Goal: Transaction & Acquisition: Purchase product/service

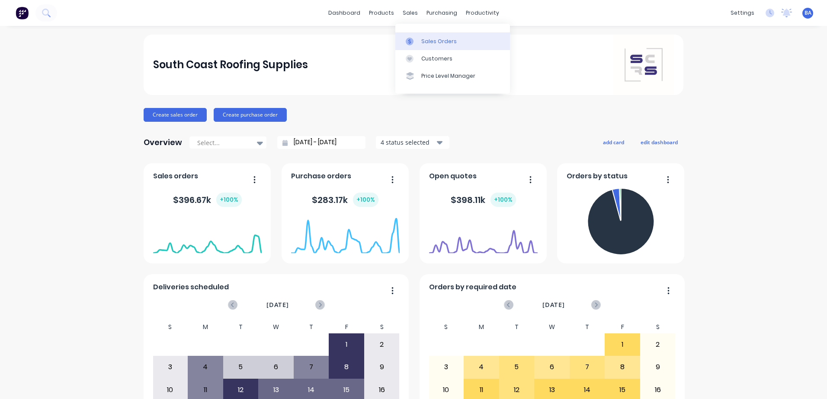
click at [413, 44] on icon at bounding box center [410, 42] width 8 height 8
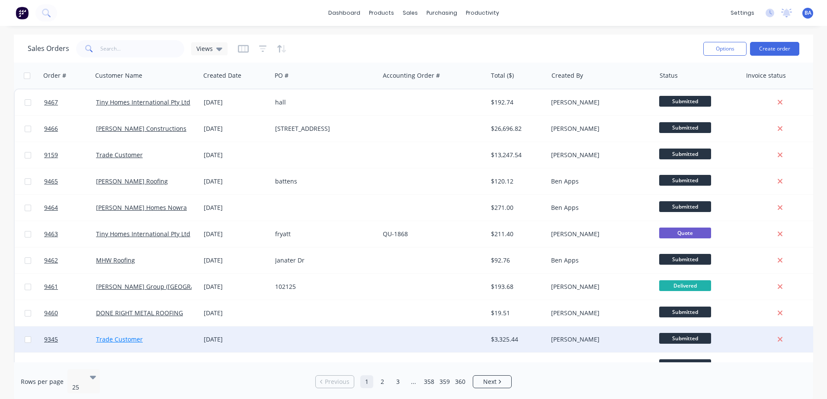
click at [129, 340] on link "Trade Customer" at bounding box center [119, 340] width 47 height 8
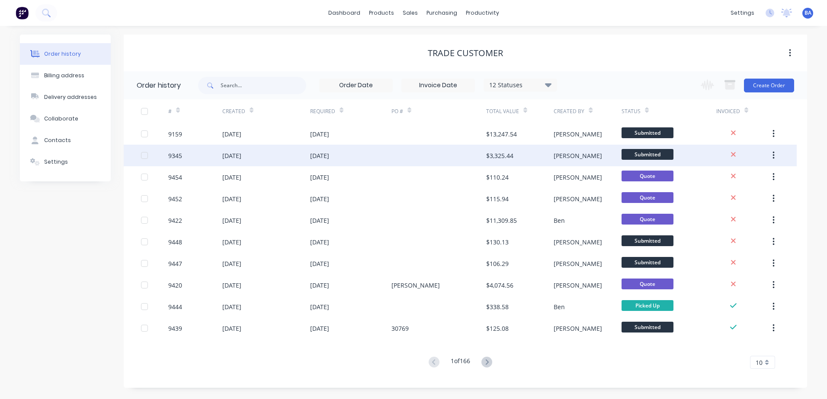
click at [524, 153] on div "$3,325.44" at bounding box center [519, 156] width 67 height 22
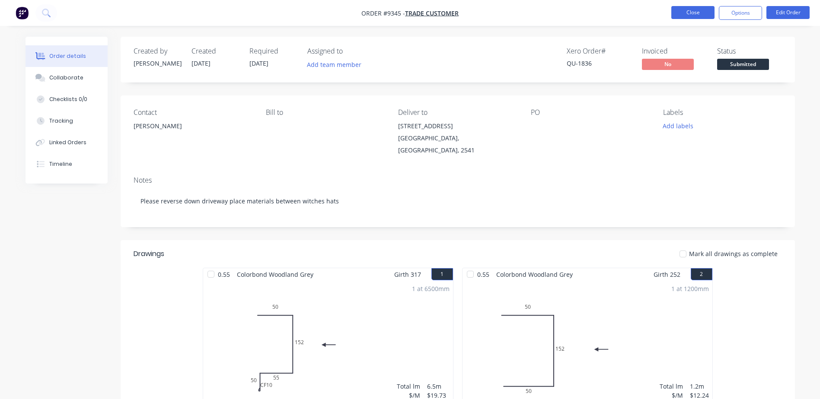
click at [692, 12] on button "Close" at bounding box center [692, 12] width 43 height 13
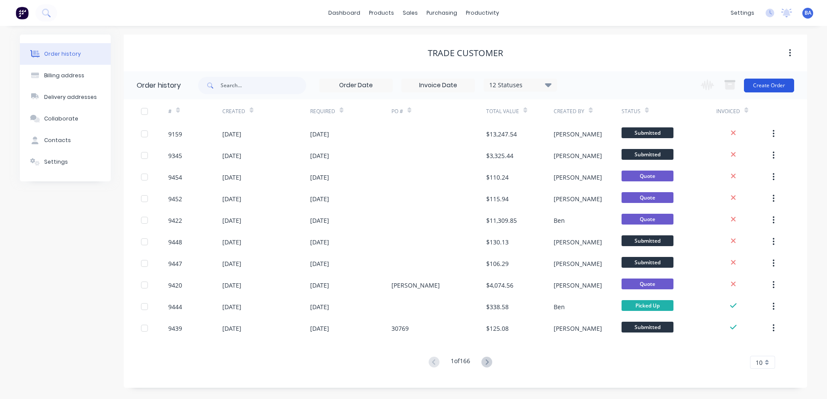
click at [748, 84] on button "Create Order" at bounding box center [769, 86] width 50 height 14
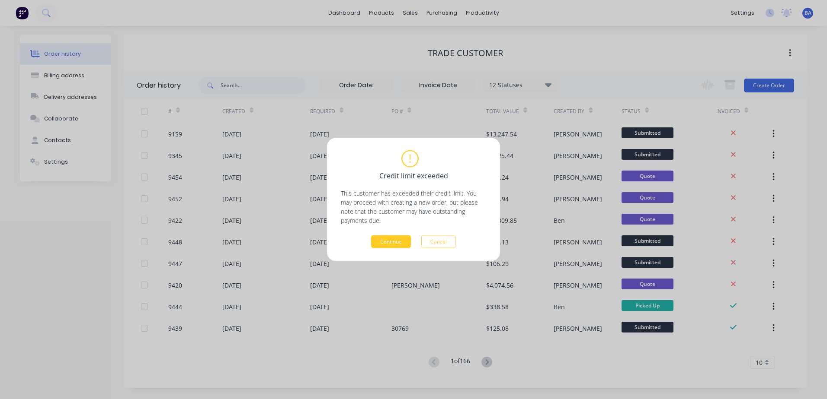
click at [384, 241] on button "Continue" at bounding box center [391, 242] width 40 height 13
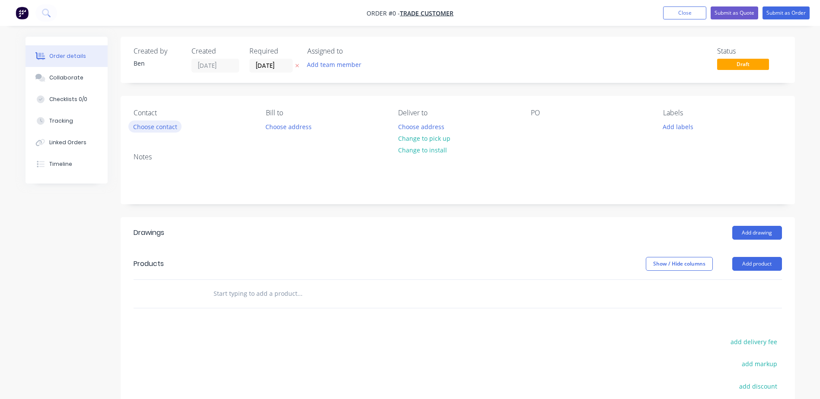
click at [169, 125] on button "Choose contact" at bounding box center [154, 127] width 53 height 12
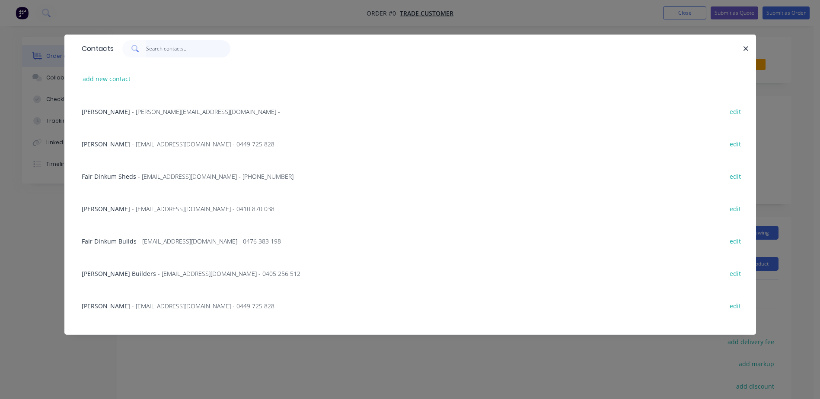
click at [166, 46] on input "text" at bounding box center [188, 48] width 84 height 17
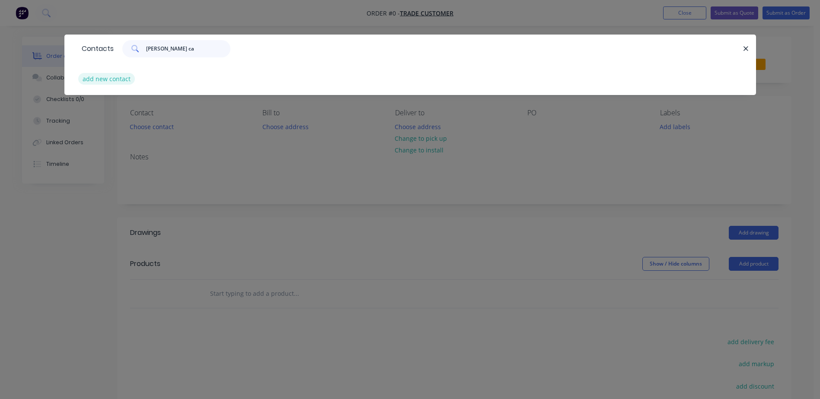
type input "wayne ca"
click at [109, 78] on button "add new contact" at bounding box center [106, 79] width 57 height 12
select select "AU"
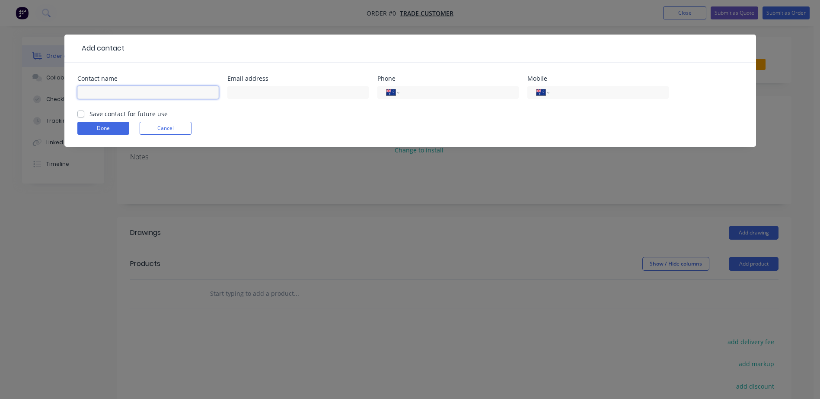
click at [112, 89] on input "text" at bounding box center [147, 92] width 141 height 13
type input "[PERSON_NAME]"
click at [238, 91] on input "text" at bounding box center [297, 92] width 141 height 13
type input "[EMAIL_ADDRESS][DOMAIN_NAME]"
click at [572, 93] on input "tel" at bounding box center [608, 93] width 104 height 10
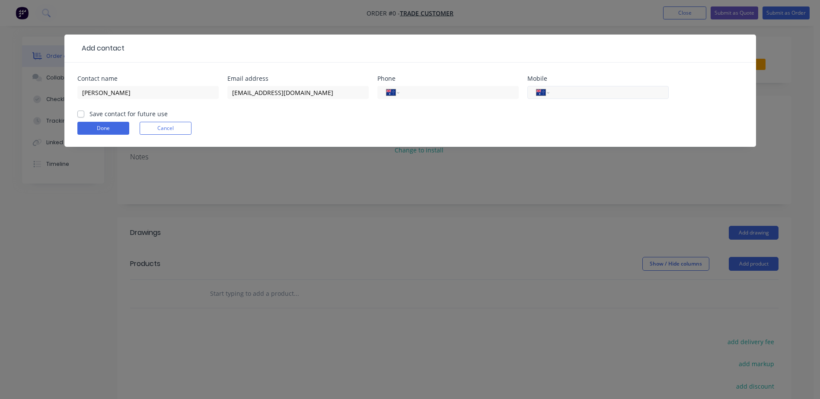
click at [557, 92] on input "tel" at bounding box center [608, 93] width 104 height 10
type input "0499 181 701"
click at [89, 112] on label "Save contact for future use" at bounding box center [128, 113] width 78 height 9
click at [82, 112] on input "Save contact for future use" at bounding box center [80, 113] width 7 height 8
checkbox input "true"
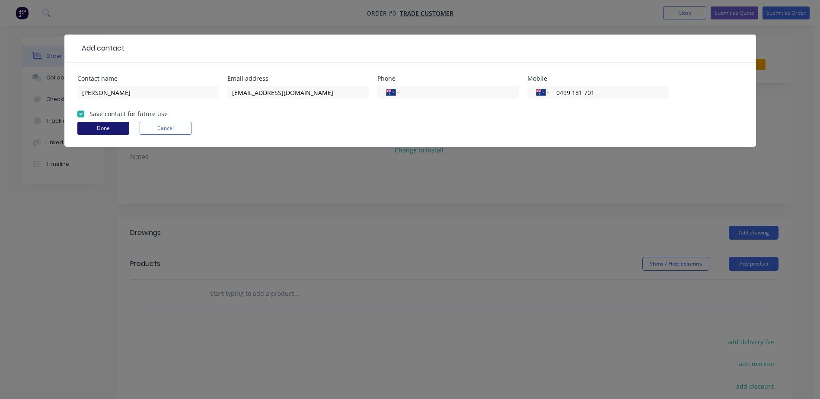
click at [96, 128] on button "Done" at bounding box center [103, 128] width 52 height 13
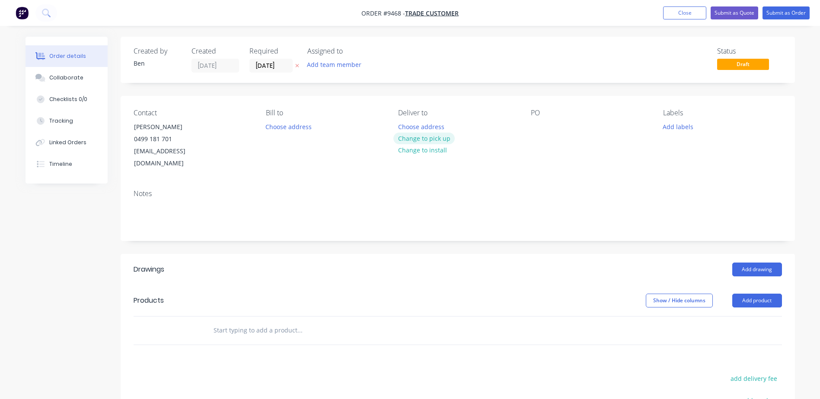
click at [411, 137] on button "Change to pick up" at bounding box center [423, 139] width 61 height 12
click at [286, 124] on button "Choose address" at bounding box center [288, 127] width 55 height 12
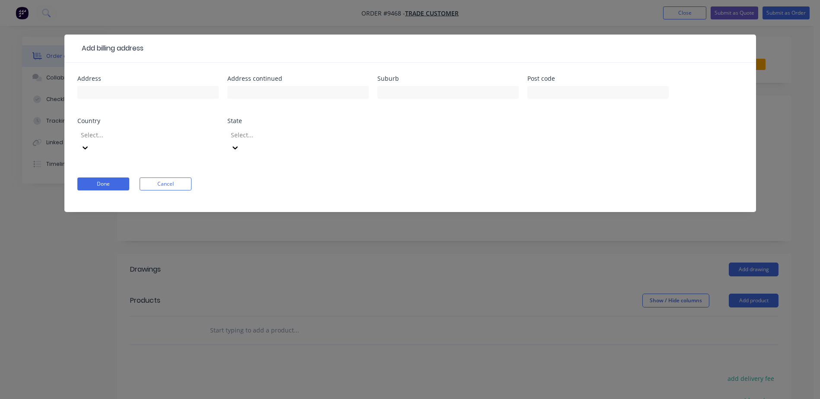
click at [774, 95] on div "Add billing address Address Address continued Suburb Post code Country Select..…" at bounding box center [410, 199] width 820 height 399
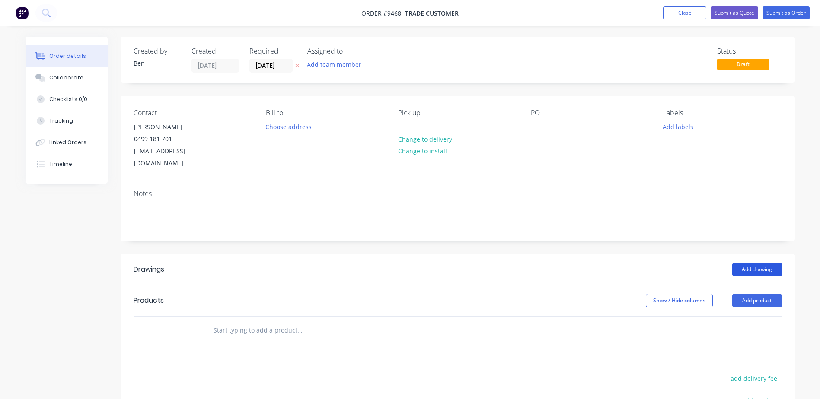
click at [745, 263] on button "Add drawing" at bounding box center [757, 270] width 50 height 14
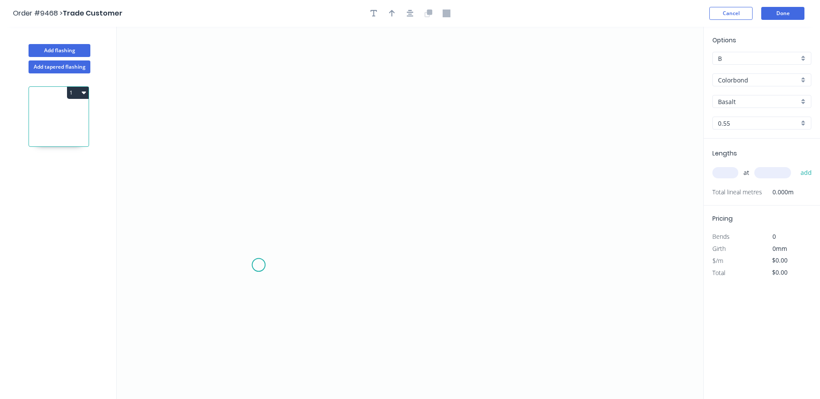
click at [259, 265] on icon "0" at bounding box center [410, 213] width 587 height 373
click at [260, 240] on icon "0" at bounding box center [410, 213] width 587 height 373
click at [235, 163] on icon "0 ? ?" at bounding box center [410, 213] width 587 height 373
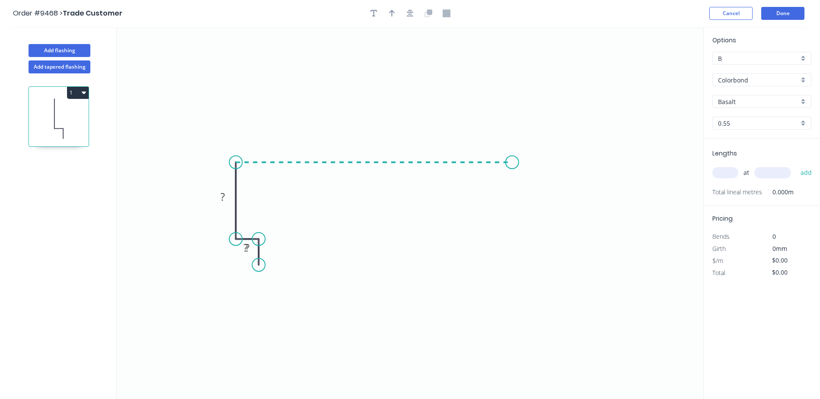
click at [512, 165] on icon "0 ? ? ?" at bounding box center [410, 213] width 587 height 373
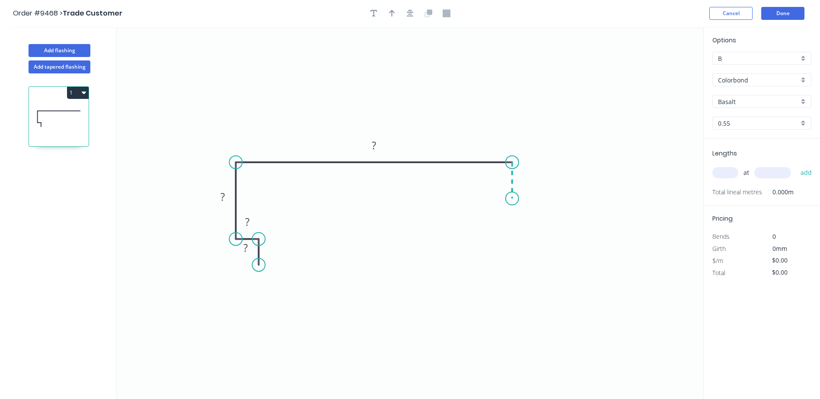
click at [514, 199] on icon "0 ? ? ? ?" at bounding box center [410, 213] width 587 height 373
click at [266, 254] on icon "0 ? ? ? ? ?" at bounding box center [410, 213] width 587 height 373
drag, startPoint x: 257, startPoint y: 237, endPoint x: 271, endPoint y: 241, distance: 14.3
click at [271, 241] on circle at bounding box center [270, 239] width 13 height 13
drag, startPoint x: 259, startPoint y: 264, endPoint x: 269, endPoint y: 272, distance: 12.7
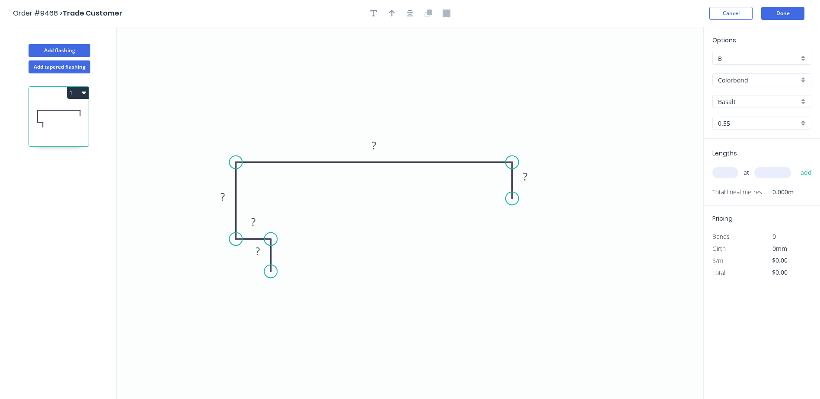
click at [269, 272] on circle at bounding box center [270, 271] width 13 height 13
click at [257, 253] on tspan "?" at bounding box center [258, 251] width 4 height 14
click at [437, 96] on icon "0 20 20 100 380 40" at bounding box center [410, 213] width 587 height 373
type input "$23.88"
click at [394, 13] on icon "button" at bounding box center [392, 13] width 6 height 7
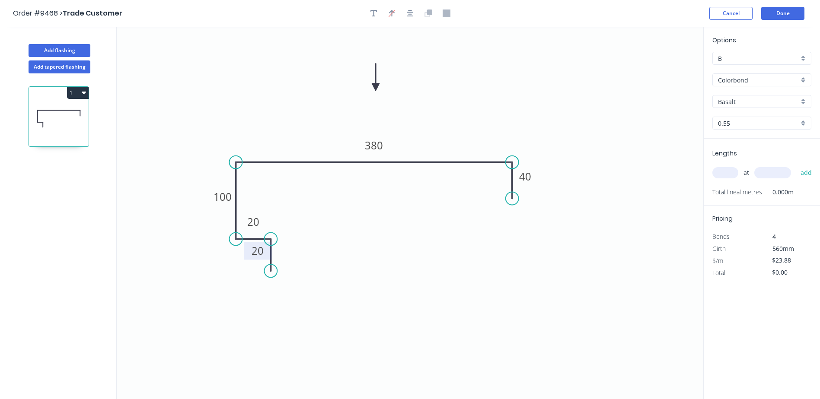
drag, startPoint x: 658, startPoint y: 68, endPoint x: 378, endPoint y: 83, distance: 280.6
click at [376, 87] on icon at bounding box center [376, 78] width 8 height 28
click at [734, 100] on input "Basalt" at bounding box center [758, 101] width 81 height 9
click at [735, 123] on div "Dover White" at bounding box center [762, 122] width 98 height 15
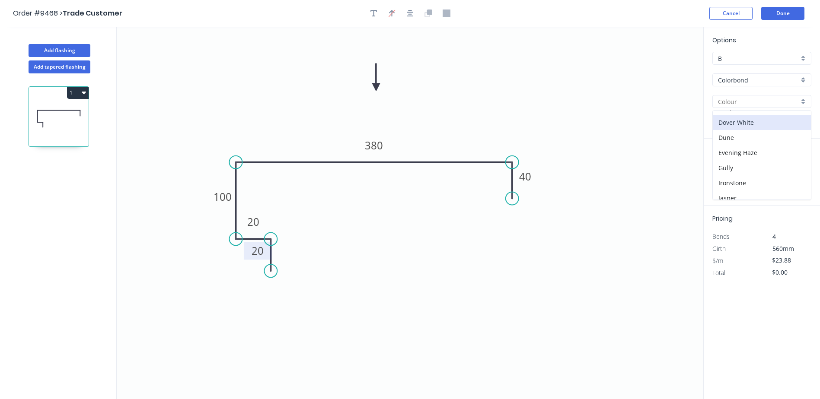
type input "Dover White"
click at [726, 172] on input "text" at bounding box center [726, 172] width 26 height 11
type input "1"
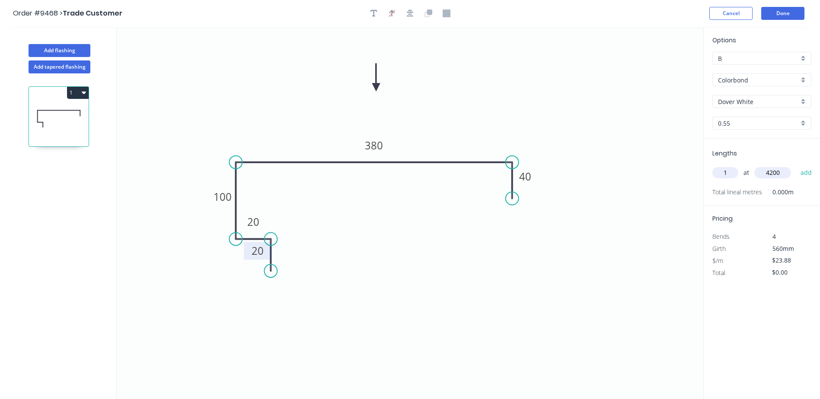
type input "4200"
click at [796, 166] on button "add" at bounding box center [806, 173] width 20 height 15
type input "$100.30"
click at [776, 14] on button "Done" at bounding box center [782, 13] width 43 height 13
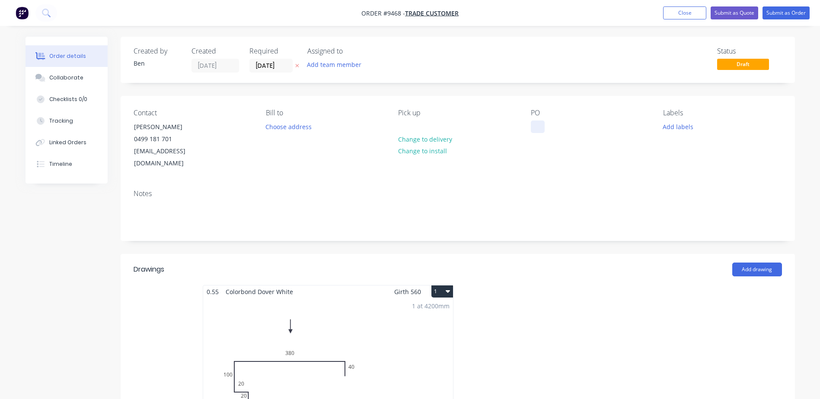
click at [534, 128] on div at bounding box center [538, 127] width 14 height 13
click at [740, 9] on button "Submit as Quote" at bounding box center [735, 12] width 48 height 13
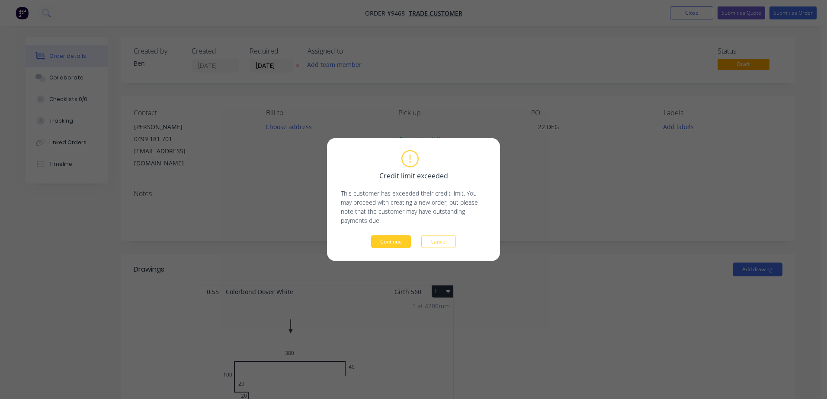
click at [381, 247] on button "Continue" at bounding box center [391, 242] width 40 height 13
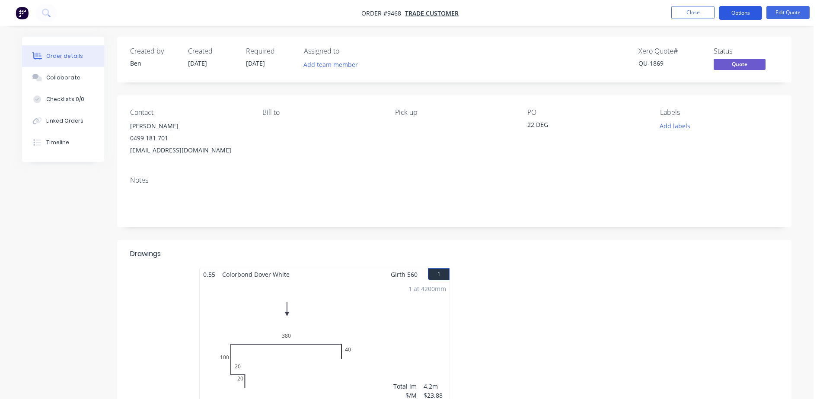
click at [748, 10] on button "Options" at bounding box center [740, 13] width 43 height 14
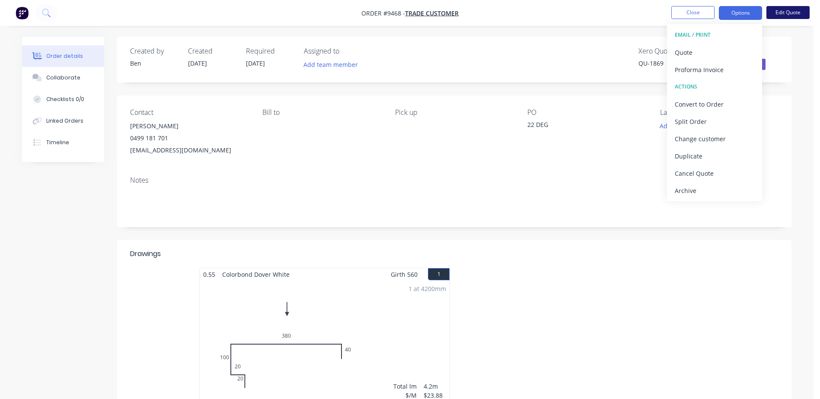
click at [780, 10] on button "Edit Quote" at bounding box center [788, 12] width 43 height 13
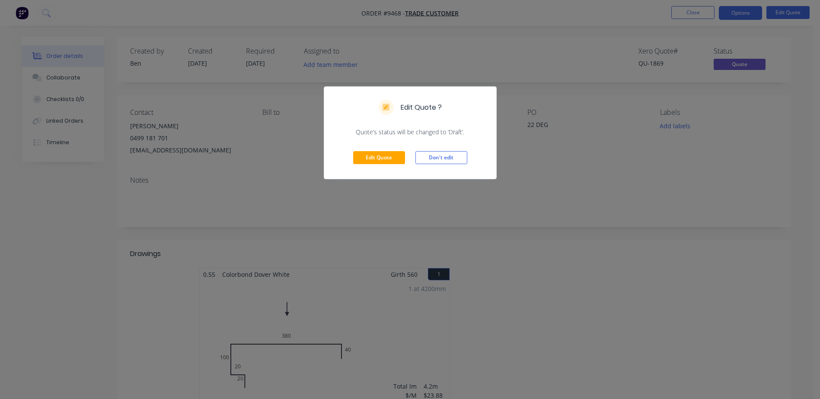
click at [650, 152] on div "Edit Quote ? Quote’s status will be changed to ‘Draft’. Edit Quote Don't edit" at bounding box center [410, 199] width 820 height 399
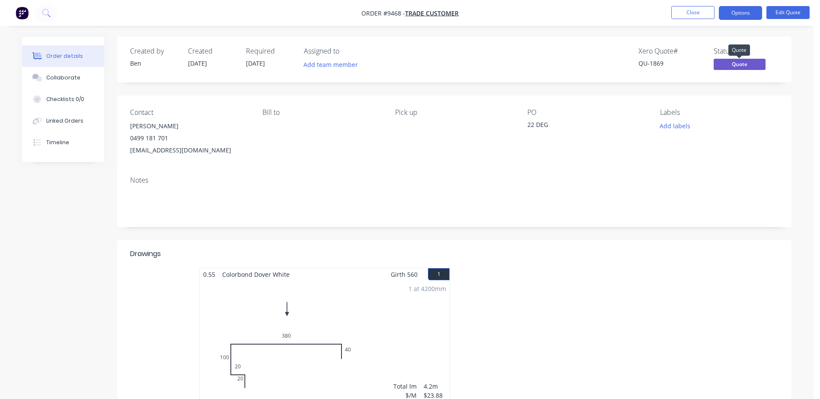
click at [738, 64] on span "Quote" at bounding box center [740, 64] width 52 height 11
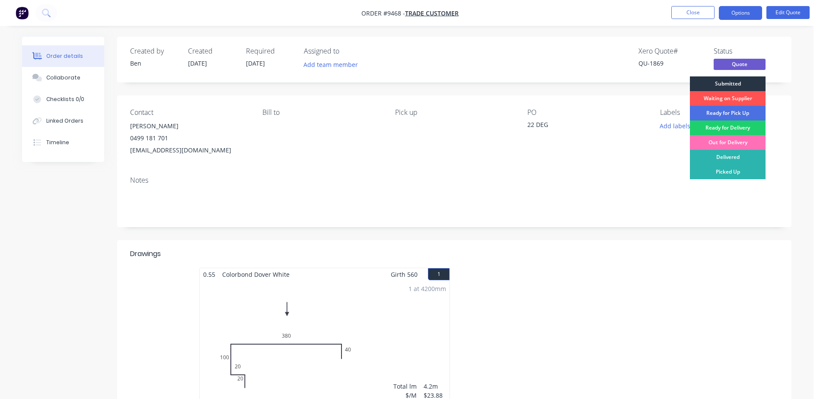
click at [737, 82] on div "Submitted" at bounding box center [728, 84] width 76 height 15
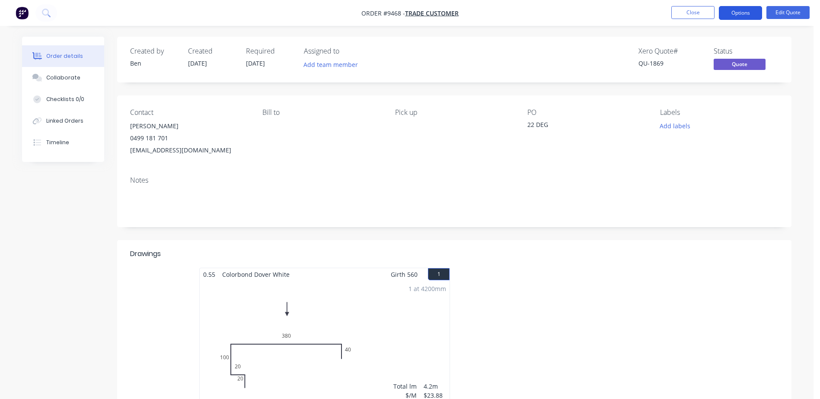
click at [734, 10] on button "Options" at bounding box center [740, 13] width 43 height 14
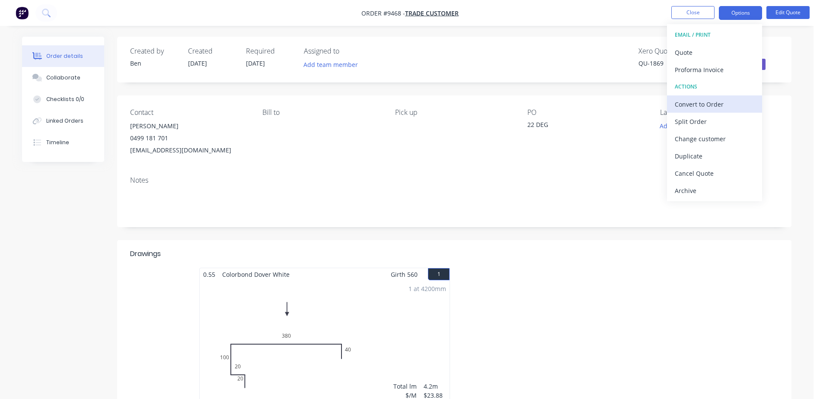
click at [722, 104] on div "Convert to Order" at bounding box center [715, 104] width 80 height 13
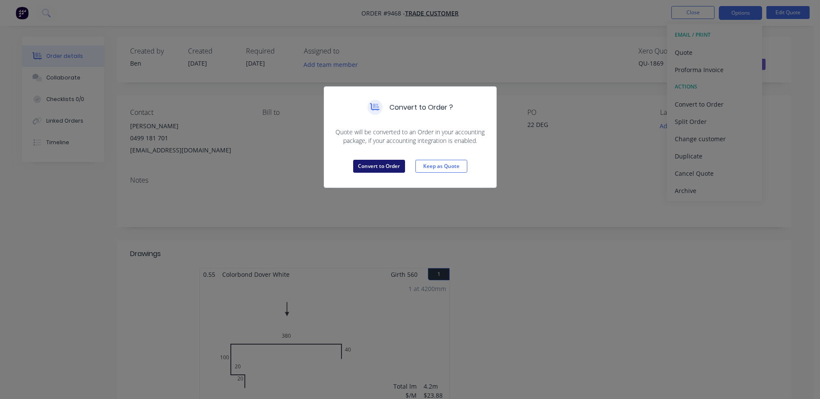
click at [393, 164] on button "Convert to Order" at bounding box center [379, 166] width 52 height 13
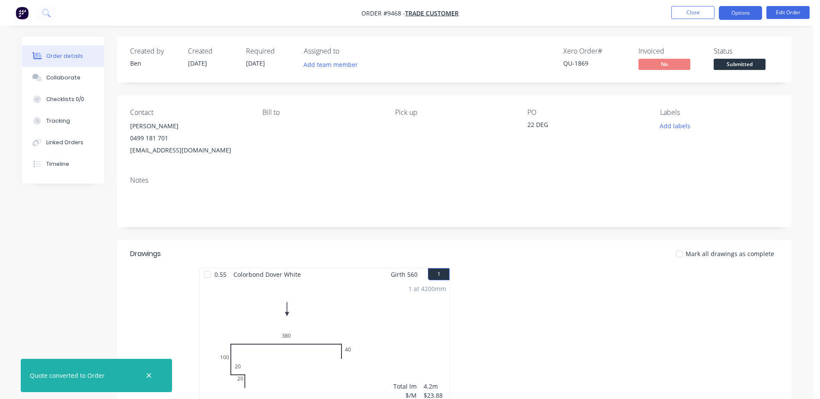
click at [746, 12] on button "Options" at bounding box center [740, 13] width 43 height 14
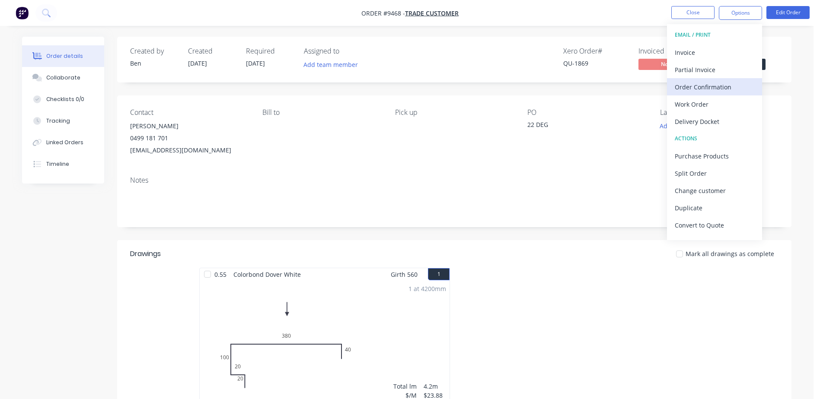
click at [714, 89] on div "Order Confirmation" at bounding box center [715, 87] width 80 height 13
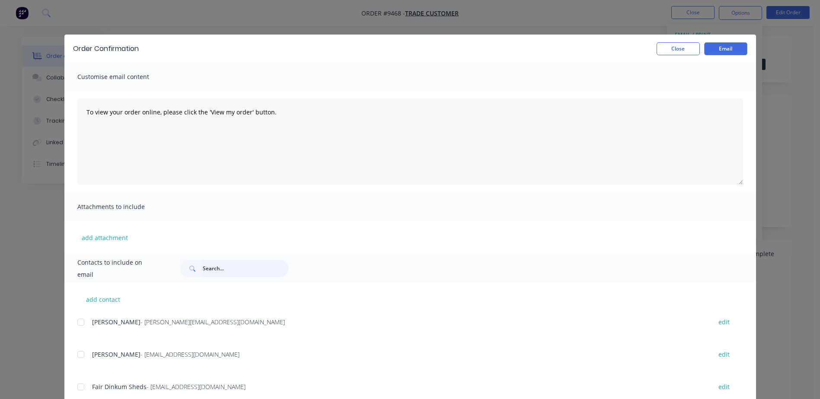
click at [203, 268] on input "text" at bounding box center [246, 268] width 86 height 17
type input "I"
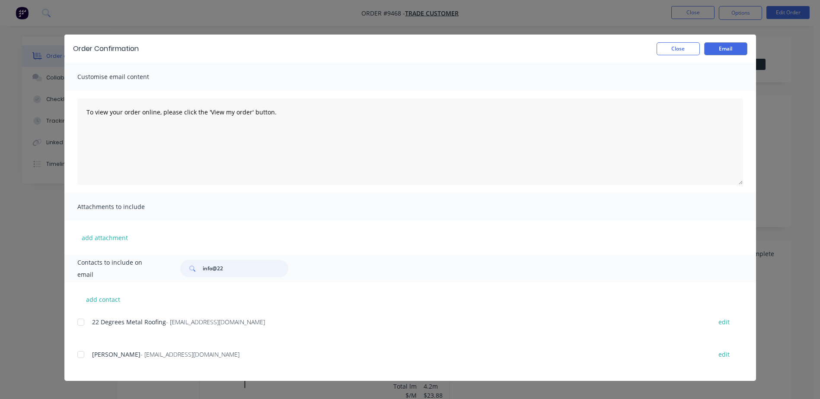
click at [80, 323] on div at bounding box center [80, 322] width 17 height 17
type input "info@22"
click at [728, 46] on button "Email" at bounding box center [725, 48] width 43 height 13
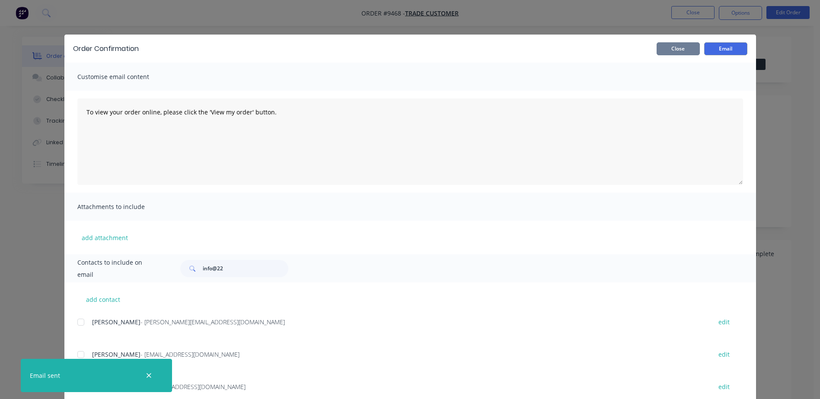
click at [680, 43] on button "Close" at bounding box center [678, 48] width 43 height 13
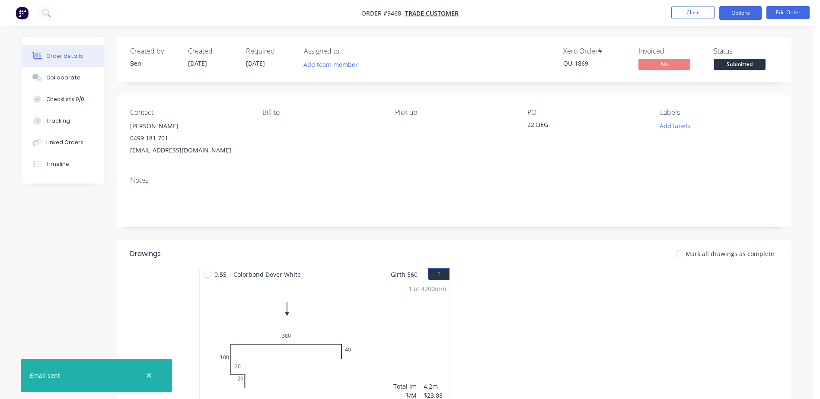
click at [729, 13] on button "Options" at bounding box center [740, 13] width 43 height 14
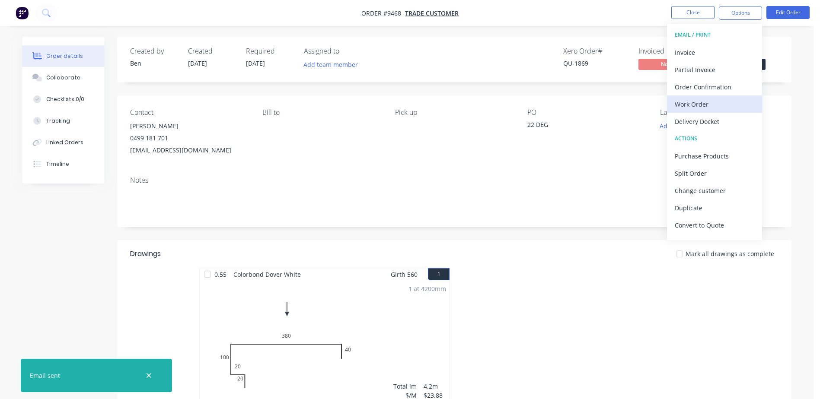
click at [710, 99] on div "Work Order" at bounding box center [715, 104] width 80 height 13
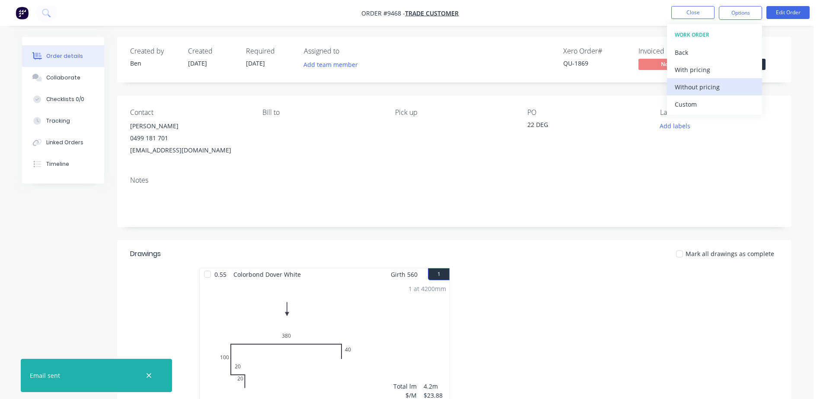
click at [708, 81] on div "Without pricing" at bounding box center [715, 87] width 80 height 13
click at [707, 86] on div "Order Confirmation" at bounding box center [715, 87] width 80 height 13
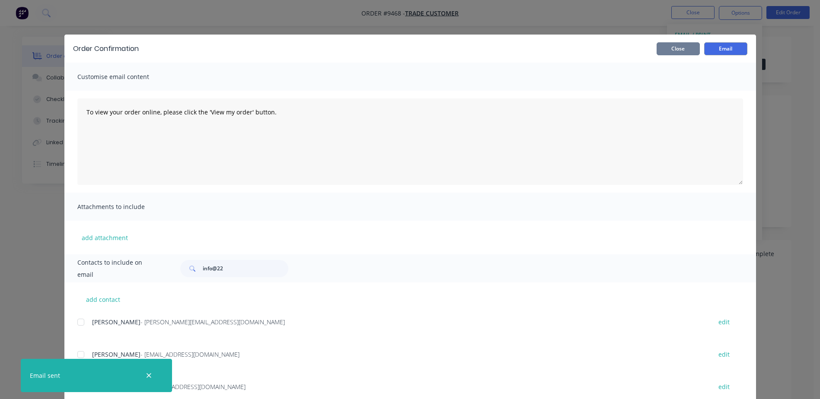
click at [676, 44] on button "Close" at bounding box center [678, 48] width 43 height 13
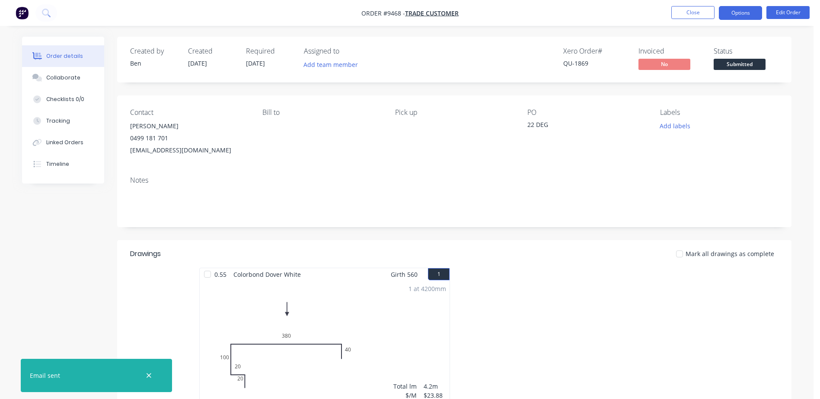
click at [742, 13] on button "Options" at bounding box center [740, 13] width 43 height 14
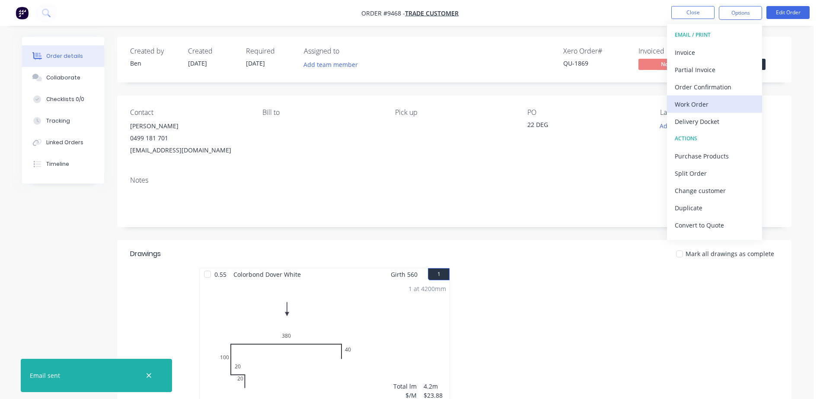
click at [705, 103] on div "Work Order" at bounding box center [715, 104] width 80 height 13
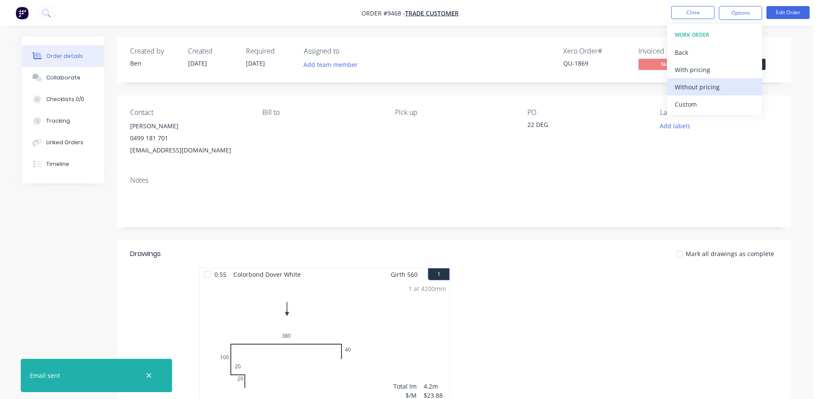
click at [706, 89] on div "Without pricing" at bounding box center [715, 87] width 80 height 13
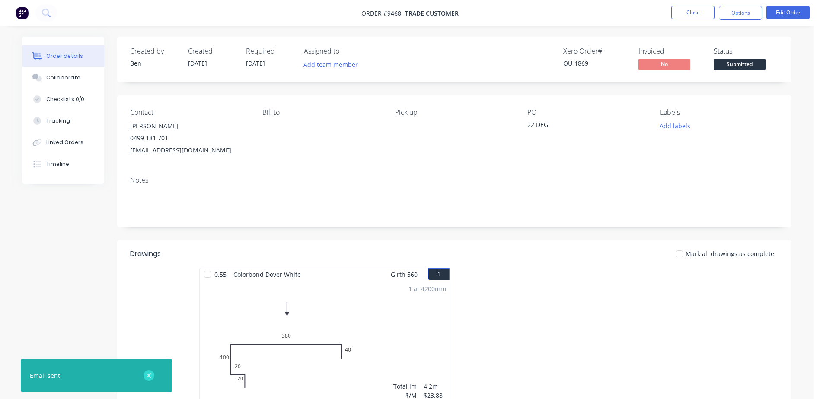
click at [147, 377] on icon "button" at bounding box center [149, 376] width 6 height 8
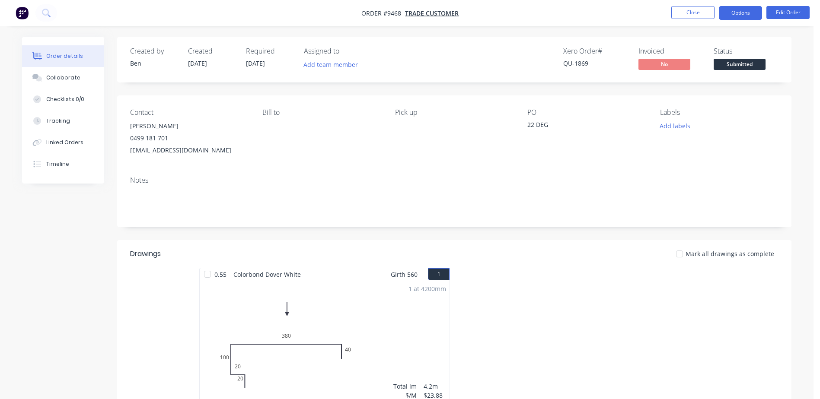
click at [731, 13] on button "Options" at bounding box center [740, 13] width 43 height 14
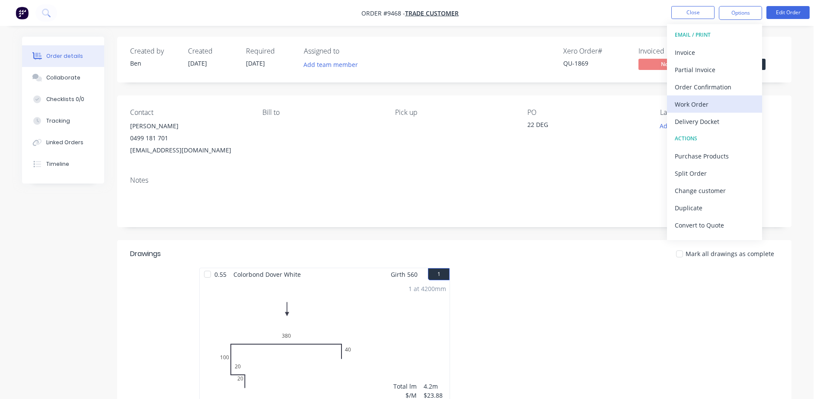
click at [704, 102] on div "Work Order" at bounding box center [715, 104] width 80 height 13
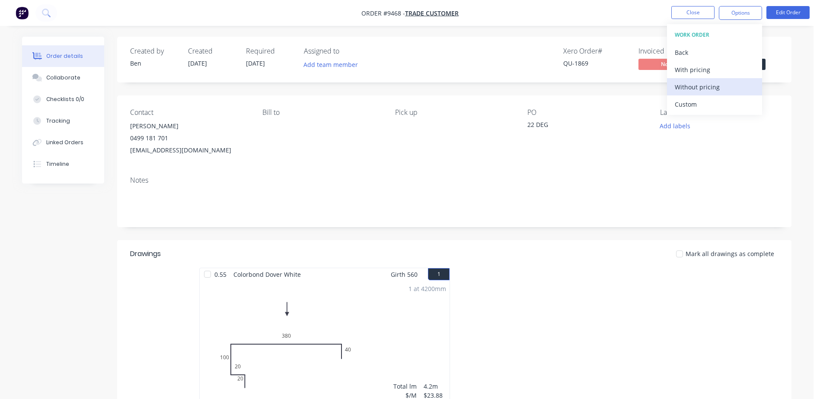
click at [704, 89] on div "Without pricing" at bounding box center [715, 87] width 80 height 13
click at [486, 155] on div "Pick up" at bounding box center [454, 133] width 118 height 48
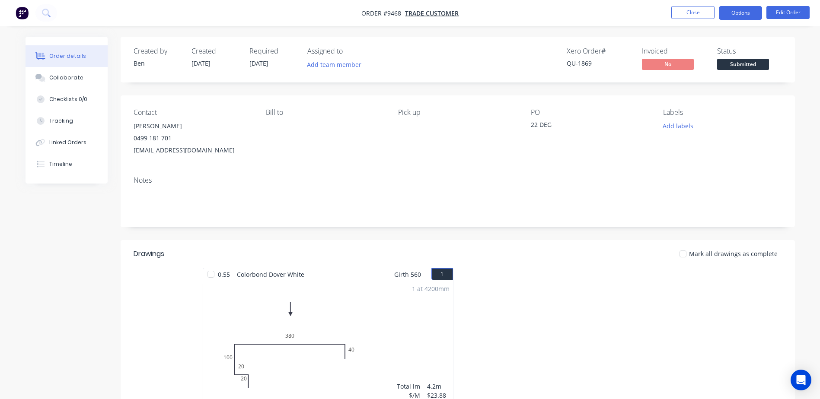
click at [726, 12] on button "Options" at bounding box center [740, 13] width 43 height 14
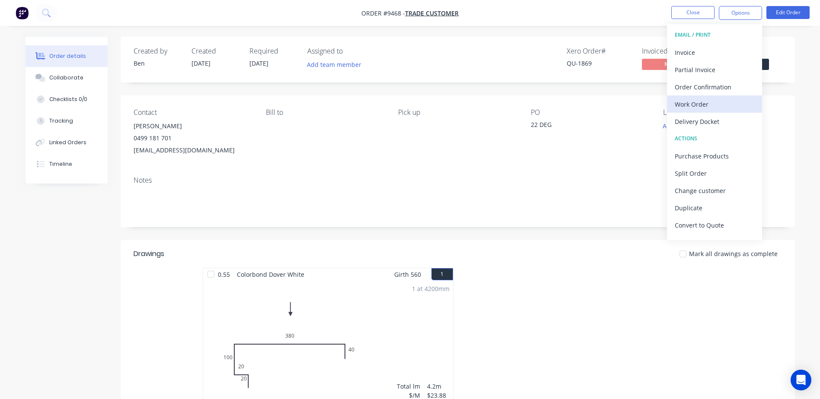
click at [708, 109] on div "Work Order" at bounding box center [715, 104] width 80 height 13
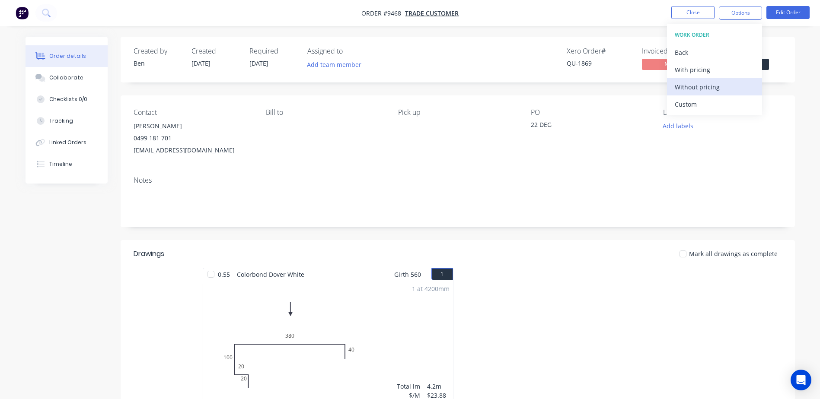
click at [704, 88] on div "Without pricing" at bounding box center [715, 87] width 80 height 13
click at [719, 121] on div "Delivery Docket" at bounding box center [715, 121] width 80 height 13
click at [717, 83] on div "Without pricing" at bounding box center [715, 87] width 80 height 13
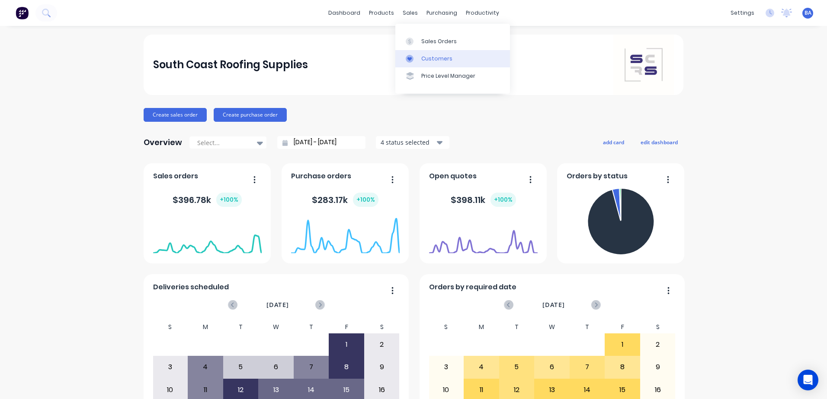
click at [426, 58] on div "Customers" at bounding box center [436, 59] width 31 height 8
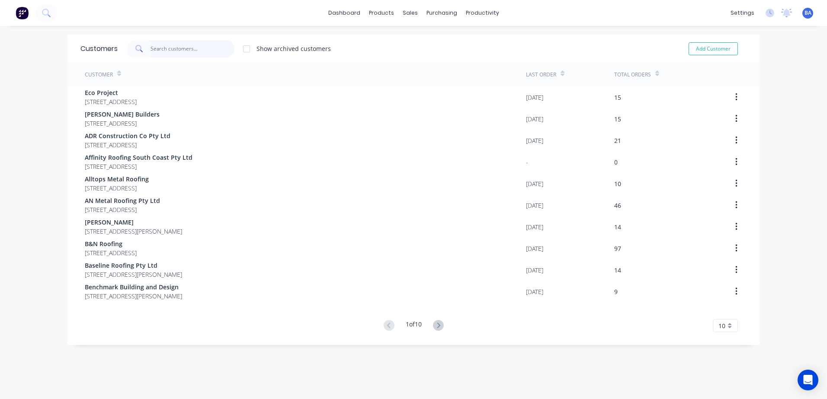
click at [204, 48] on input "text" at bounding box center [192, 48] width 84 height 17
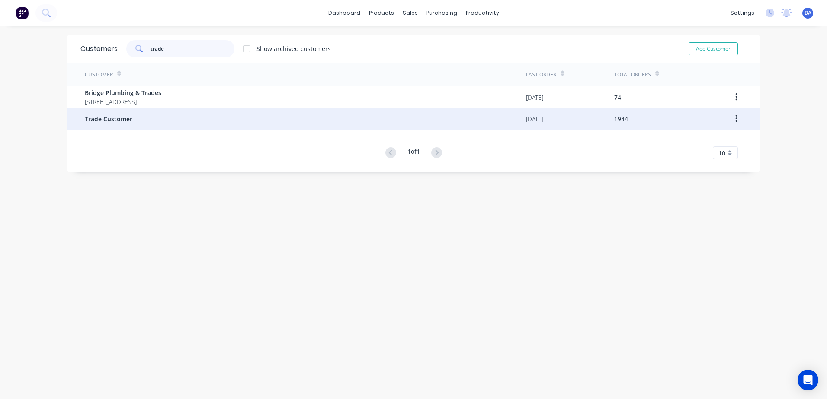
type input "trade"
click at [131, 116] on div "Trade Customer" at bounding box center [305, 119] width 441 height 22
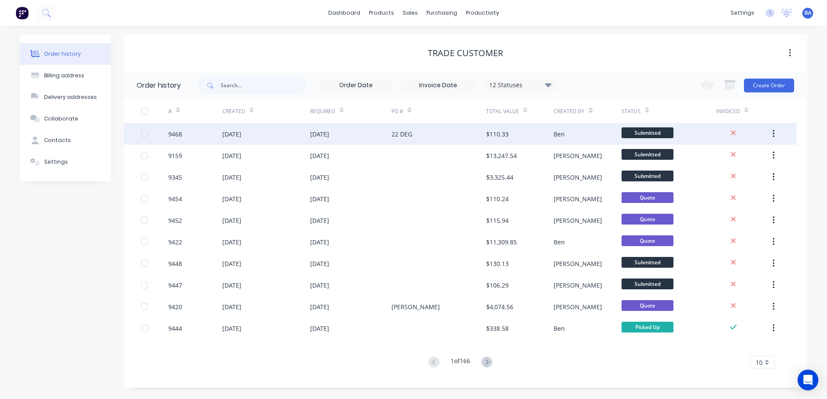
click at [392, 132] on div "22 DEG" at bounding box center [401, 134] width 21 height 9
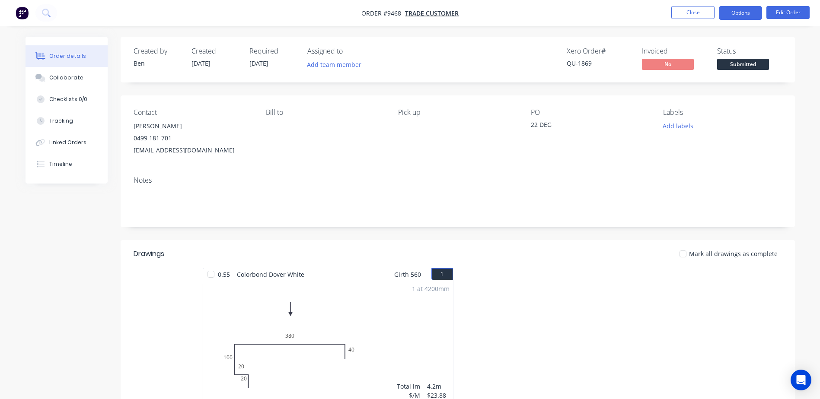
click at [734, 9] on button "Options" at bounding box center [740, 13] width 43 height 14
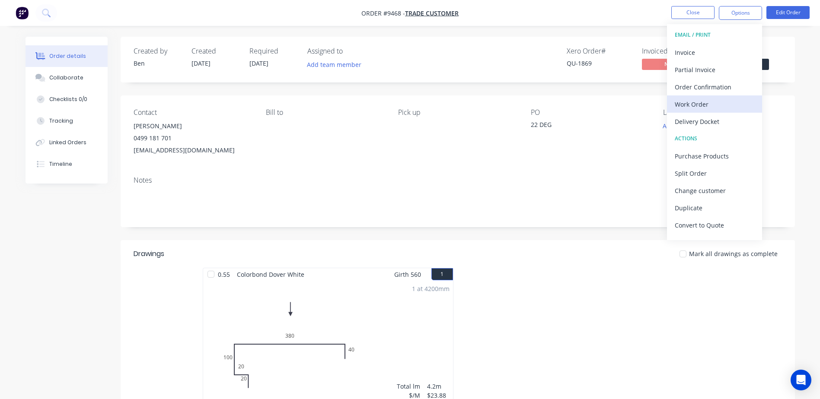
click at [714, 99] on div "Work Order" at bounding box center [715, 104] width 80 height 13
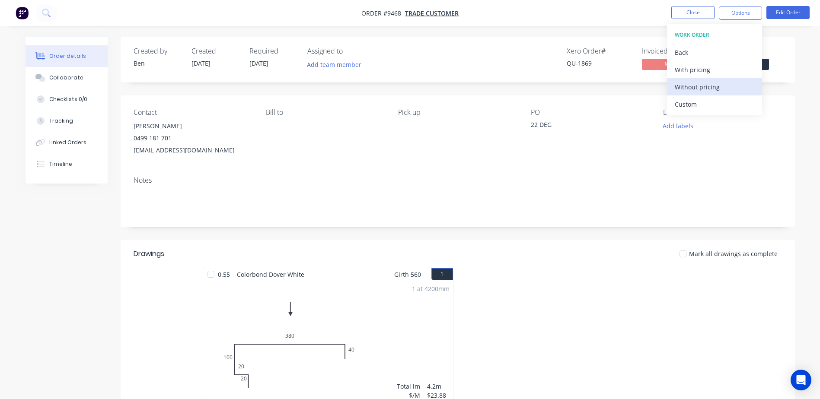
click at [706, 84] on div "Without pricing" at bounding box center [715, 87] width 80 height 13
click at [486, 35] on div "Order details Collaborate Checklists 0/0 Tracking Linked Orders Timeline Order …" at bounding box center [410, 288] width 820 height 576
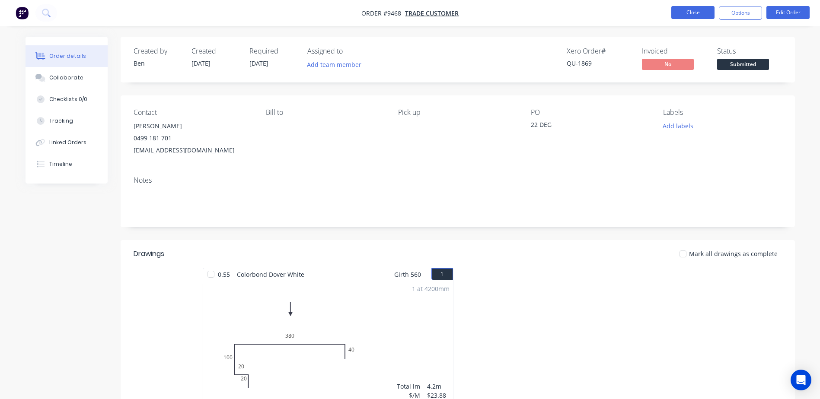
click at [675, 11] on button "Close" at bounding box center [692, 12] width 43 height 13
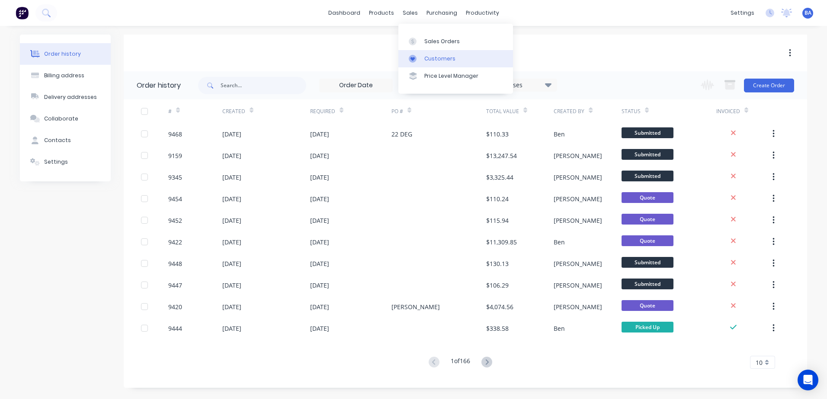
click at [408, 55] on link "Customers" at bounding box center [455, 58] width 115 height 17
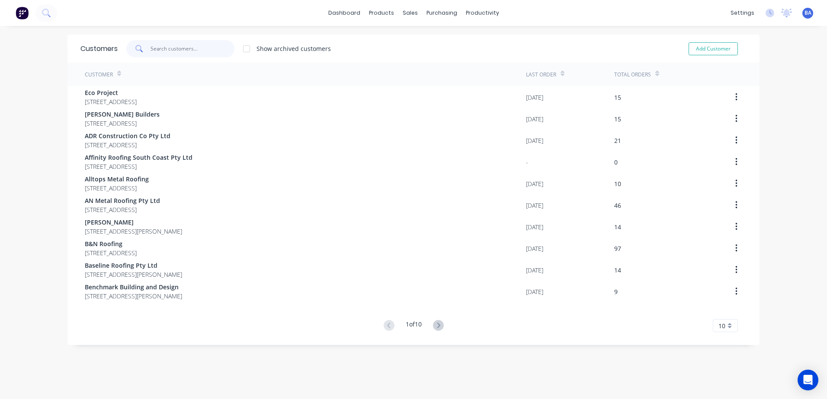
click at [164, 49] on input "text" at bounding box center [192, 48] width 84 height 17
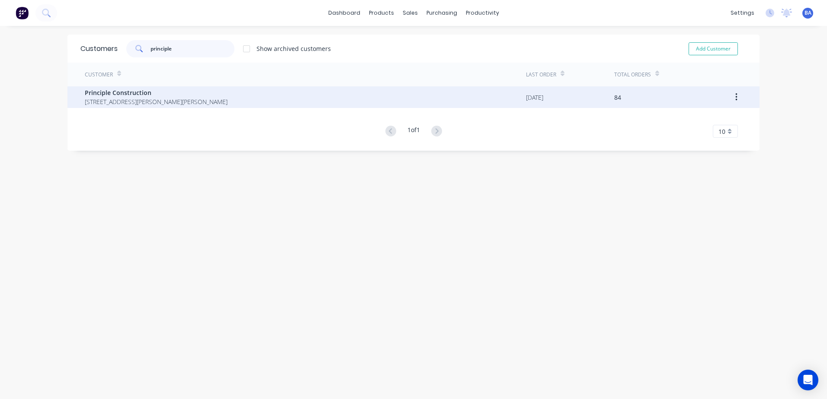
type input "principle"
click at [115, 102] on span "771 Burrier Road Burrier New South Wales 2540" at bounding box center [156, 101] width 143 height 9
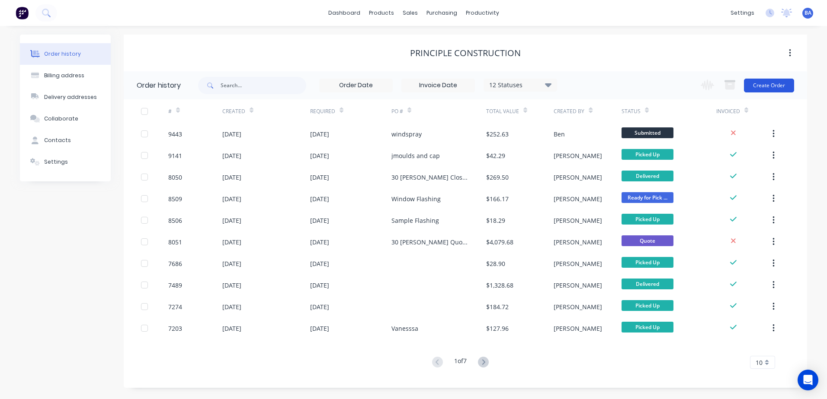
click at [760, 84] on button "Create Order" at bounding box center [769, 86] width 50 height 14
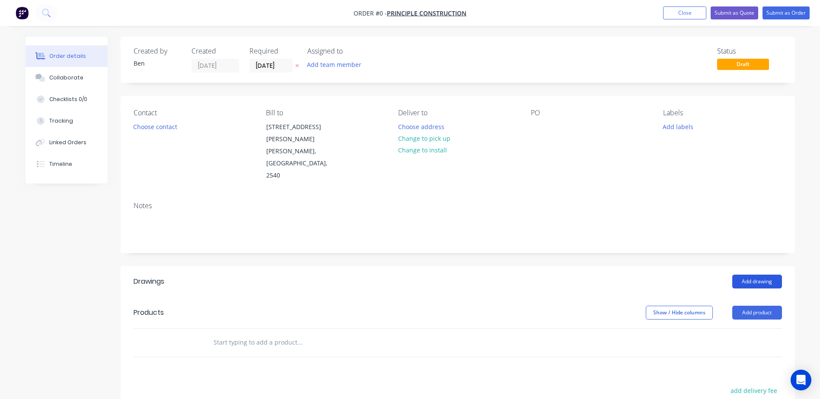
click at [762, 275] on button "Add drawing" at bounding box center [757, 282] width 50 height 14
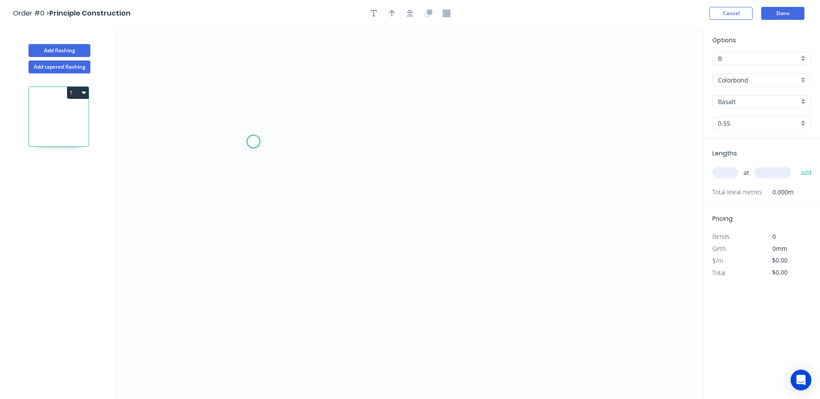
click at [253, 142] on icon "0" at bounding box center [410, 213] width 587 height 373
click at [255, 234] on icon "0" at bounding box center [410, 213] width 587 height 373
click at [517, 230] on icon "0 ?" at bounding box center [410, 213] width 587 height 373
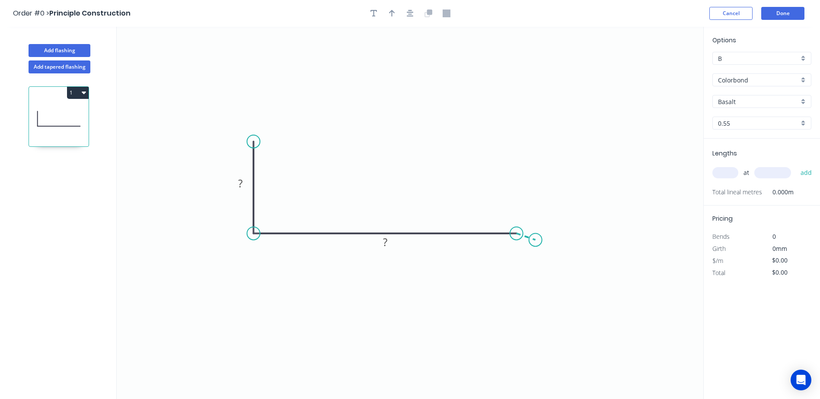
click at [536, 240] on icon "0 ? ?" at bounding box center [410, 213] width 587 height 373
click at [537, 219] on rect at bounding box center [529, 221] width 17 height 12
drag, startPoint x: 251, startPoint y: 143, endPoint x: 197, endPoint y: 161, distance: 57.0
click at [197, 161] on circle at bounding box center [197, 161] width 13 height 13
click at [508, 253] on rect at bounding box center [513, 255] width 17 height 12
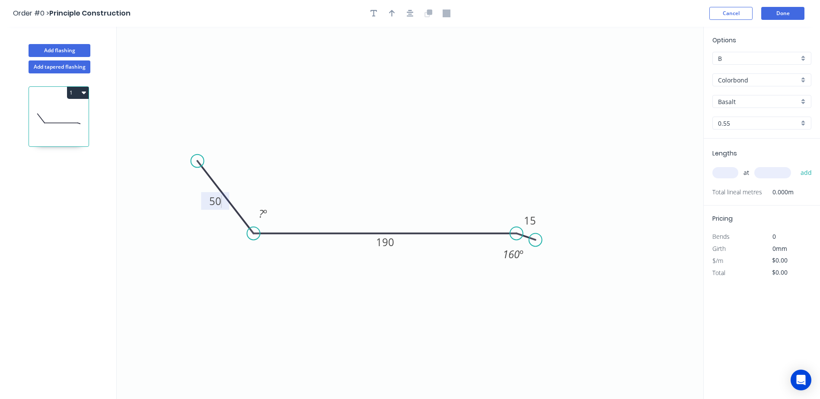
click at [376, 155] on icon "0 50 190 15 ? º 160 º" at bounding box center [410, 213] width 587 height 373
click at [264, 214] on tspan "º" at bounding box center [265, 214] width 4 height 14
click at [333, 144] on icon "0 50 190 15 98 º 160 º" at bounding box center [410, 213] width 587 height 373
click at [195, 161] on circle at bounding box center [197, 161] width 13 height 13
click at [227, 189] on div "Crush & Fold" at bounding box center [238, 190] width 87 height 18
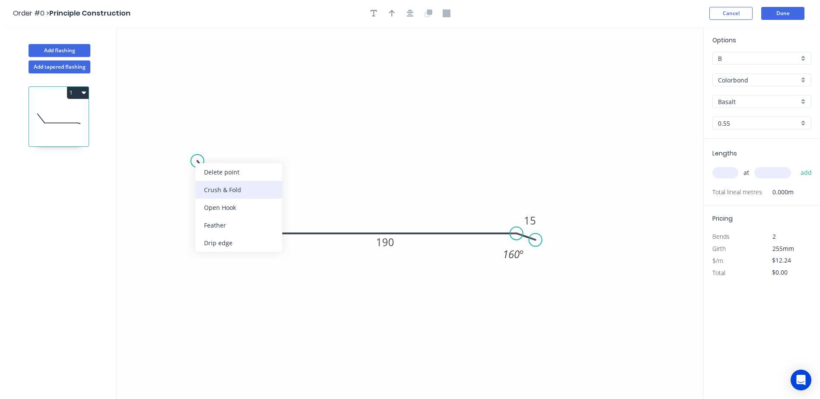
type input "$15.16"
click at [307, 103] on icon "0 CF 10 50 190 15 98 º 160 º" at bounding box center [410, 213] width 587 height 373
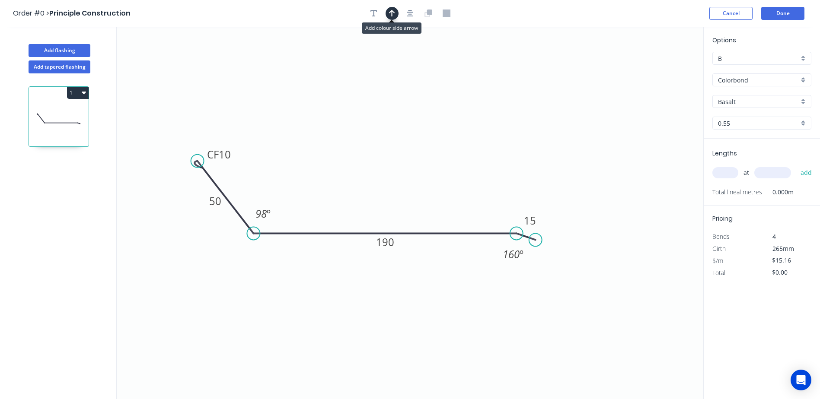
drag, startPoint x: 393, startPoint y: 12, endPoint x: 393, endPoint y: 19, distance: 7.0
click at [394, 13] on icon "button" at bounding box center [392, 13] width 6 height 7
drag, startPoint x: 659, startPoint y: 70, endPoint x: 383, endPoint y: 168, distance: 292.8
click at [383, 168] on icon at bounding box center [384, 158] width 8 height 28
click at [769, 102] on input "Basalt" at bounding box center [758, 101] width 81 height 9
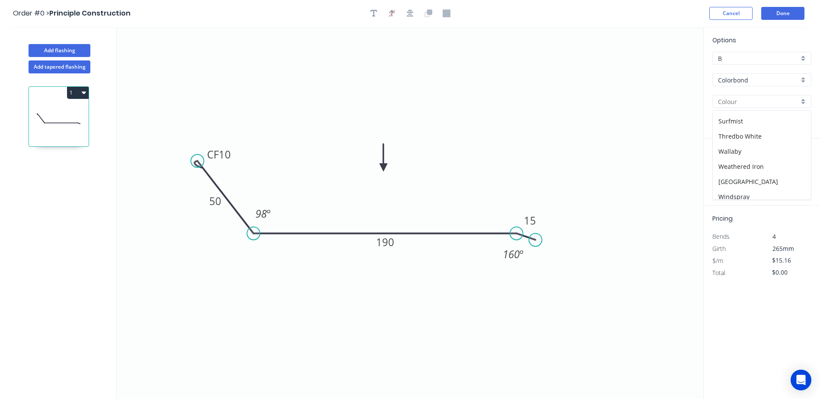
scroll to position [320, 0]
click at [741, 178] on div "Windspray" at bounding box center [762, 176] width 98 height 15
type input "Windspray"
click at [720, 171] on input "text" at bounding box center [726, 172] width 26 height 11
type input "1"
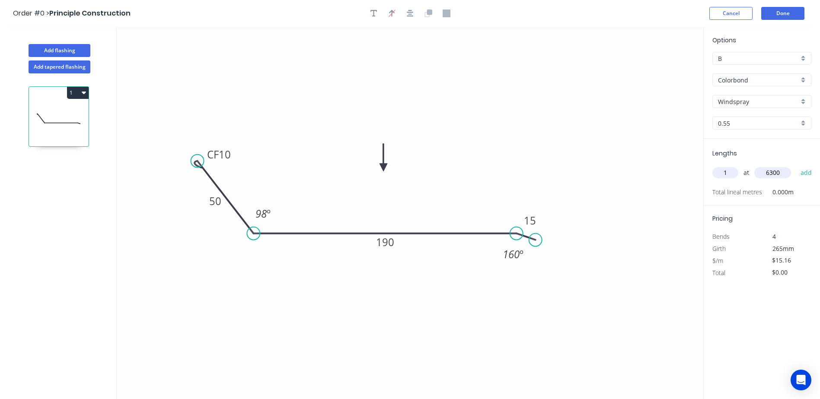
type input "6300"
click at [796, 166] on button "add" at bounding box center [806, 173] width 20 height 15
type input "$95.51"
click at [778, 16] on button "Done" at bounding box center [782, 13] width 43 height 13
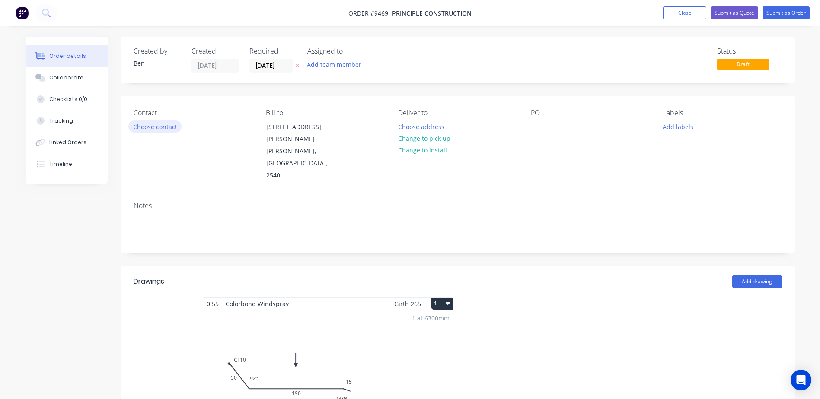
click at [160, 128] on button "Choose contact" at bounding box center [154, 127] width 53 height 12
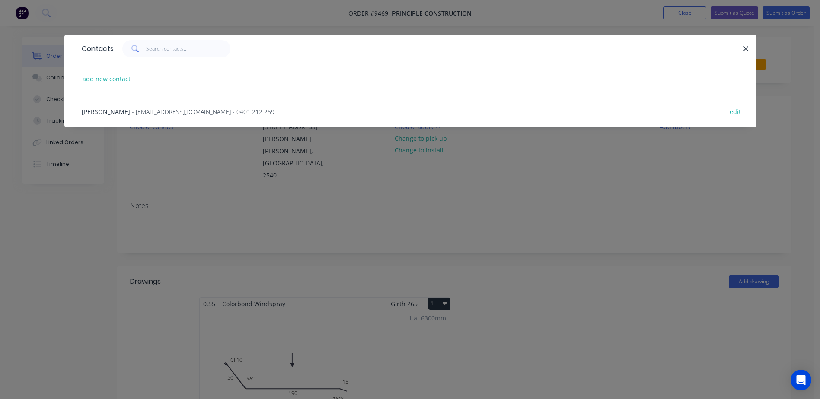
click at [137, 113] on span "- principle1construction@gmail.com - 0401 212 259" at bounding box center [203, 112] width 143 height 8
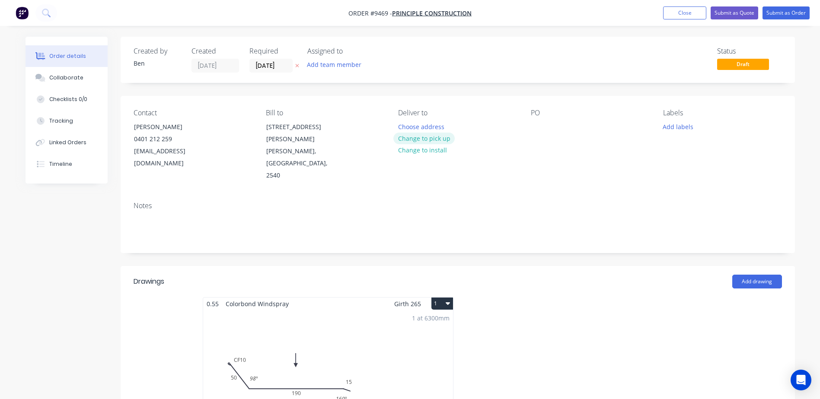
click at [420, 138] on button "Change to pick up" at bounding box center [423, 139] width 61 height 12
click at [534, 126] on div at bounding box center [538, 127] width 14 height 13
click at [517, 297] on div at bounding box center [587, 374] width 259 height 154
click at [771, 12] on button "Submit as Order" at bounding box center [786, 12] width 47 height 13
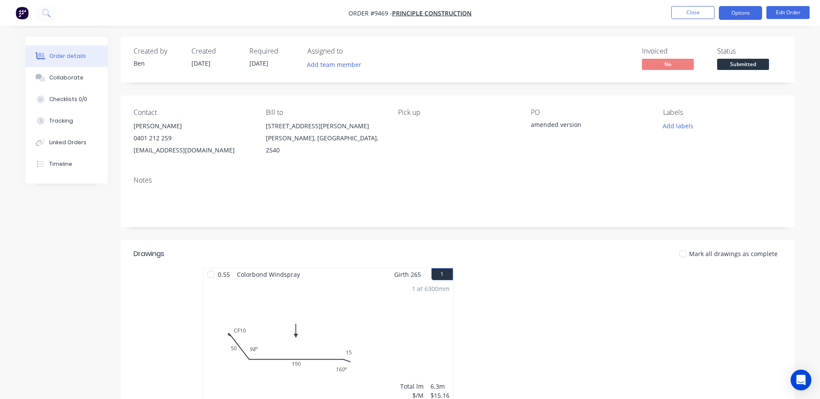
click at [741, 16] on button "Options" at bounding box center [740, 13] width 43 height 14
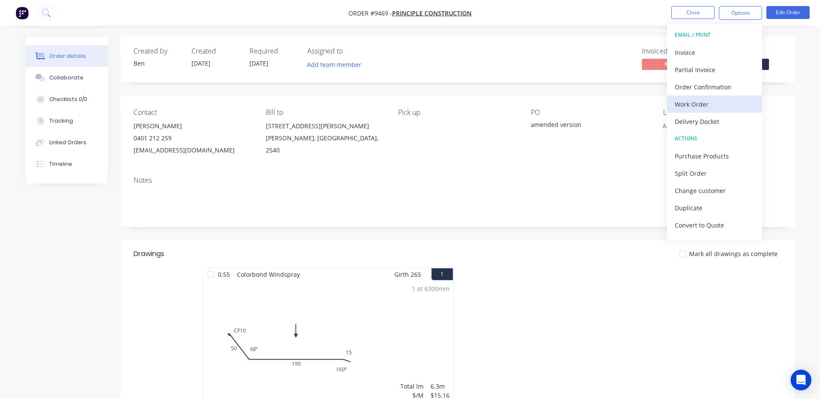
click at [697, 104] on div "Work Order" at bounding box center [715, 104] width 80 height 13
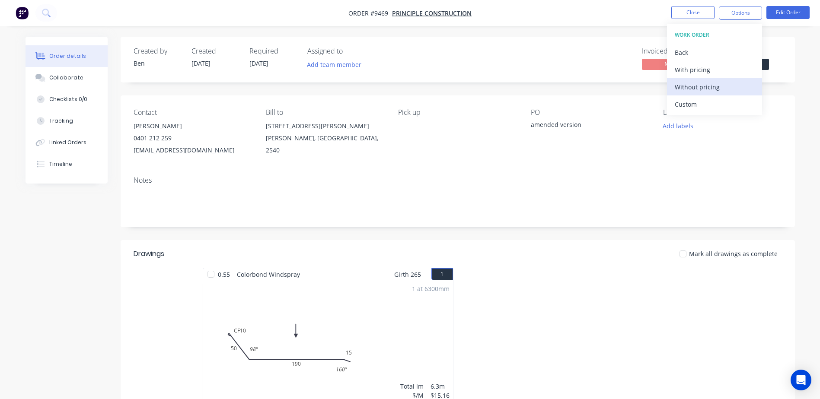
click at [700, 85] on div "Without pricing" at bounding box center [715, 87] width 80 height 13
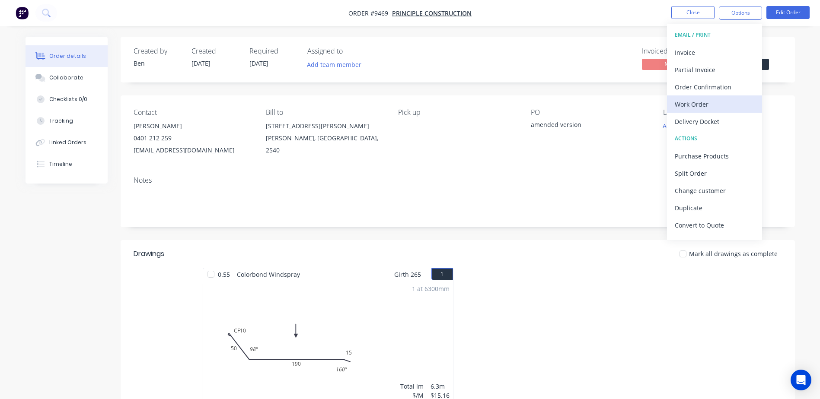
click at [708, 98] on div "Work Order" at bounding box center [715, 104] width 80 height 13
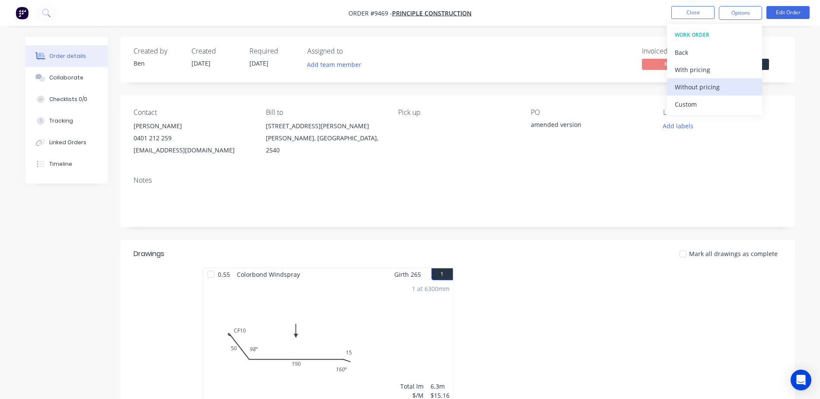
click at [705, 86] on div "Without pricing" at bounding box center [715, 87] width 80 height 13
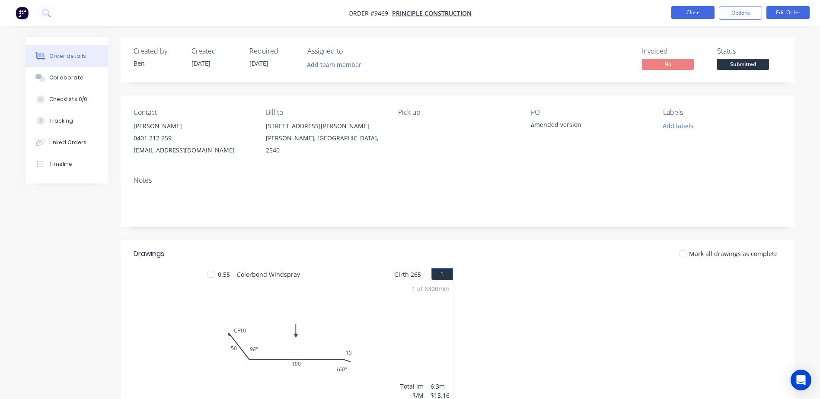
click at [677, 9] on button "Close" at bounding box center [692, 12] width 43 height 13
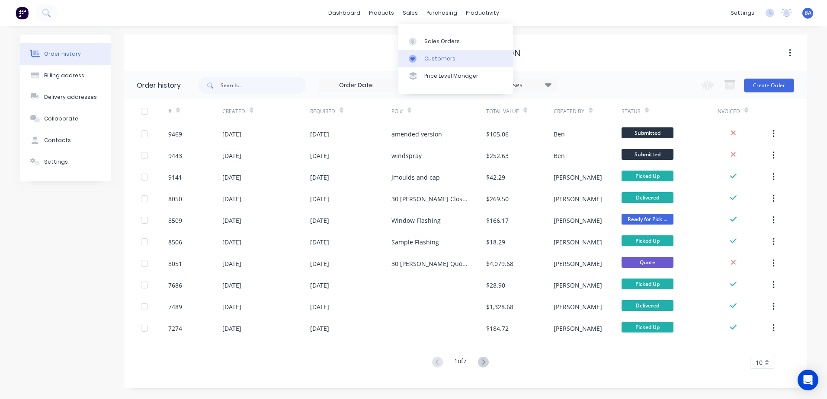
click at [418, 61] on div at bounding box center [415, 59] width 13 height 8
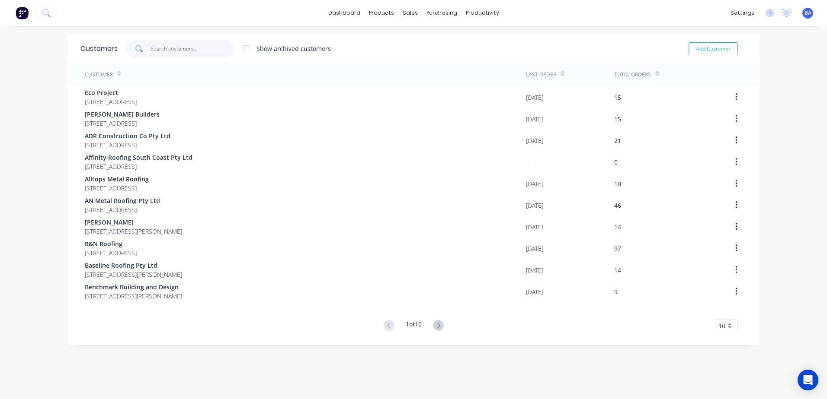
click at [159, 48] on input "text" at bounding box center [192, 48] width 84 height 17
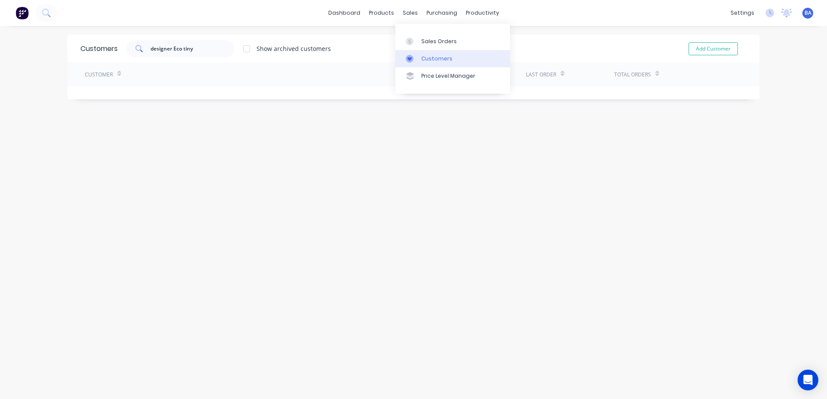
click at [416, 55] on div at bounding box center [412, 59] width 13 height 8
click at [417, 55] on div at bounding box center [412, 59] width 13 height 8
click at [192, 48] on input "designer Eco tiny" at bounding box center [192, 48] width 84 height 17
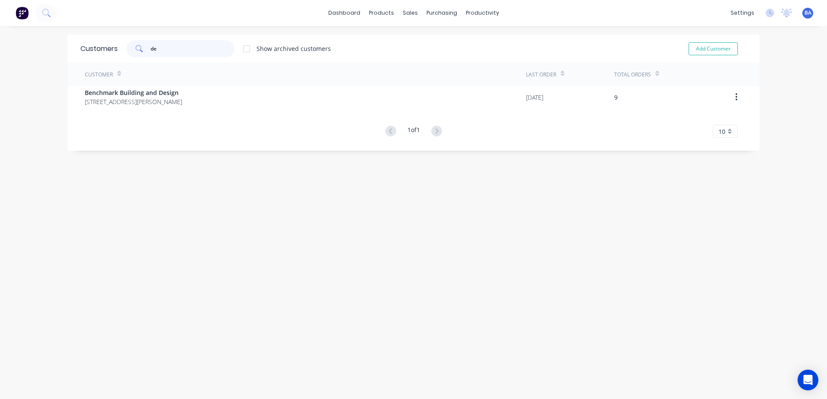
type input "d"
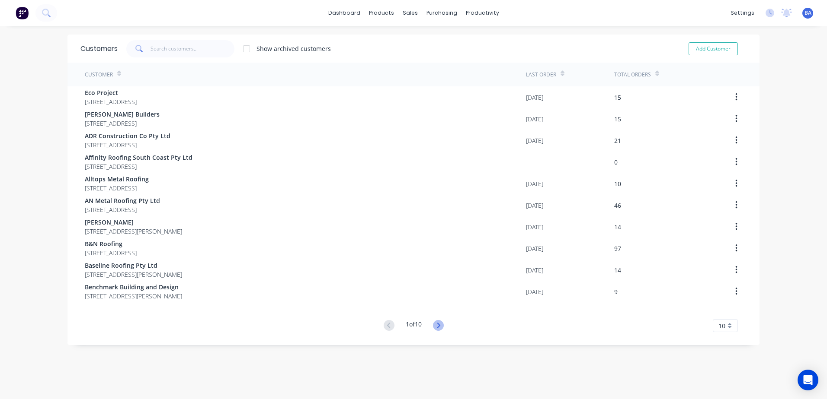
click at [437, 323] on icon at bounding box center [438, 325] width 11 height 11
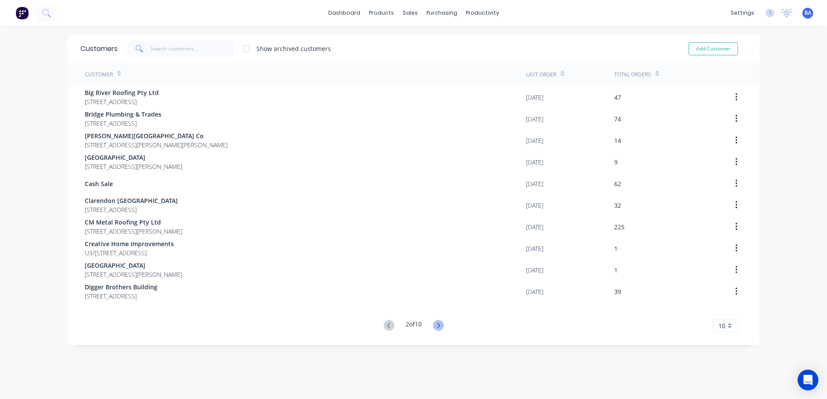
click at [434, 323] on icon at bounding box center [438, 325] width 11 height 11
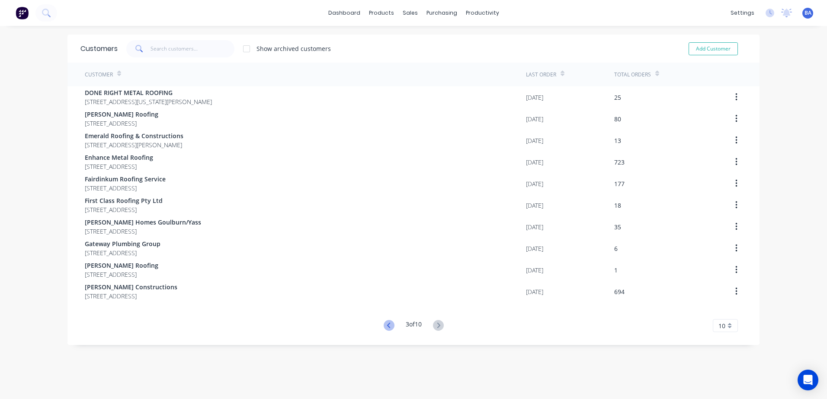
click at [387, 325] on icon at bounding box center [388, 325] width 3 height 5
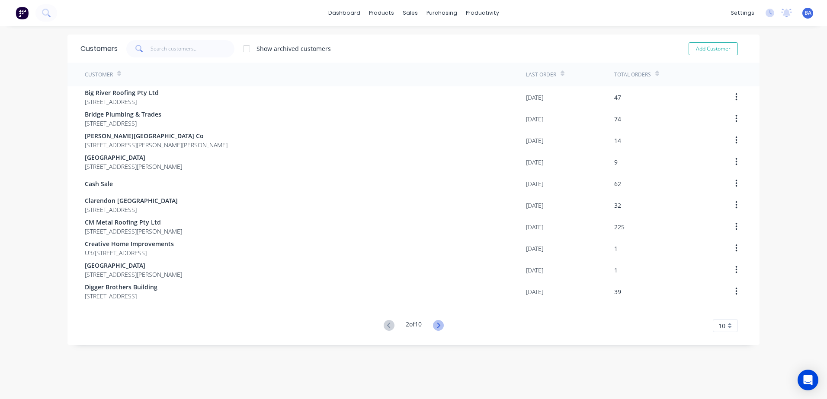
click at [436, 323] on icon at bounding box center [438, 325] width 11 height 11
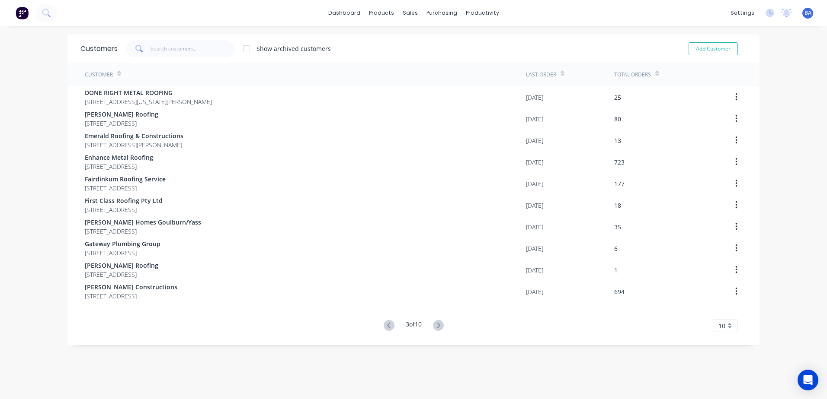
click at [436, 323] on icon at bounding box center [438, 325] width 11 height 11
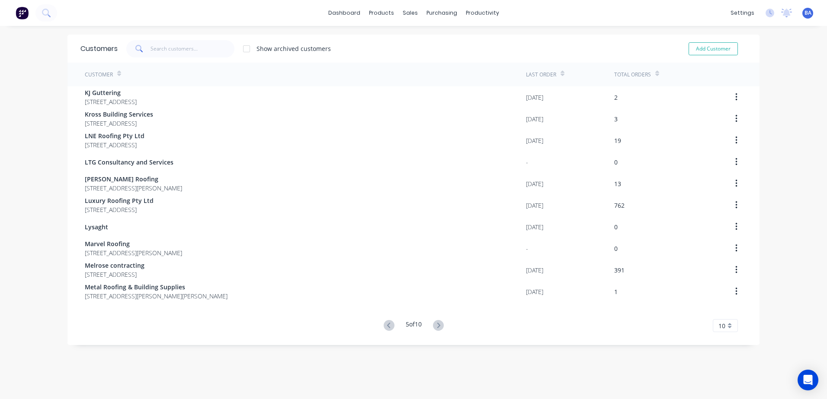
click at [436, 323] on icon at bounding box center [438, 325] width 11 height 11
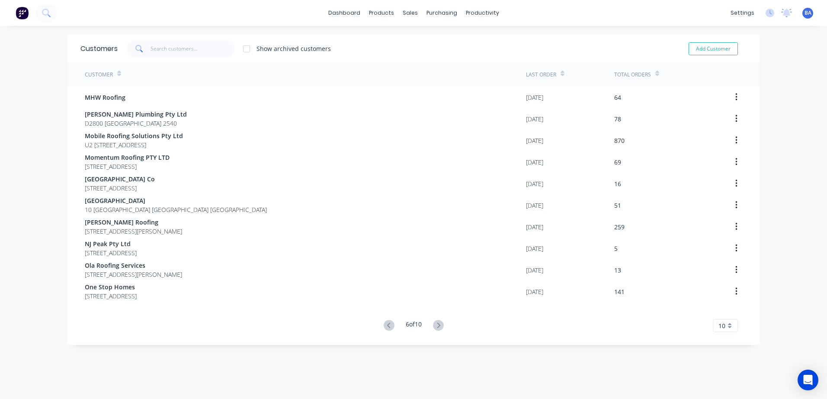
click at [436, 323] on icon at bounding box center [438, 325] width 11 height 11
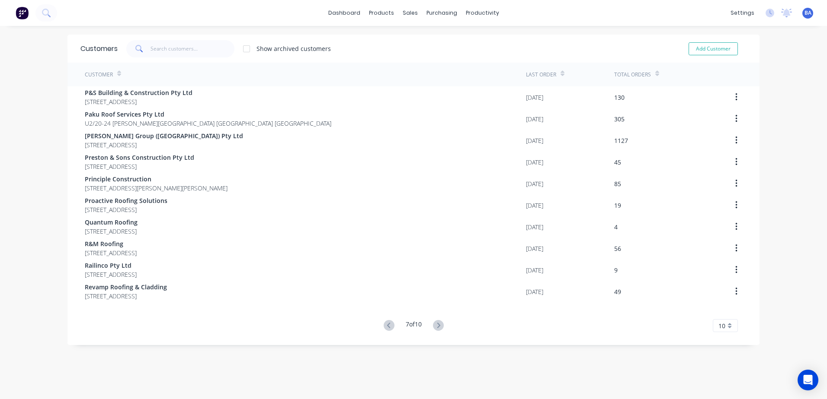
click at [436, 323] on icon at bounding box center [438, 325] width 11 height 11
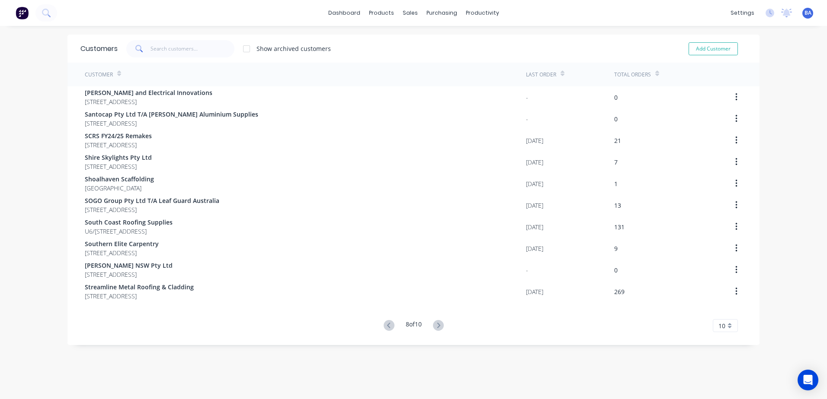
click at [436, 323] on icon at bounding box center [438, 325] width 11 height 11
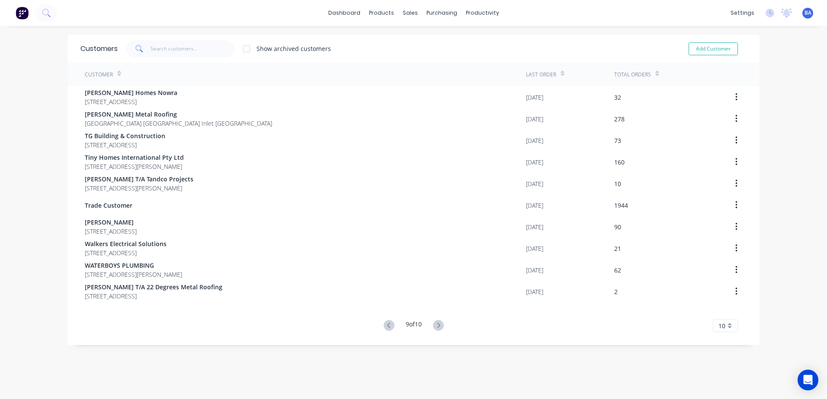
click at [436, 323] on icon at bounding box center [438, 325] width 11 height 11
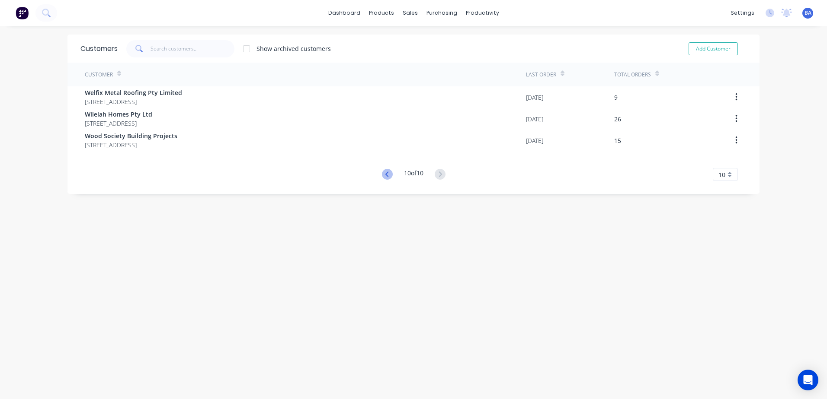
click at [382, 175] on icon at bounding box center [387, 174] width 11 height 11
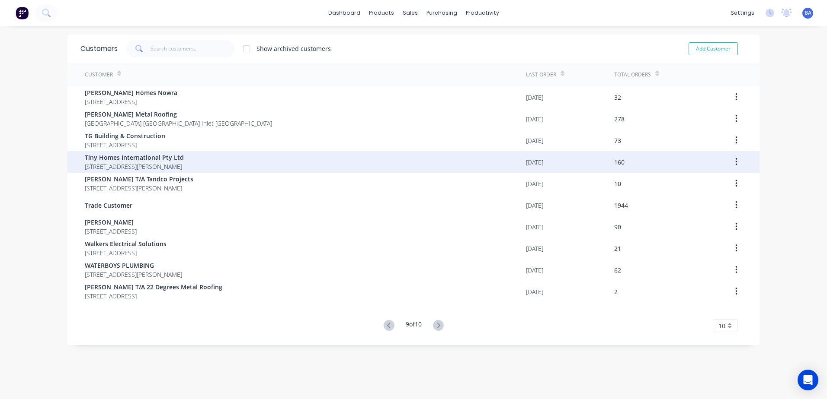
click at [255, 157] on div "Tiny Homes International Pty Ltd 24 Blackburn Road Ulladulla New South Wales 25…" at bounding box center [305, 162] width 441 height 22
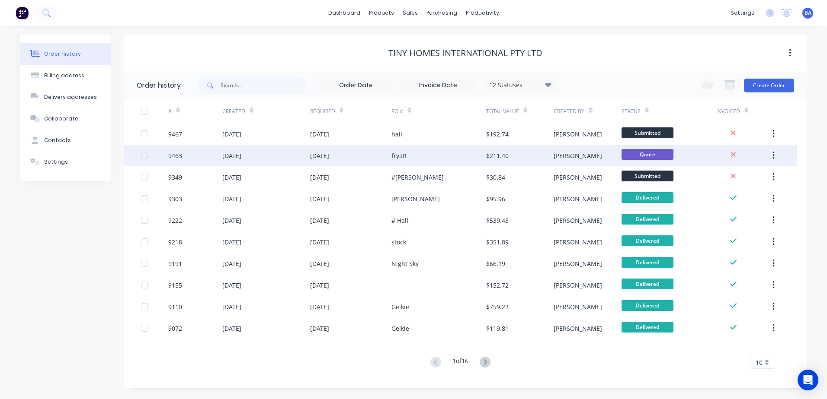
click at [433, 154] on div "fryatt" at bounding box center [438, 156] width 95 height 22
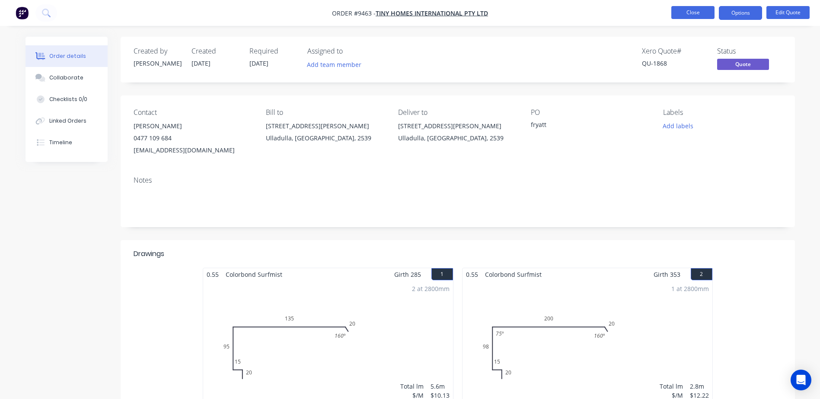
click at [684, 11] on button "Close" at bounding box center [692, 12] width 43 height 13
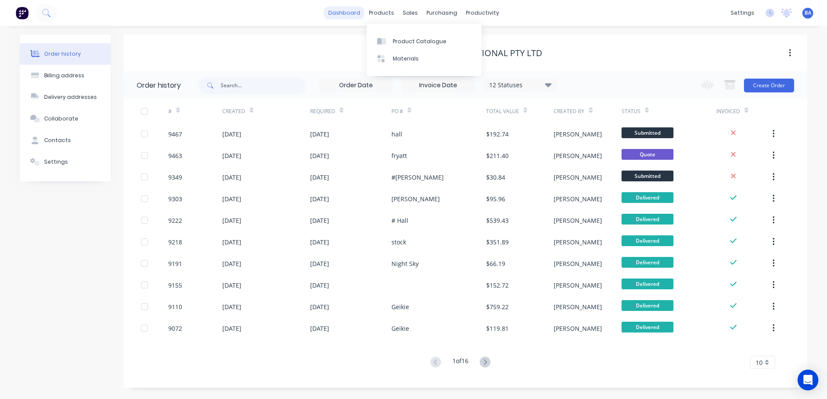
click at [348, 9] on link "dashboard" at bounding box center [344, 12] width 41 height 13
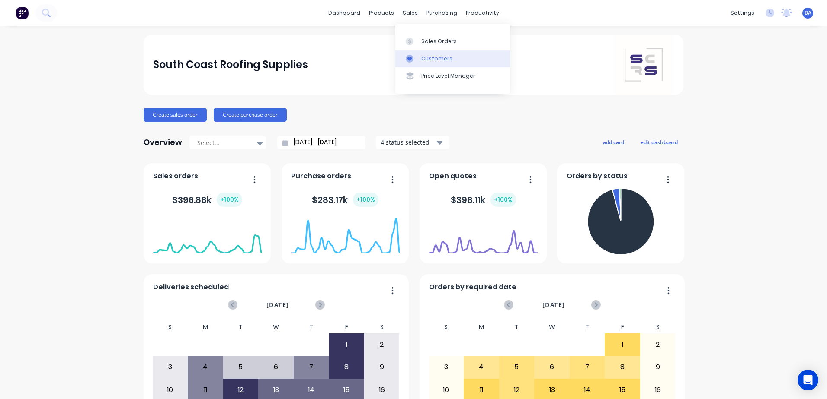
click at [412, 57] on icon at bounding box center [410, 59] width 8 height 8
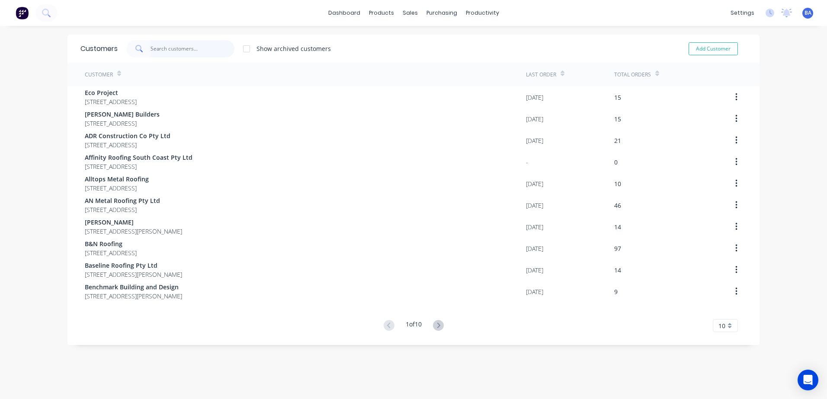
click at [162, 48] on input "text" at bounding box center [192, 48] width 84 height 17
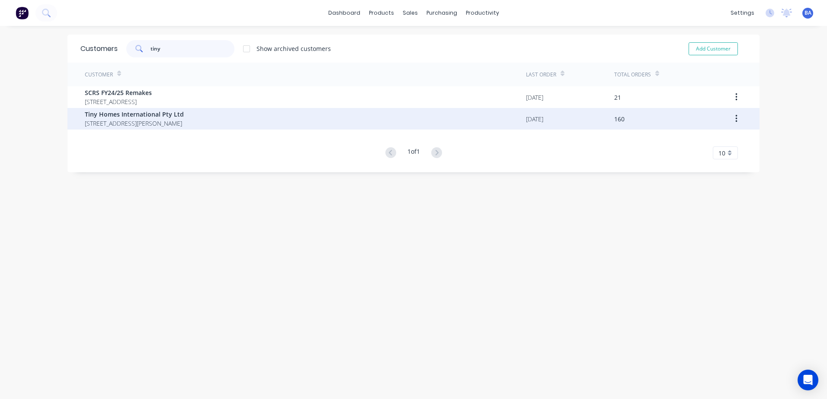
type input "tiny"
click at [177, 109] on div "Tiny Homes International Pty Ltd 24 Blackburn Road Ulladulla New South Wales 25…" at bounding box center [305, 119] width 441 height 22
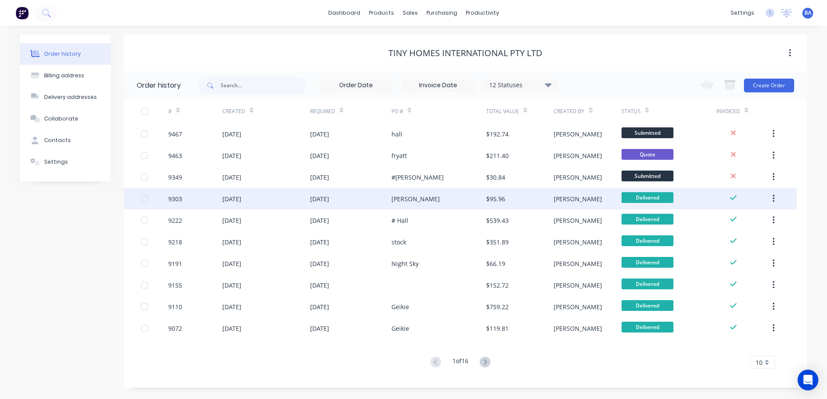
click at [198, 200] on div "9303" at bounding box center [195, 199] width 54 height 22
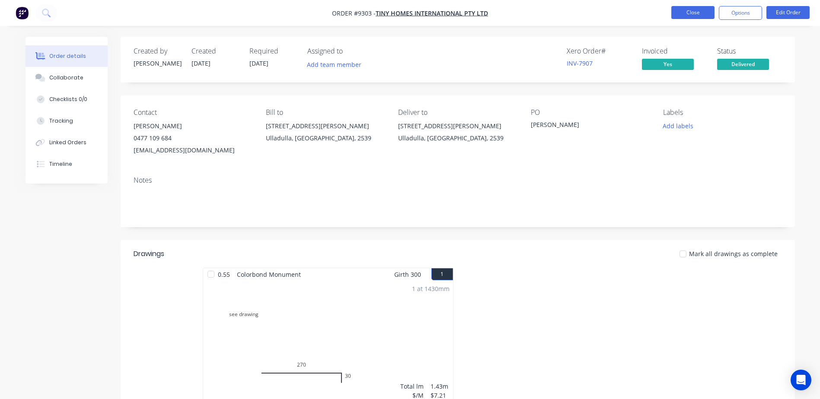
click at [676, 15] on button "Close" at bounding box center [692, 12] width 43 height 13
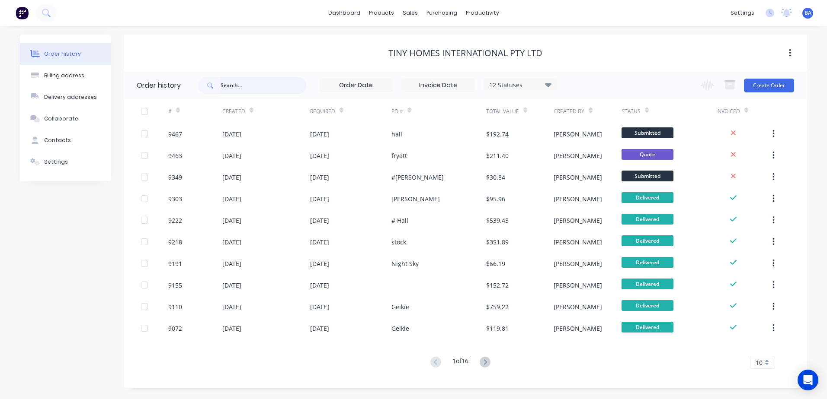
click at [248, 88] on input "text" at bounding box center [263, 85] width 86 height 17
type input "hobbs"
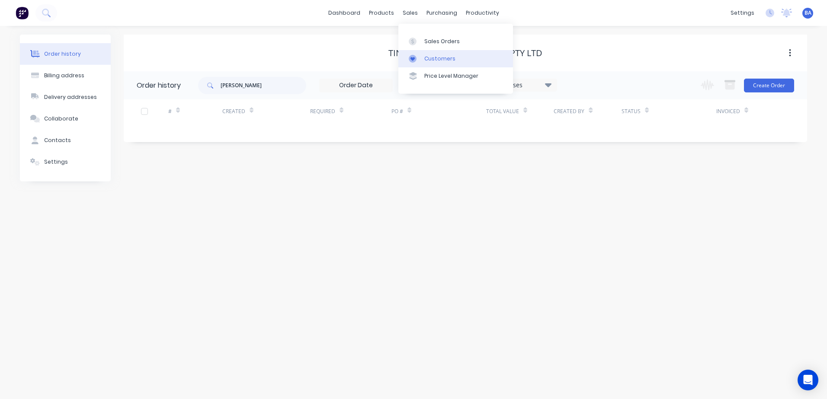
click at [412, 55] on icon at bounding box center [413, 59] width 8 height 8
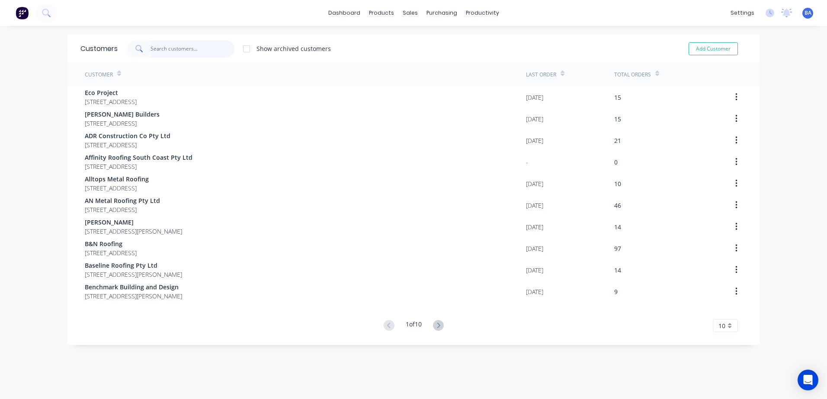
click at [203, 47] on input "text" at bounding box center [192, 48] width 84 height 17
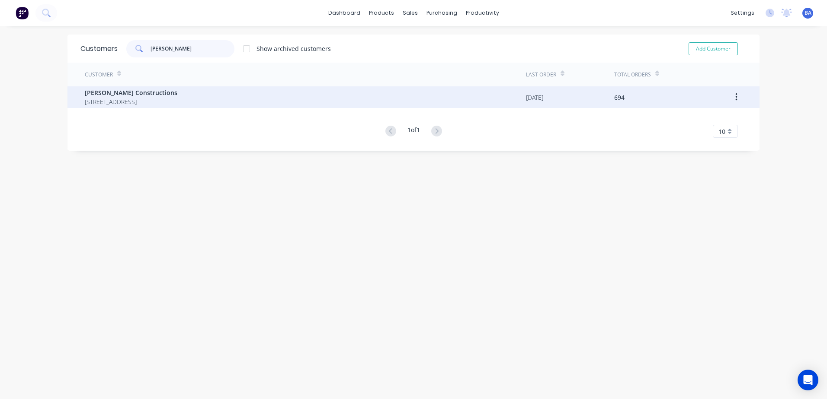
type input "hobbs"
click at [177, 92] on span "Hobbs Constructions" at bounding box center [131, 92] width 93 height 9
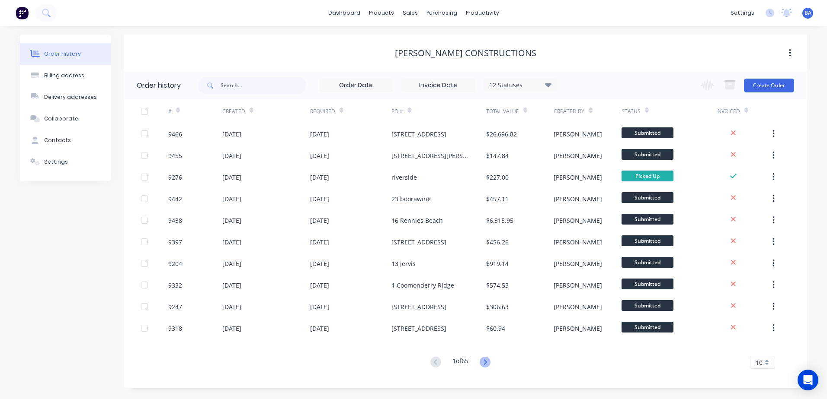
click at [486, 359] on icon at bounding box center [484, 362] width 11 height 11
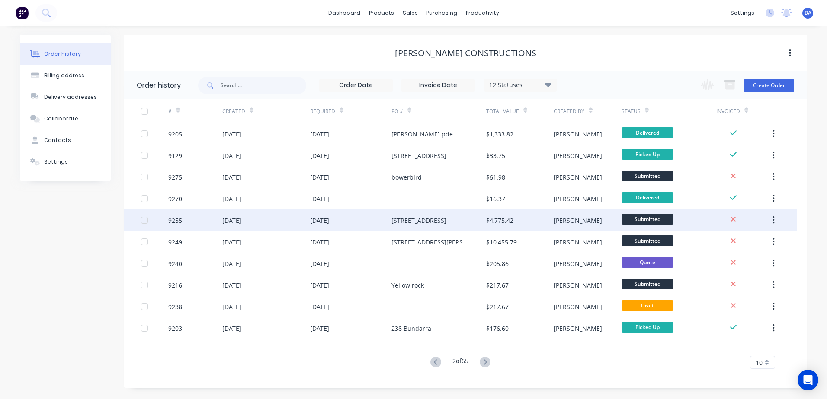
click at [305, 223] on div "12 Aug 2025" at bounding box center [266, 221] width 88 height 22
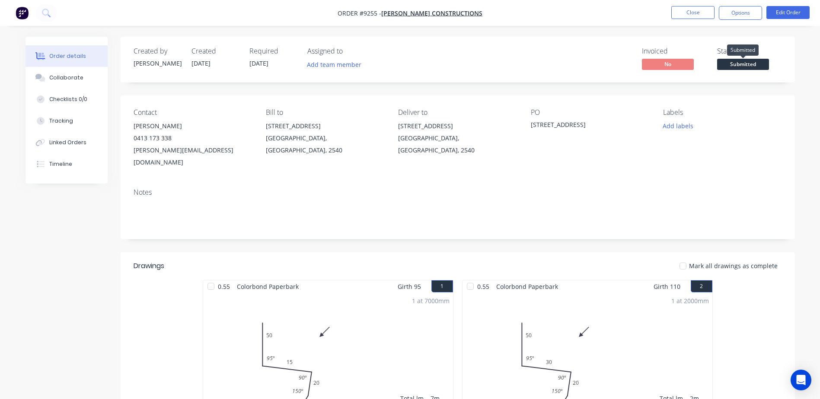
click at [736, 64] on span "Submitted" at bounding box center [743, 64] width 52 height 11
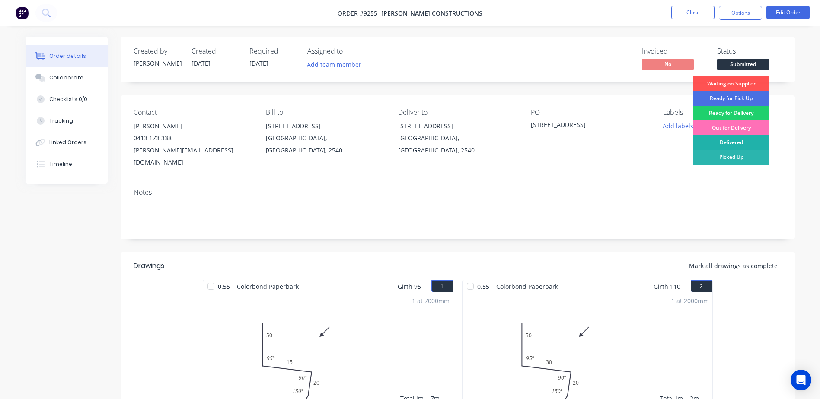
click at [730, 142] on div "Delivered" at bounding box center [731, 142] width 76 height 15
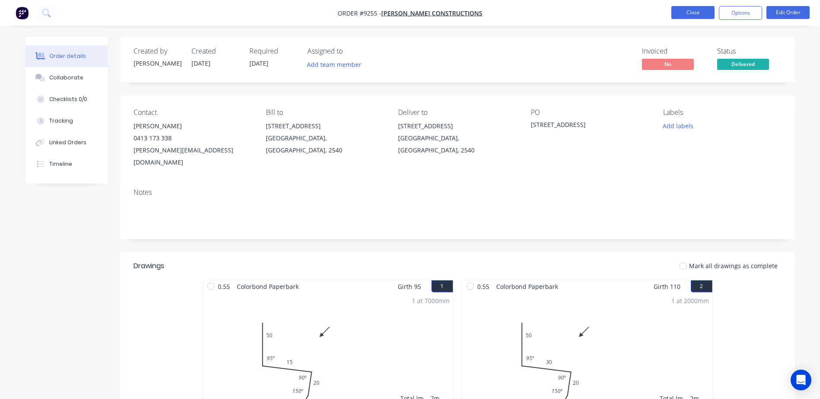
click at [696, 12] on button "Close" at bounding box center [692, 12] width 43 height 13
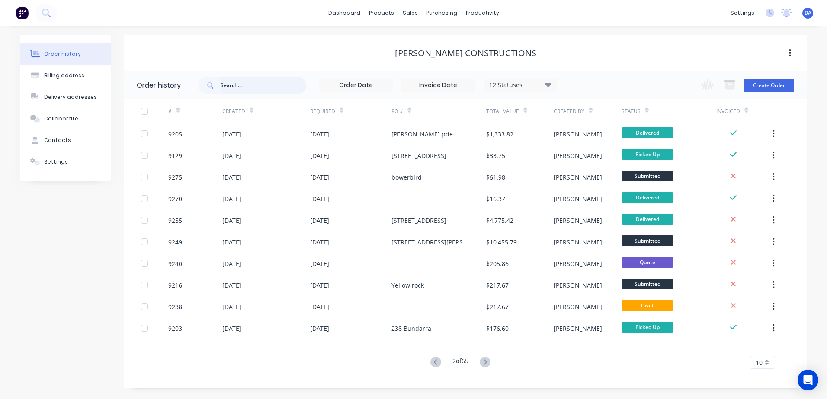
click at [253, 86] on input "text" at bounding box center [263, 85] width 86 height 17
type input "mhw"
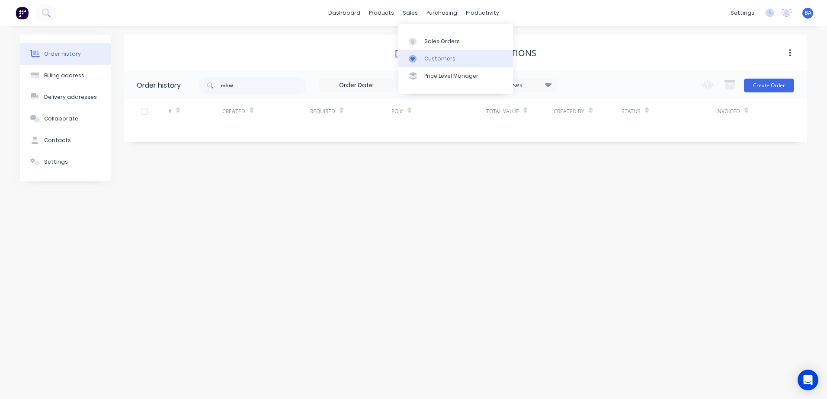
click at [412, 55] on icon at bounding box center [413, 59] width 8 height 8
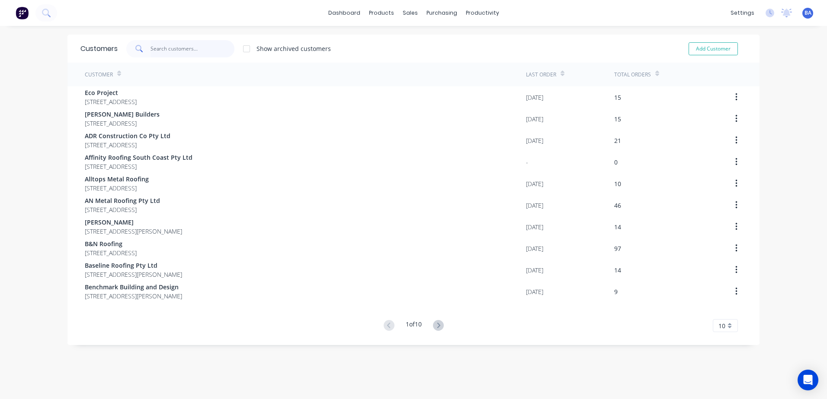
click at [216, 46] on input "text" at bounding box center [192, 48] width 84 height 17
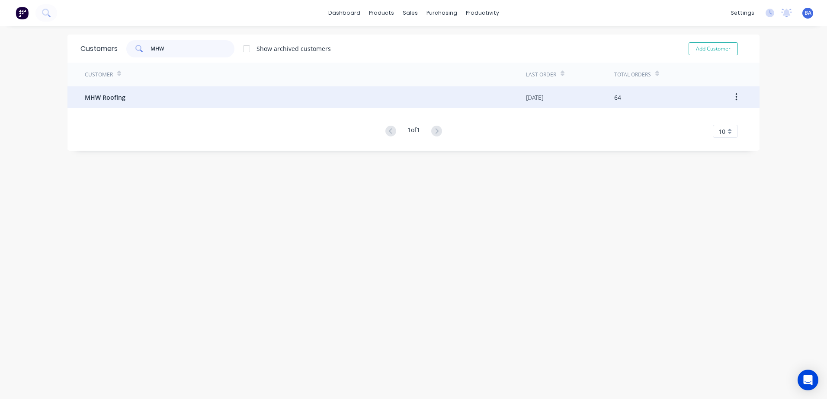
type input "MHW"
click at [198, 93] on div "MHW Roofing" at bounding box center [305, 97] width 441 height 22
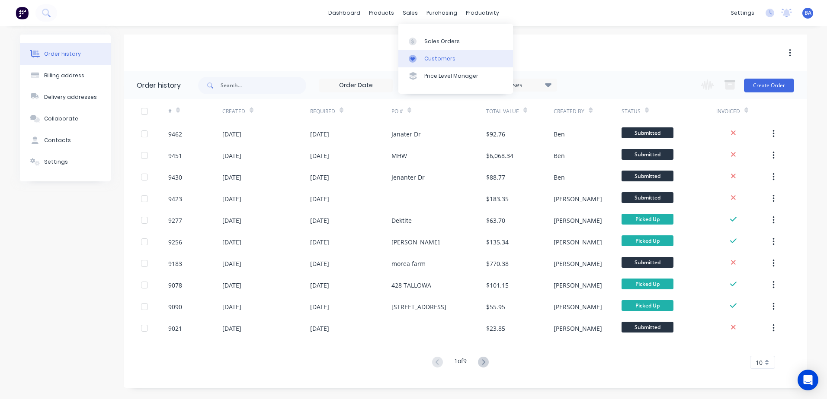
click at [417, 56] on div at bounding box center [415, 59] width 13 height 8
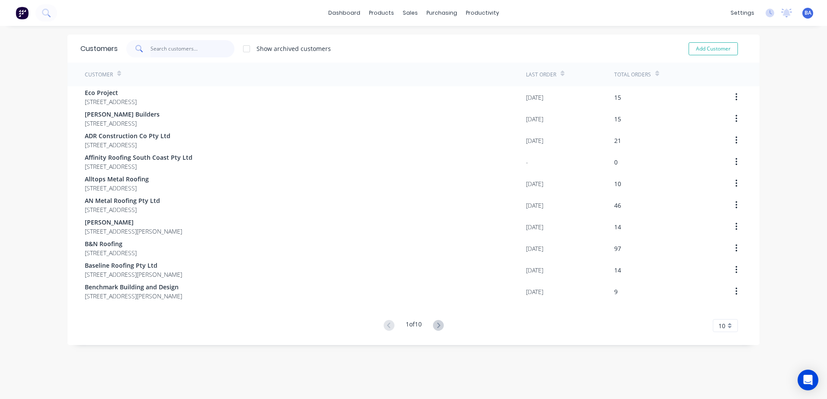
click at [173, 48] on input "text" at bounding box center [192, 48] width 84 height 17
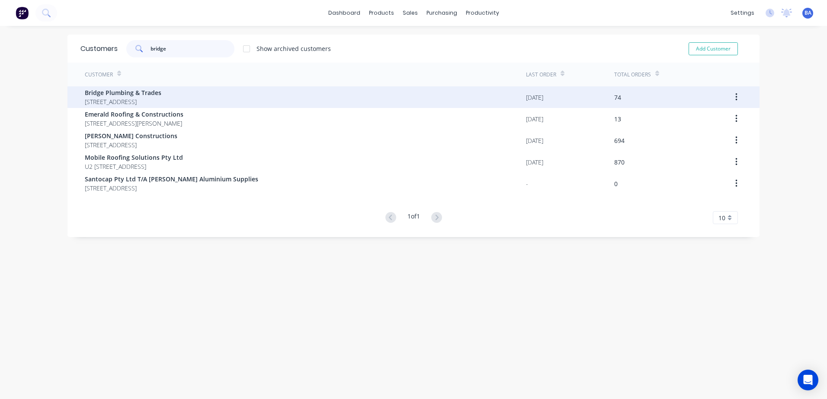
type input "bridge"
click at [152, 98] on span "3 Wondolga Crescent Nowra New South Wales 2541" at bounding box center [123, 101] width 77 height 9
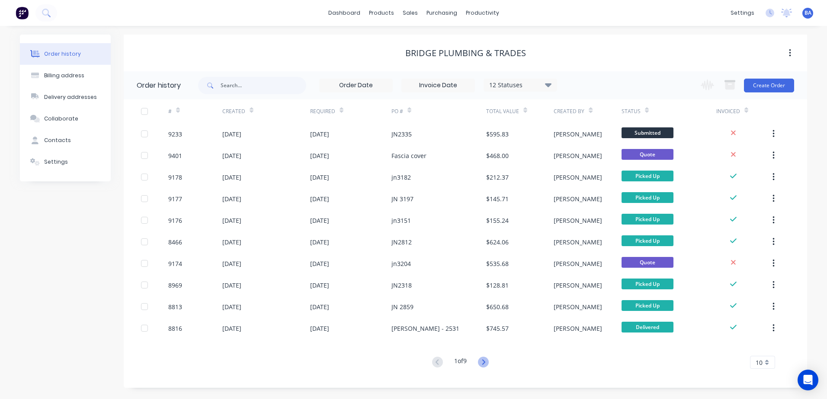
click at [486, 361] on icon at bounding box center [483, 362] width 11 height 11
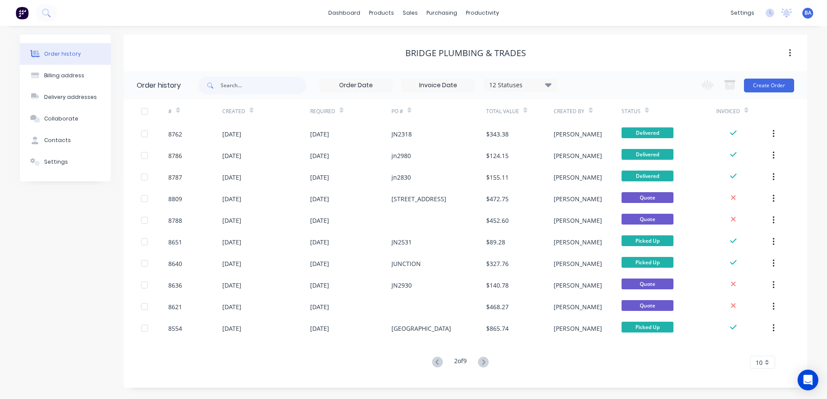
click at [486, 361] on icon at bounding box center [483, 362] width 11 height 11
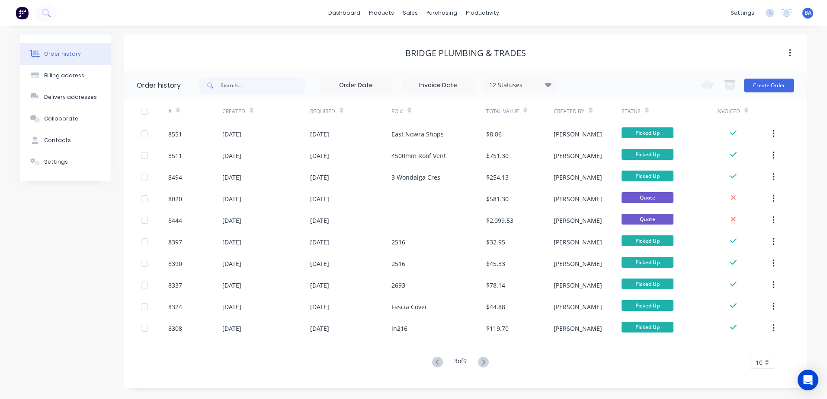
click at [486, 361] on icon at bounding box center [483, 362] width 11 height 11
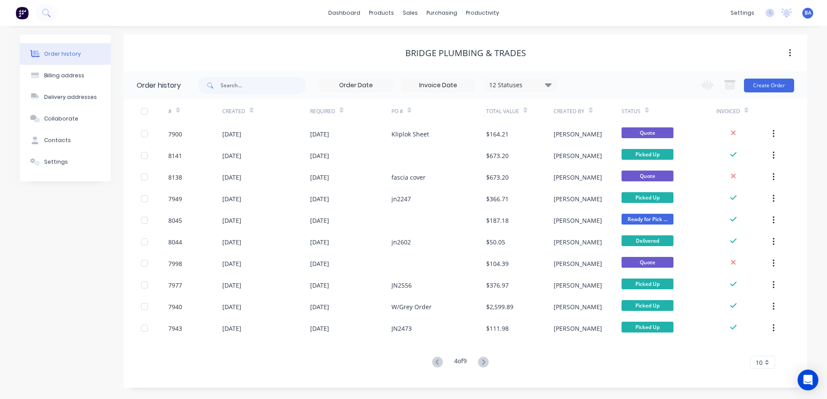
click at [486, 361] on icon at bounding box center [483, 362] width 11 height 11
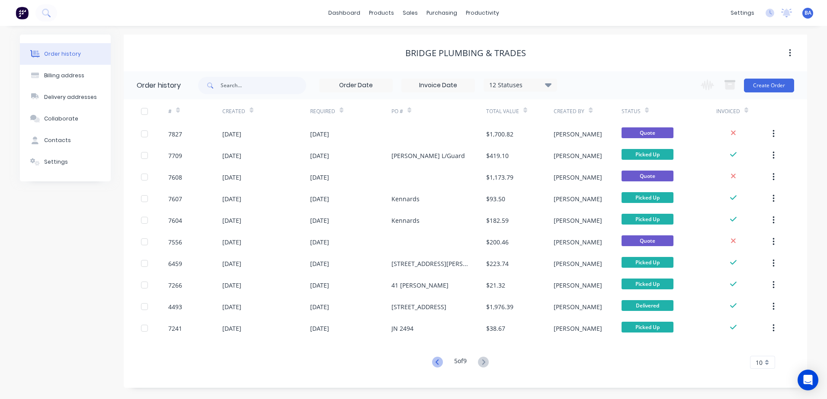
click at [438, 363] on icon at bounding box center [437, 362] width 11 height 11
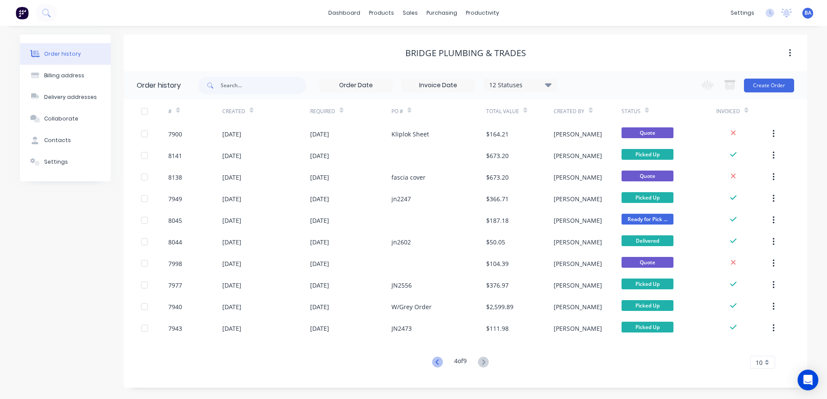
click at [436, 363] on icon at bounding box center [437, 362] width 11 height 11
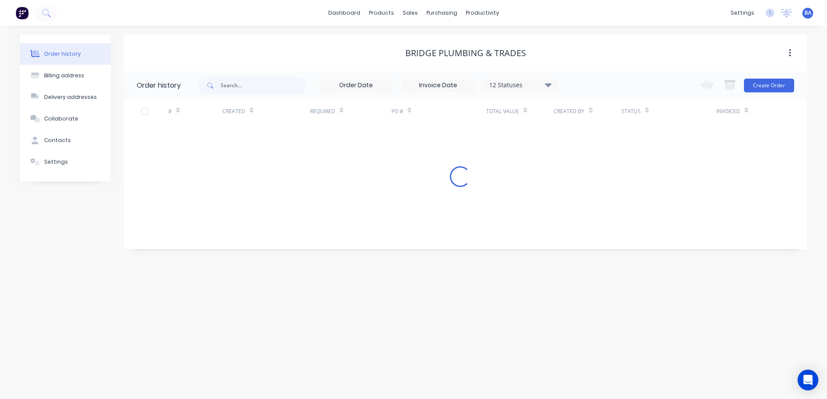
click at [436, 363] on div "Order history Billing address Delivery addresses Collaborate Contacts Settings …" at bounding box center [413, 213] width 827 height 374
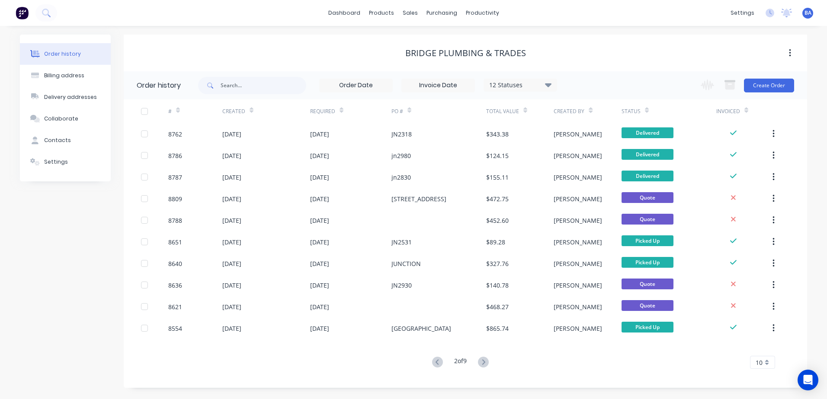
click at [436, 363] on icon at bounding box center [437, 362] width 11 height 11
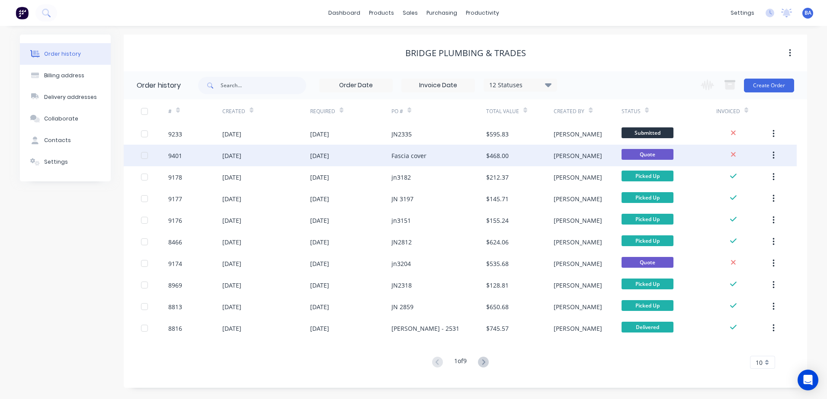
click at [427, 157] on div "Fascia cover" at bounding box center [438, 156] width 95 height 22
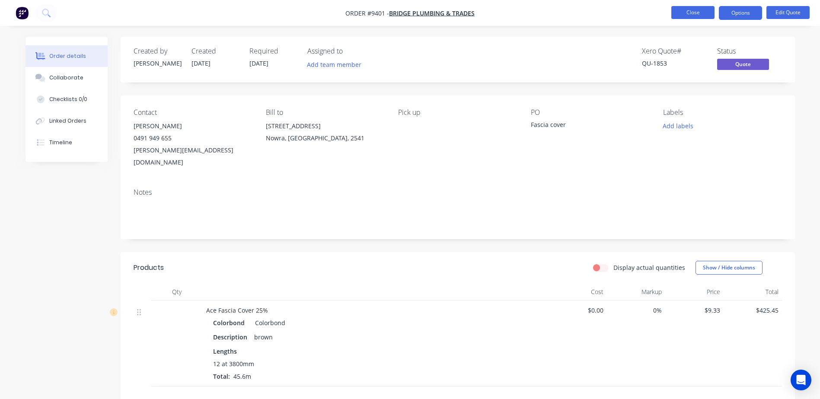
click at [681, 10] on button "Close" at bounding box center [692, 12] width 43 height 13
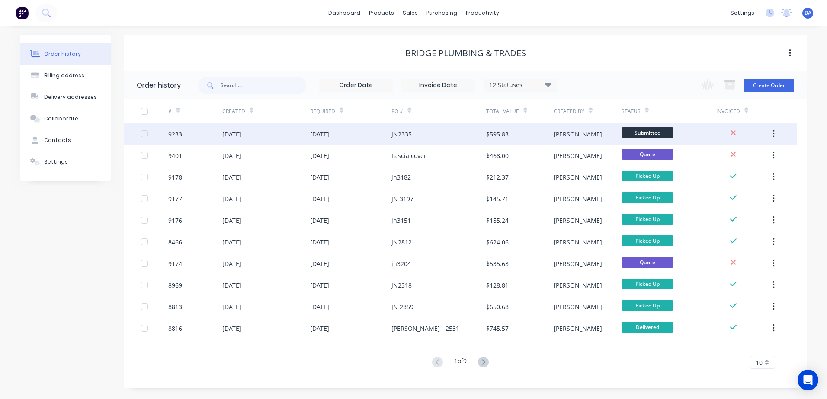
click at [427, 138] on div "JN2335" at bounding box center [438, 134] width 95 height 22
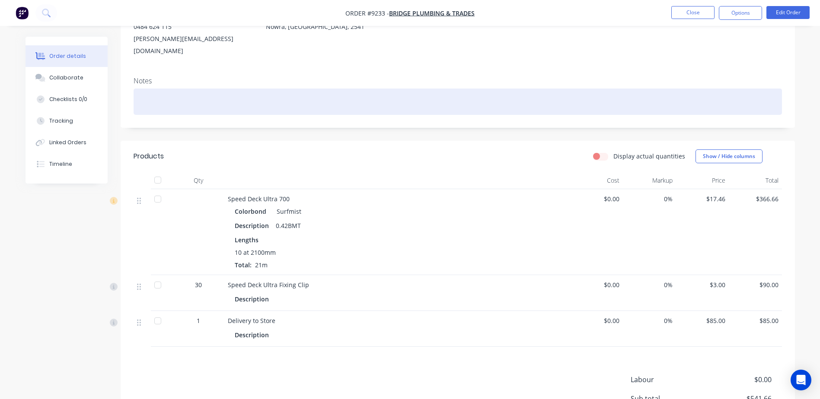
scroll to position [130, 0]
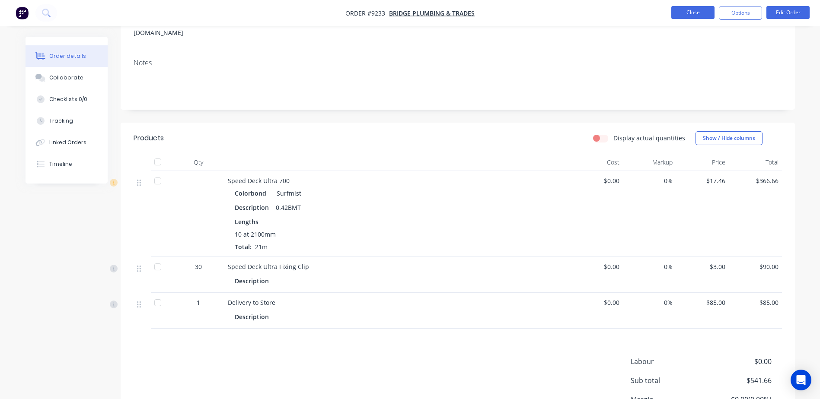
click at [689, 16] on button "Close" at bounding box center [692, 12] width 43 height 13
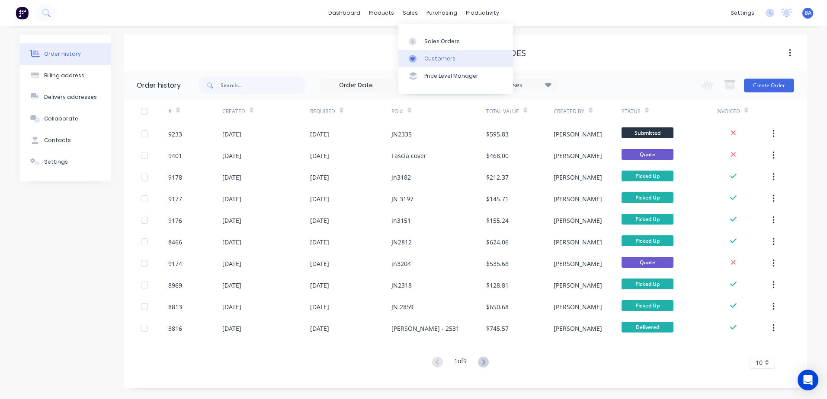
click at [409, 57] on icon at bounding box center [413, 59] width 8 height 8
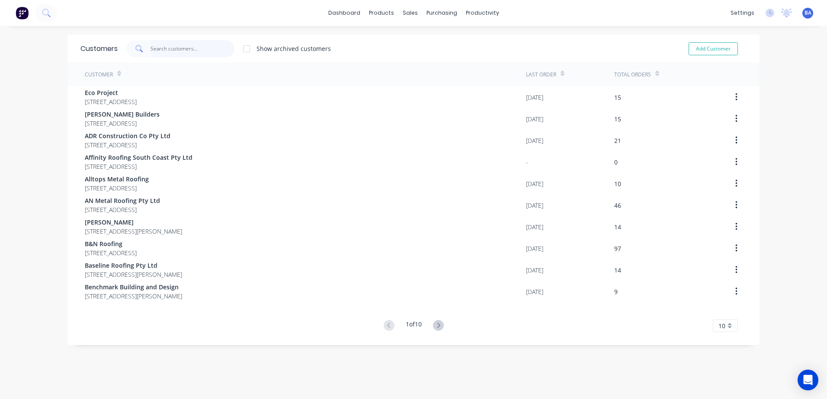
click at [172, 51] on input "text" at bounding box center [192, 48] width 84 height 17
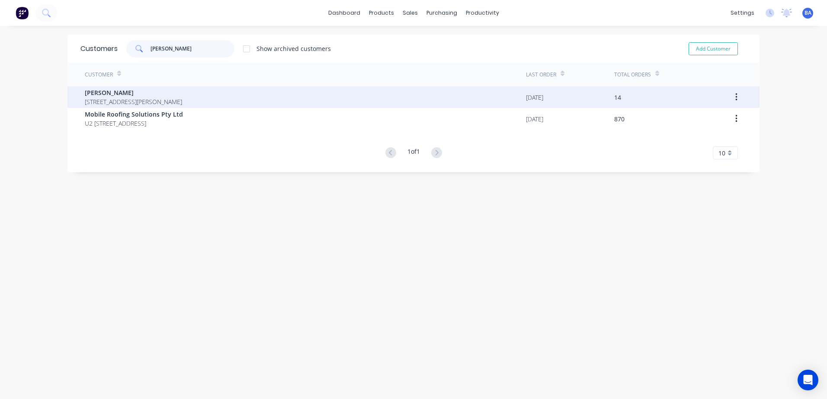
type input "andrew"
click at [153, 93] on span "Andrew Beckett" at bounding box center [133, 92] width 97 height 9
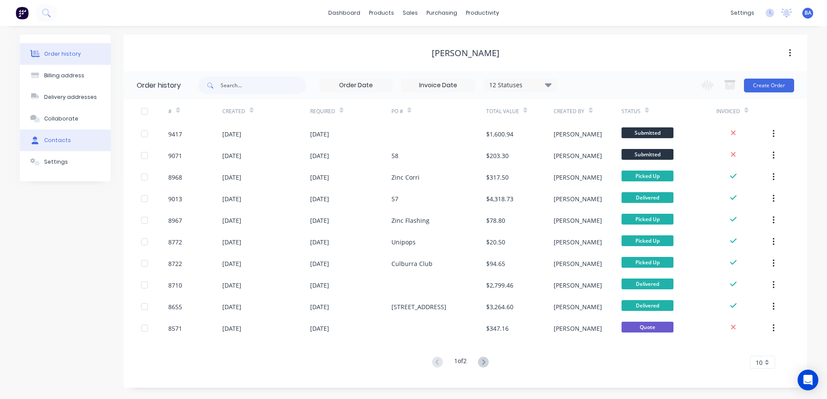
click at [74, 143] on button "Contacts" at bounding box center [65, 141] width 91 height 22
select select "AU"
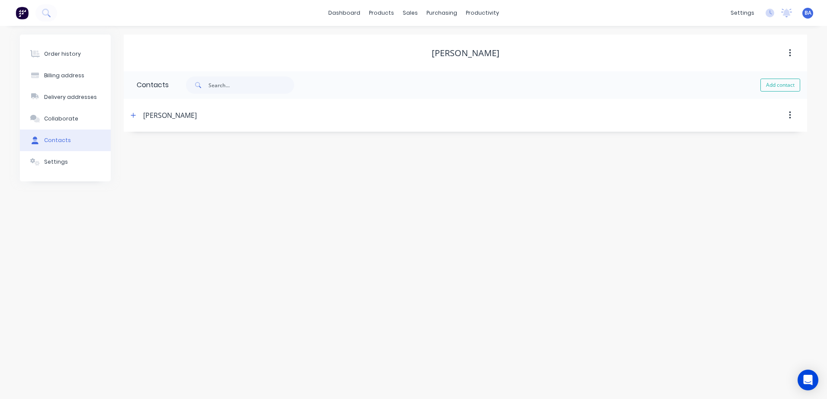
click at [164, 117] on div "Andrew Beckett" at bounding box center [170, 115] width 54 height 10
click at [132, 112] on button "button" at bounding box center [133, 115] width 11 height 11
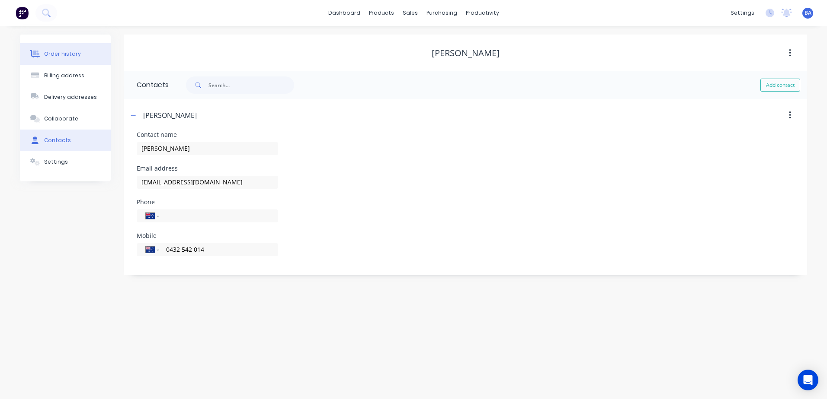
click at [68, 56] on div "Order history" at bounding box center [62, 54] width 37 height 8
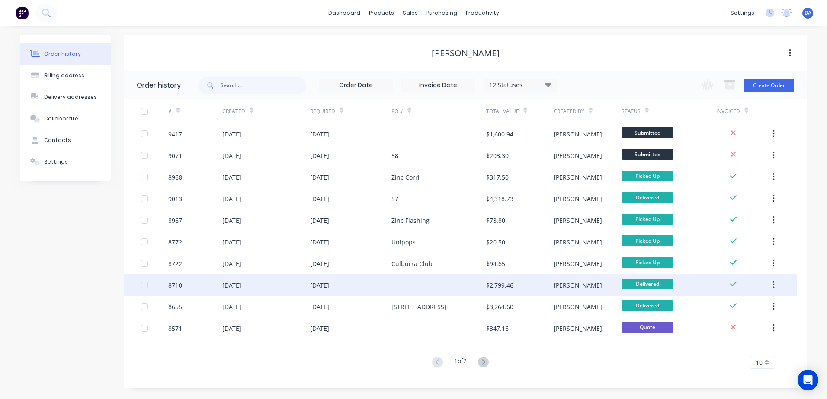
click at [419, 281] on div at bounding box center [438, 286] width 95 height 22
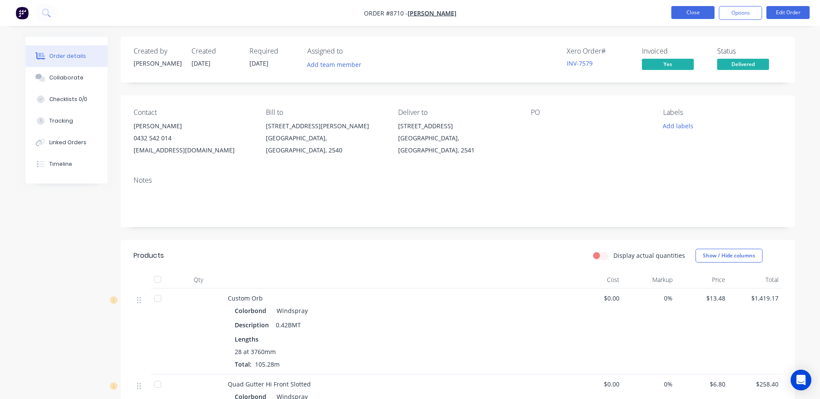
click at [675, 12] on button "Close" at bounding box center [692, 12] width 43 height 13
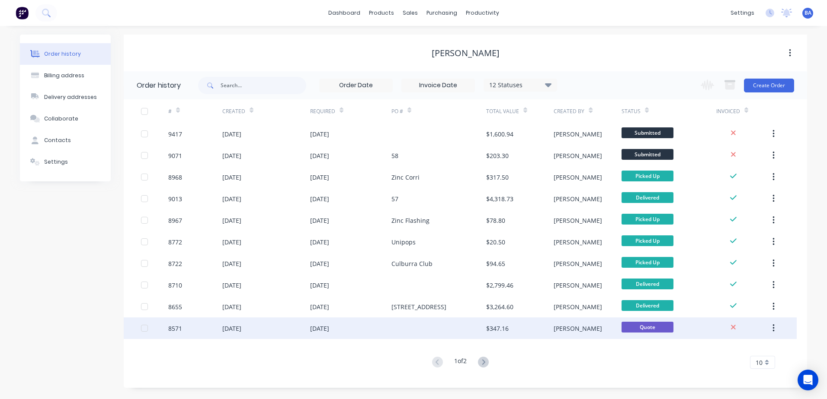
click at [462, 334] on div at bounding box center [438, 329] width 95 height 22
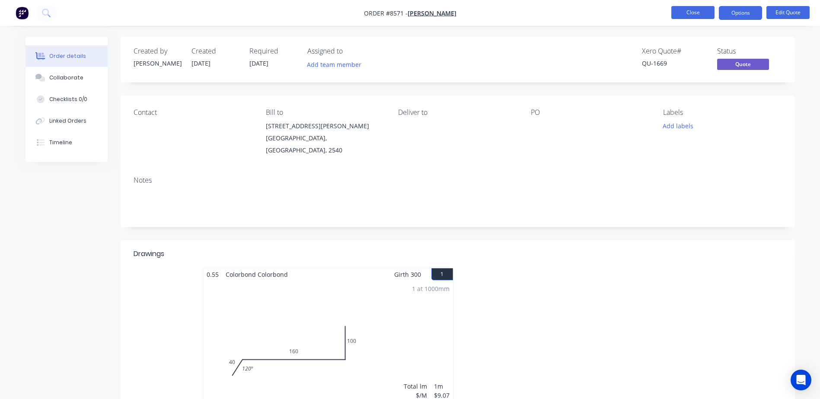
click at [683, 12] on button "Close" at bounding box center [692, 12] width 43 height 13
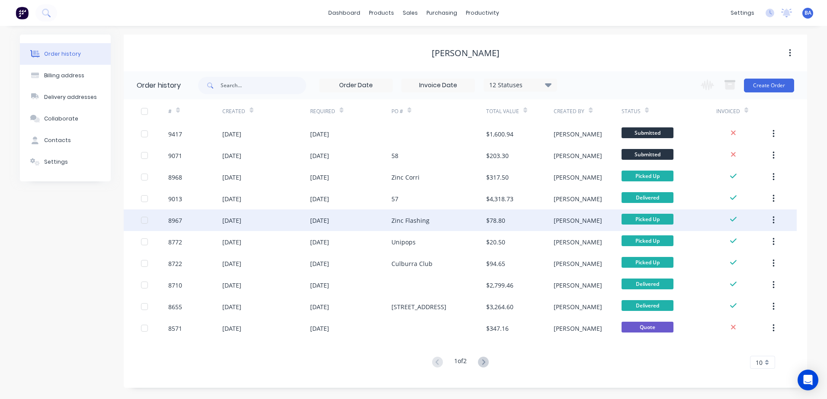
click at [435, 218] on div "Zinc Flashing" at bounding box center [438, 221] width 95 height 22
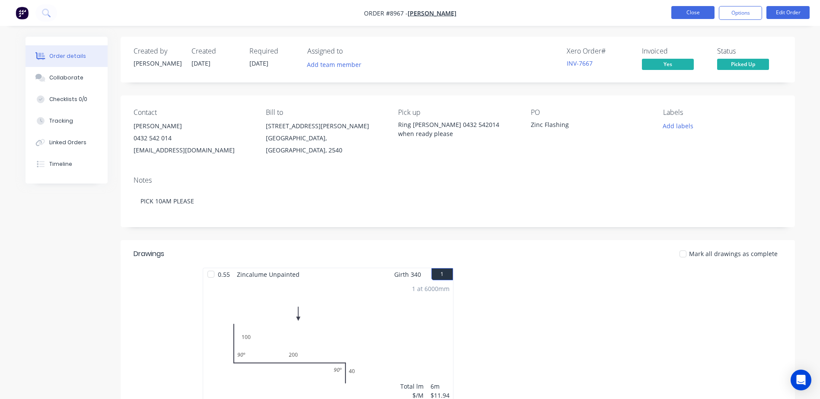
click at [699, 12] on button "Close" at bounding box center [692, 12] width 43 height 13
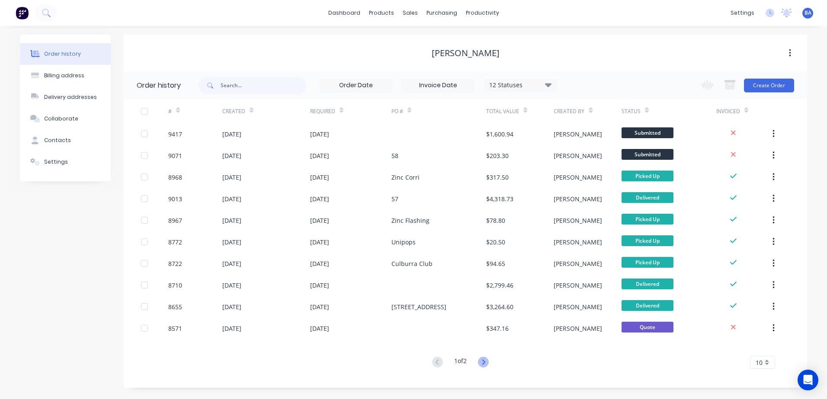
click at [486, 364] on icon at bounding box center [483, 362] width 11 height 11
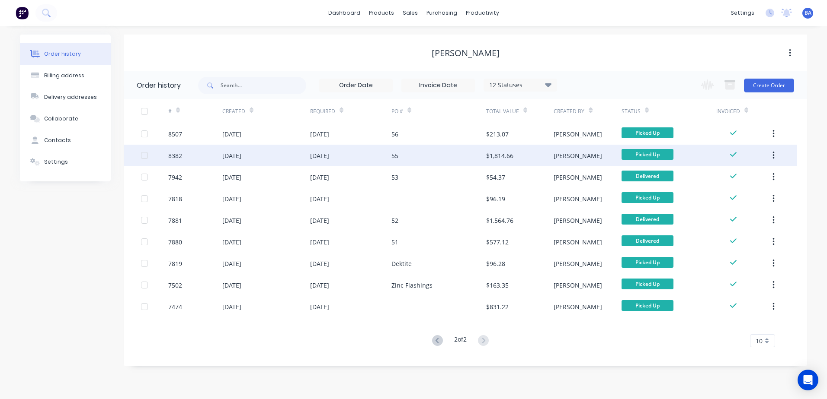
click at [445, 153] on div "55" at bounding box center [438, 156] width 95 height 22
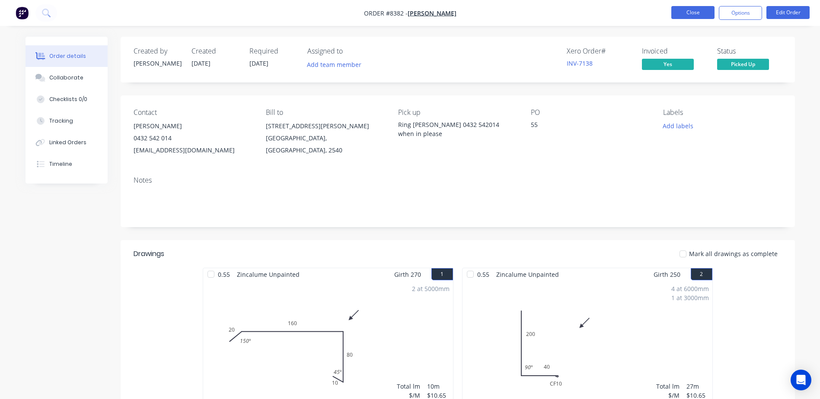
click at [687, 9] on button "Close" at bounding box center [692, 12] width 43 height 13
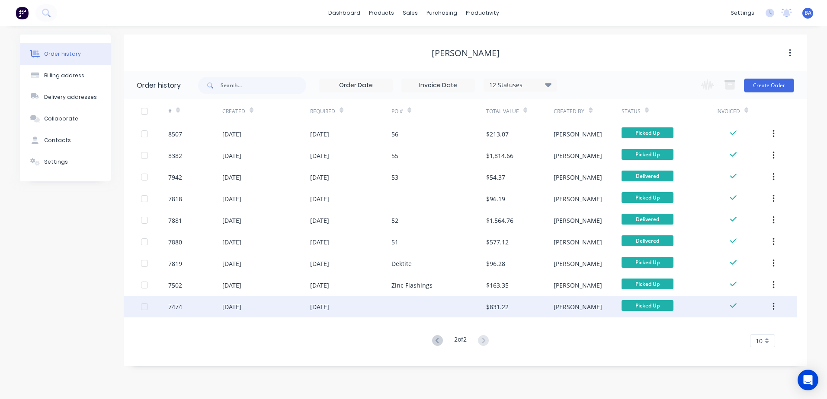
click at [423, 309] on div at bounding box center [438, 307] width 95 height 22
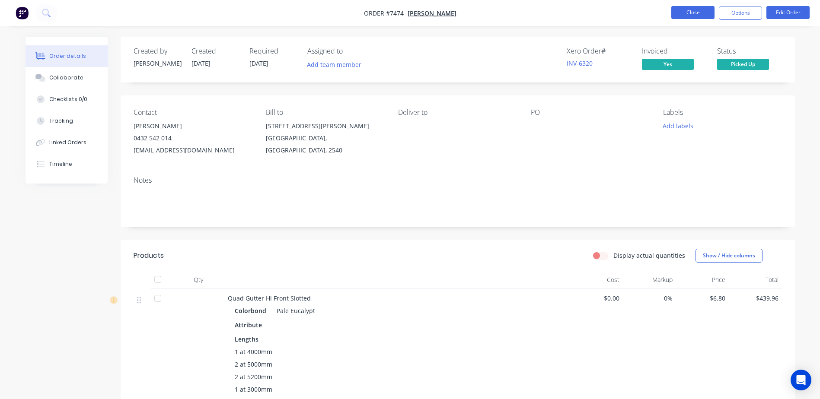
click at [684, 14] on button "Close" at bounding box center [692, 12] width 43 height 13
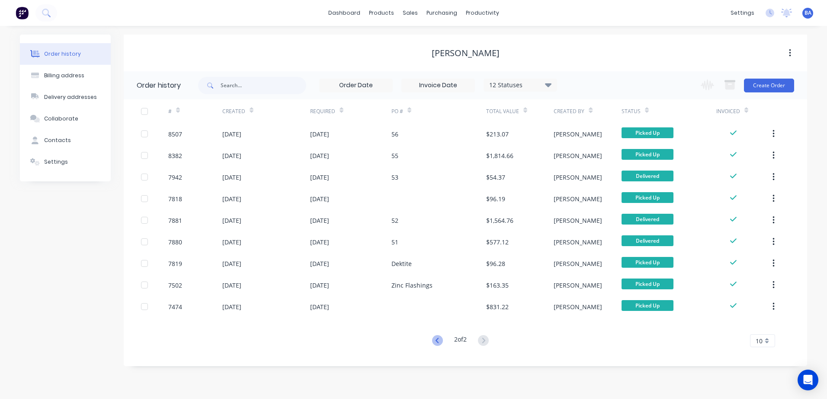
click at [435, 339] on icon at bounding box center [437, 341] width 11 height 11
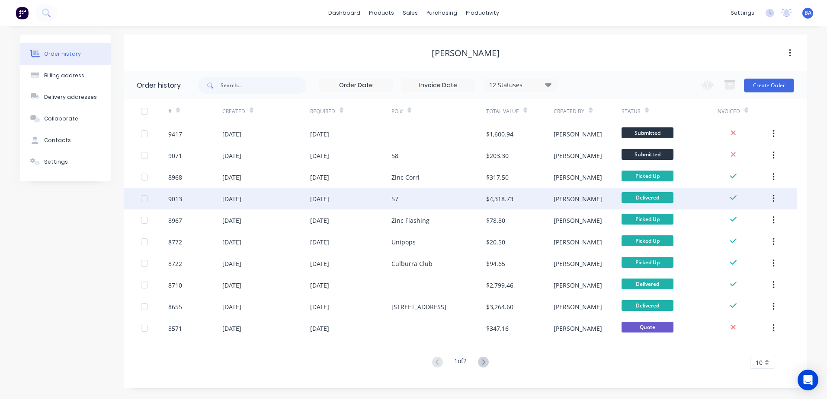
click at [448, 192] on div "57" at bounding box center [438, 199] width 95 height 22
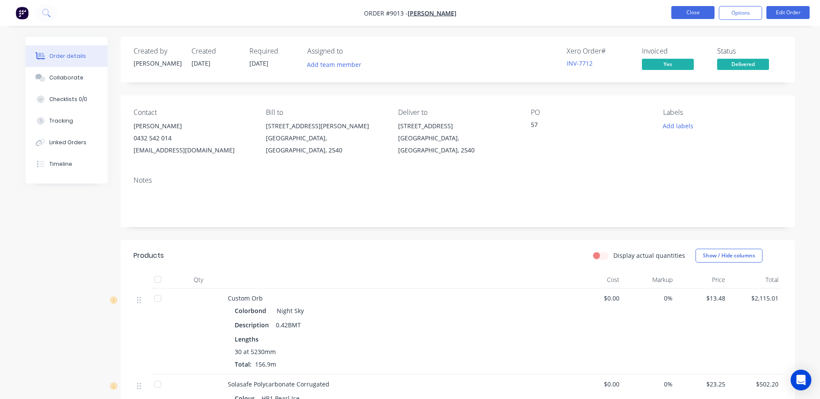
click at [690, 12] on button "Close" at bounding box center [692, 12] width 43 height 13
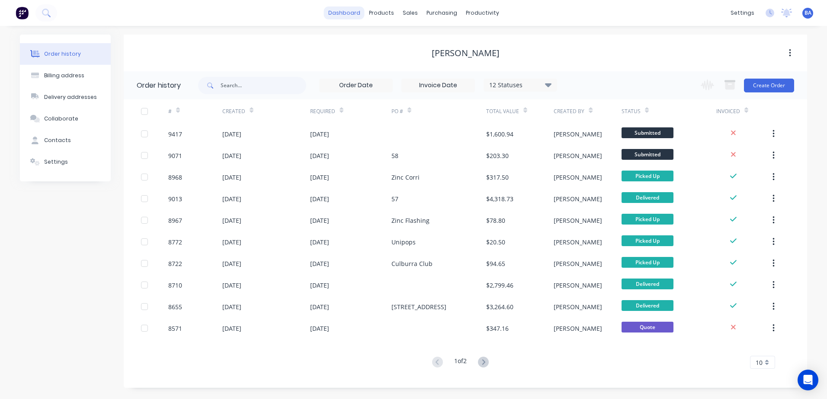
click at [347, 10] on link "dashboard" at bounding box center [344, 12] width 41 height 13
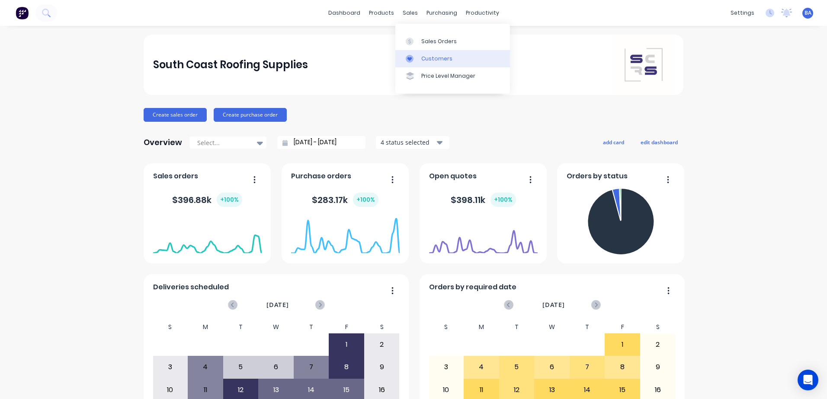
click at [409, 61] on icon at bounding box center [410, 59] width 8 height 8
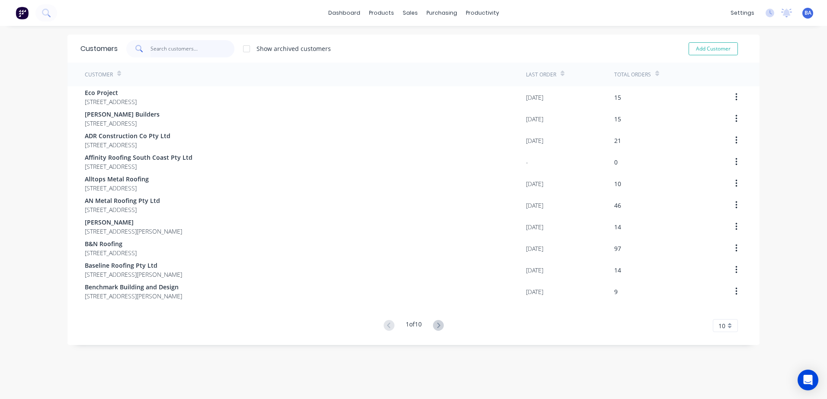
click at [169, 49] on input "text" at bounding box center [192, 48] width 84 height 17
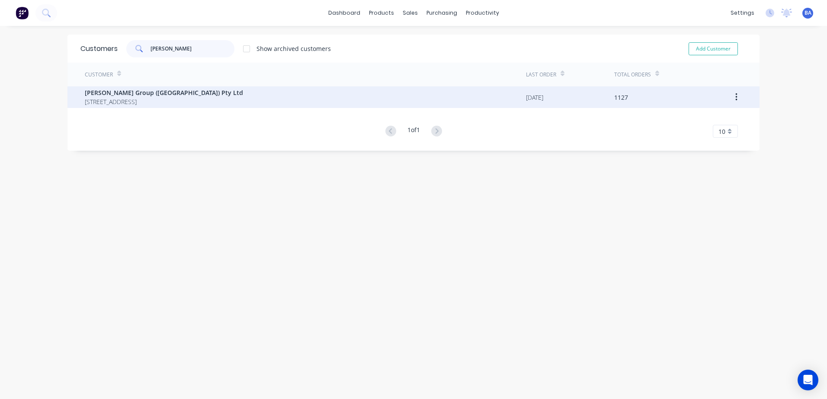
type input "parris"
click at [157, 90] on span "Parrish Group (NSW) Pty Ltd" at bounding box center [164, 92] width 158 height 9
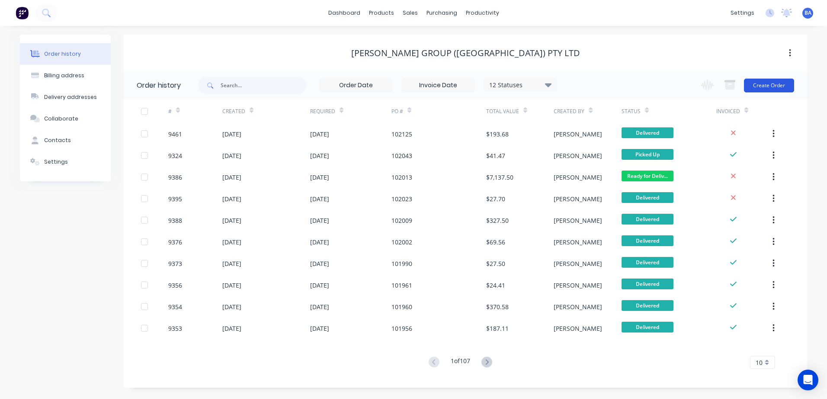
click at [767, 81] on button "Create Order" at bounding box center [769, 86] width 50 height 14
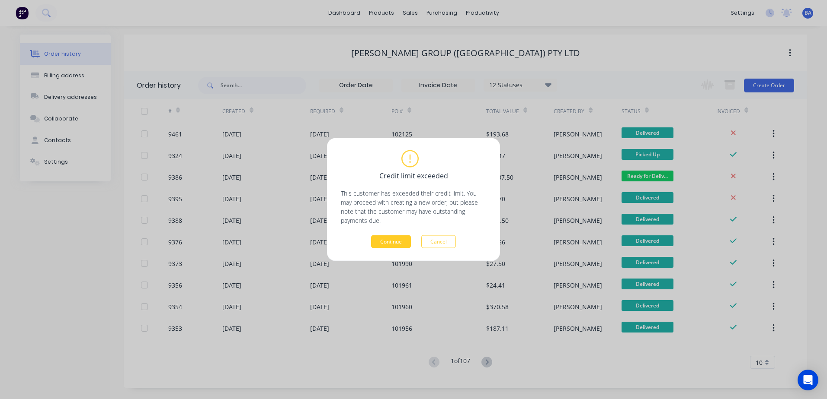
click at [387, 236] on button "Continue" at bounding box center [391, 242] width 40 height 13
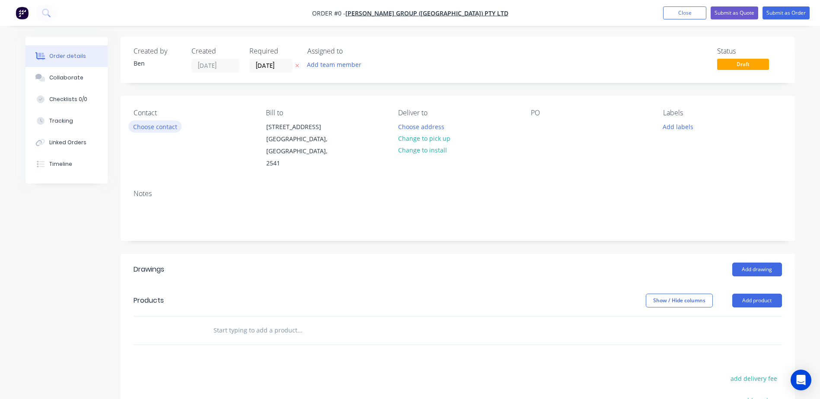
click at [162, 126] on button "Choose contact" at bounding box center [154, 127] width 53 height 12
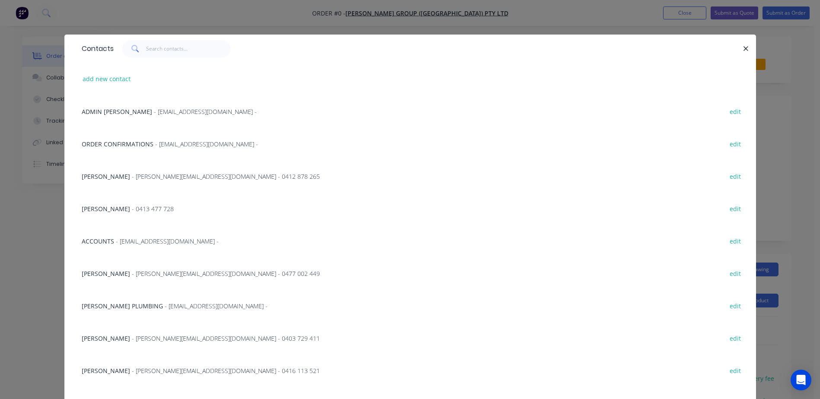
click at [112, 207] on span "Brent Parrish" at bounding box center [106, 209] width 48 height 8
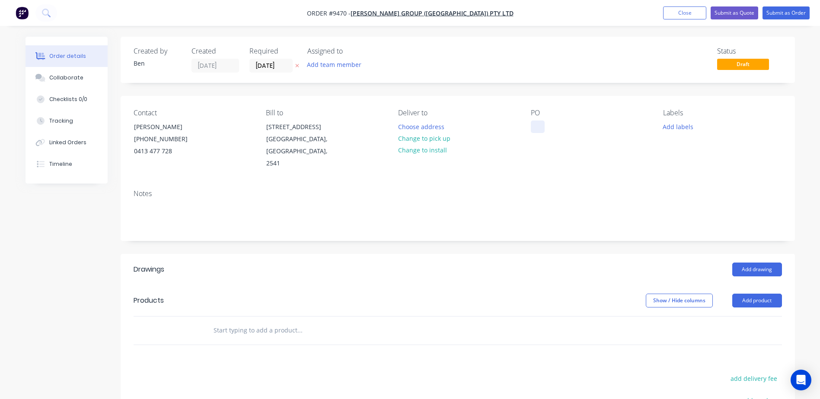
click at [533, 125] on div at bounding box center [538, 127] width 14 height 13
click at [524, 159] on div "Contact Brent Parrish (02) 4422 1227 0413 477 728 Bill to Unit 3/21 Trim Street…" at bounding box center [458, 139] width 674 height 87
click at [428, 125] on button "Choose address" at bounding box center [420, 127] width 55 height 12
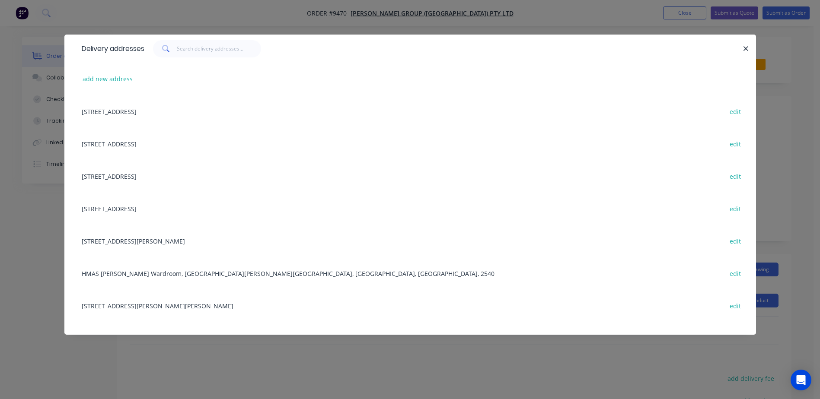
click at [247, 112] on div "Unit 3/21 Trim Street, South Nowra, New South Wales, Australia, 2541 edit" at bounding box center [410, 111] width 666 height 32
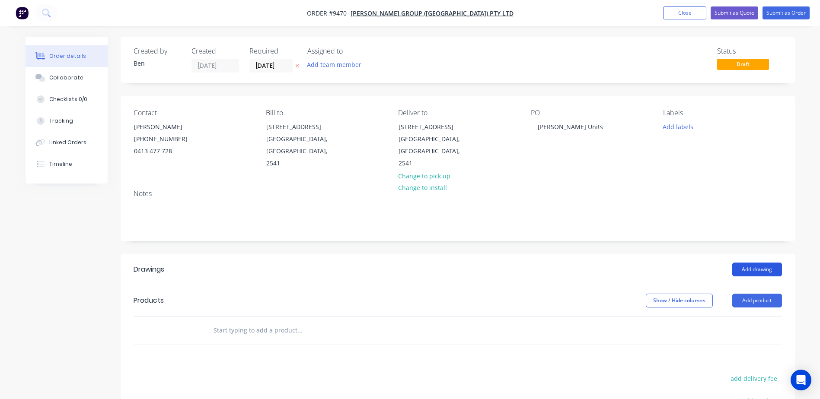
click at [761, 263] on button "Add drawing" at bounding box center [757, 270] width 50 height 14
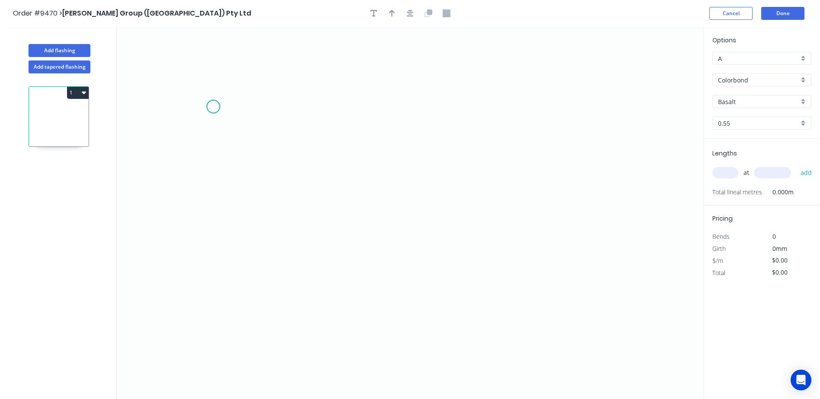
click at [214, 107] on icon "0" at bounding box center [410, 213] width 587 height 373
click at [206, 227] on icon "0" at bounding box center [410, 213] width 587 height 373
click at [396, 230] on icon "0 ?" at bounding box center [410, 213] width 587 height 373
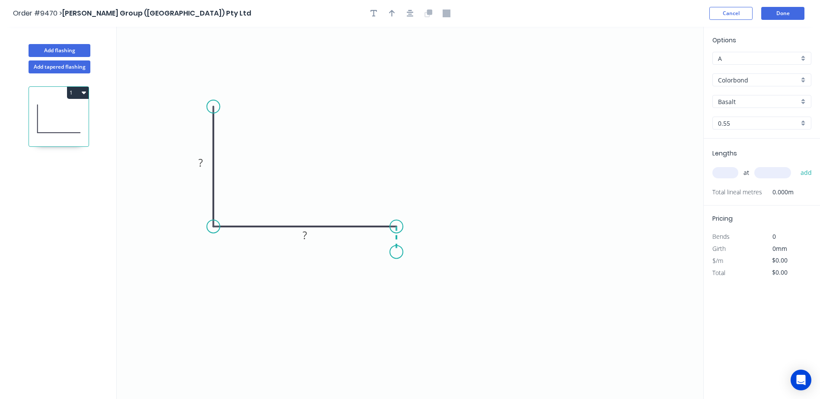
click at [396, 252] on icon "0 ? ?" at bounding box center [410, 213] width 587 height 373
click at [204, 167] on rect at bounding box center [200, 163] width 17 height 12
click at [332, 73] on icon "0 600 280 400" at bounding box center [410, 213] width 587 height 373
click at [390, 15] on icon "button" at bounding box center [392, 14] width 6 height 8
drag, startPoint x: 661, startPoint y: 70, endPoint x: 320, endPoint y: 129, distance: 345.3
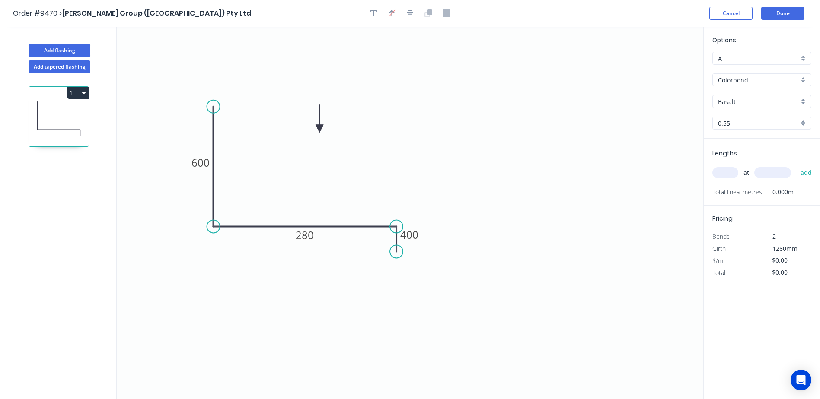
click at [320, 129] on icon at bounding box center [320, 119] width 8 height 28
click at [735, 102] on input "Basalt" at bounding box center [758, 101] width 81 height 9
click at [741, 118] on div "Shale Grey" at bounding box center [762, 116] width 98 height 15
type input "Shale Grey"
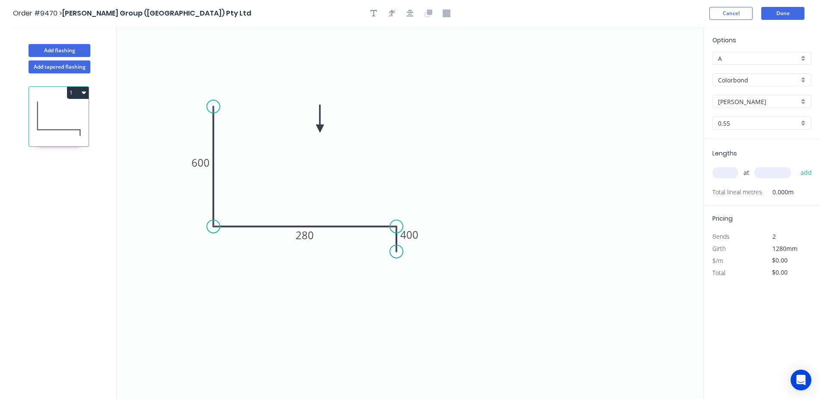
click at [723, 179] on input "text" at bounding box center [726, 172] width 26 height 11
type input "1"
type input "1200"
click at [796, 166] on button "add" at bounding box center [806, 173] width 20 height 15
click at [806, 189] on icon "button" at bounding box center [808, 191] width 6 height 6
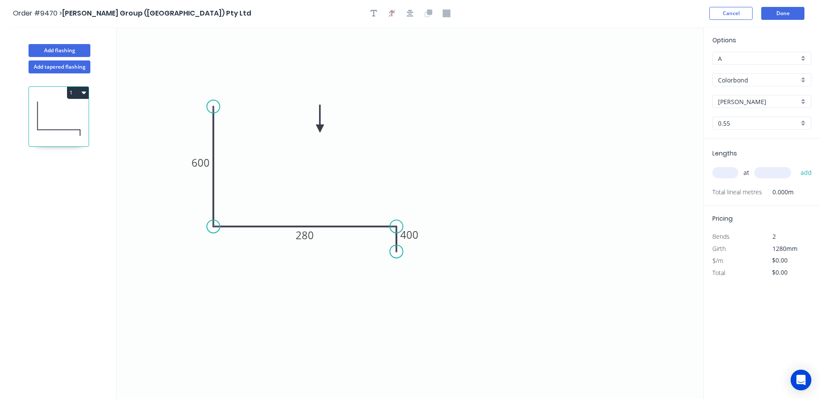
click at [736, 173] on input "text" at bounding box center [726, 172] width 26 height 11
type input "1"
type input "1800"
click at [796, 166] on button "add" at bounding box center [806, 173] width 20 height 15
click at [783, 13] on button "Done" at bounding box center [782, 13] width 43 height 13
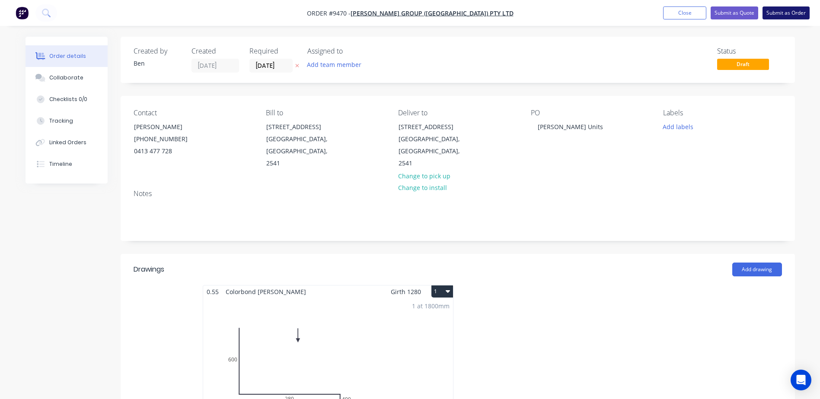
click at [779, 14] on button "Submit as Order" at bounding box center [786, 12] width 47 height 13
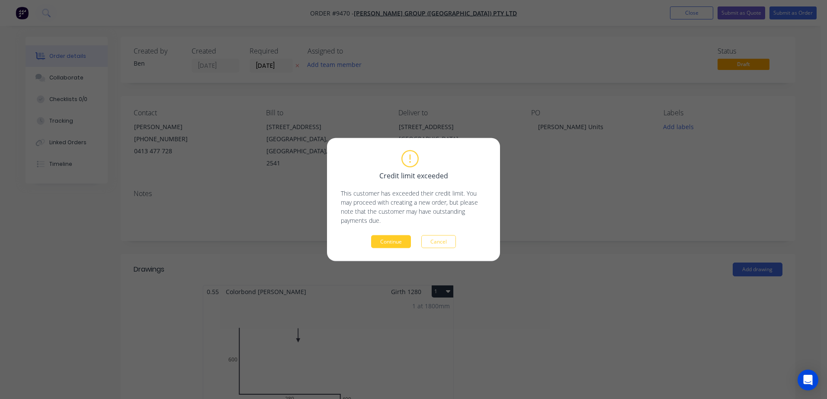
click at [391, 241] on button "Continue" at bounding box center [391, 242] width 40 height 13
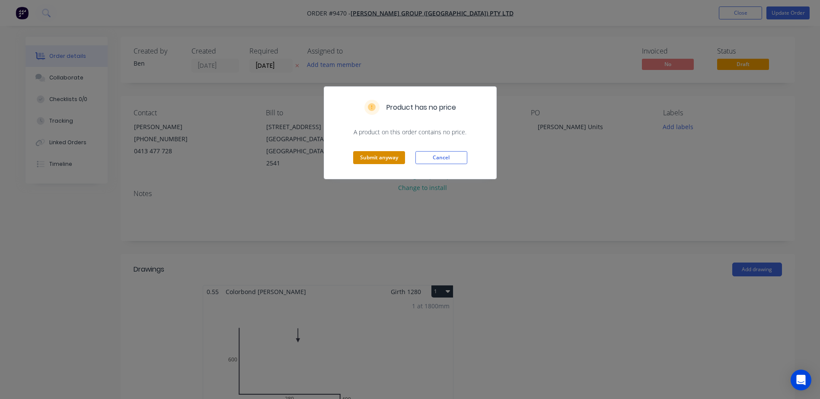
click at [392, 152] on button "Submit anyway" at bounding box center [379, 157] width 52 height 13
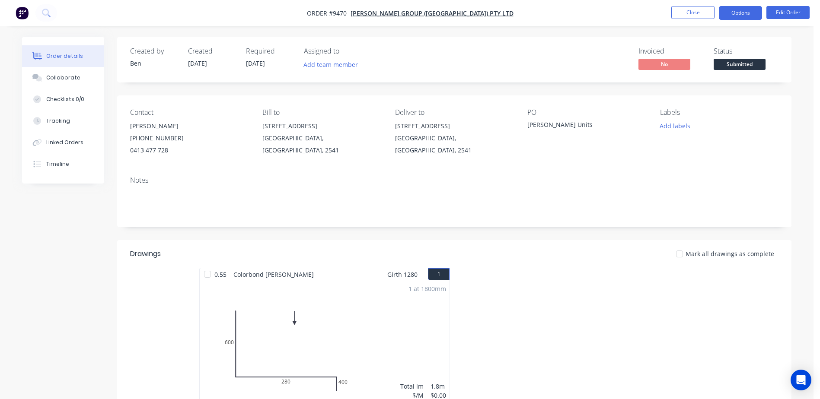
click at [736, 11] on button "Options" at bounding box center [740, 13] width 43 height 14
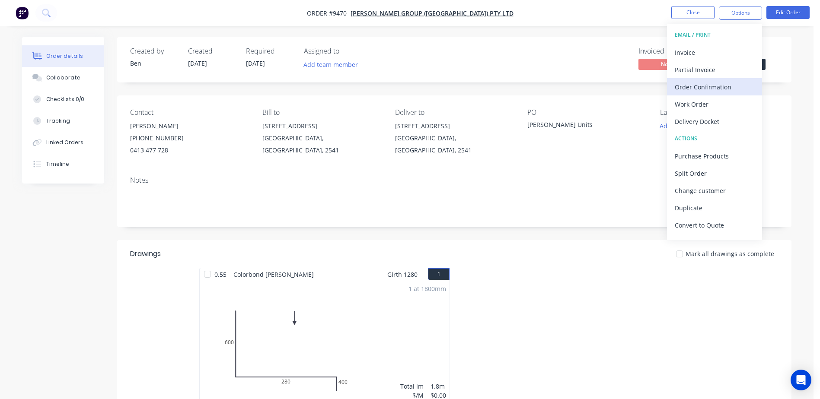
click at [711, 86] on div "Order Confirmation" at bounding box center [715, 87] width 80 height 13
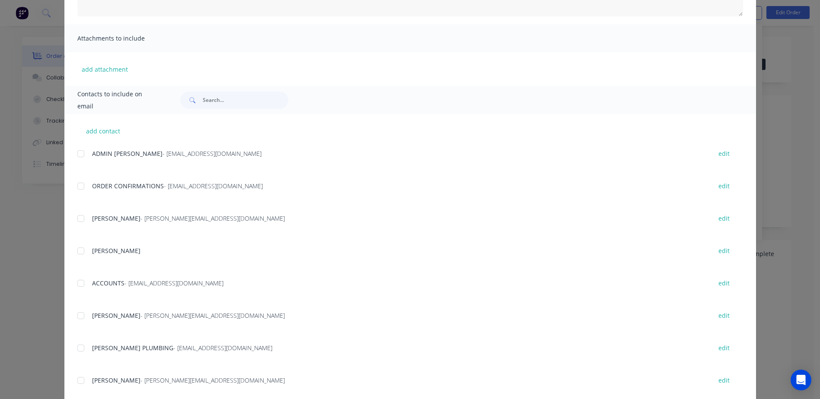
scroll to position [167, 0]
click at [74, 188] on div at bounding box center [80, 187] width 17 height 17
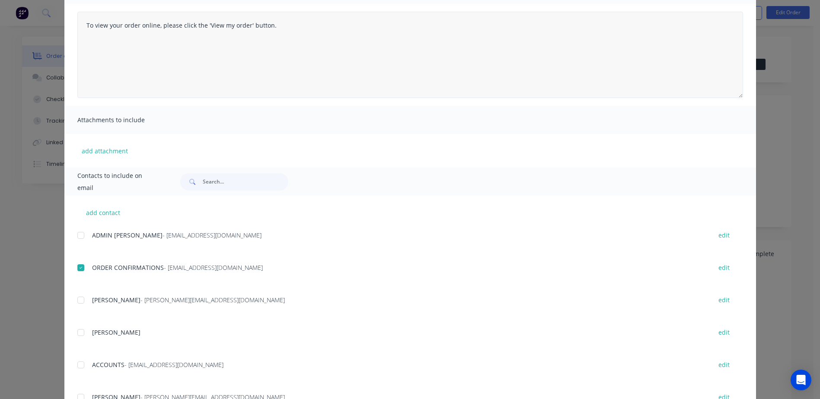
scroll to position [0, 0]
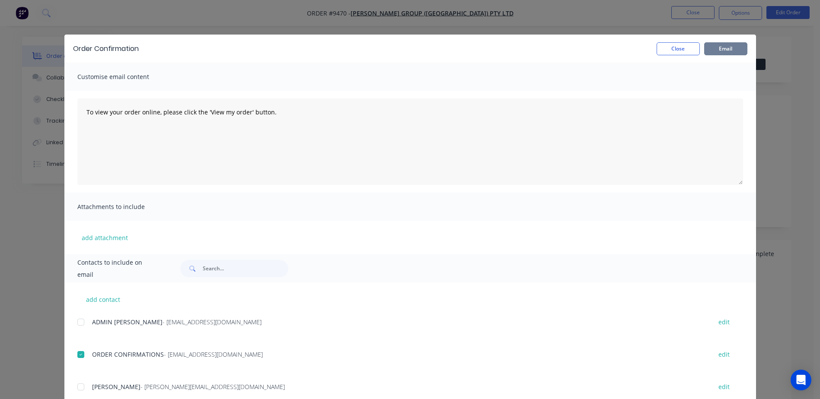
click at [727, 50] on button "Email" at bounding box center [725, 48] width 43 height 13
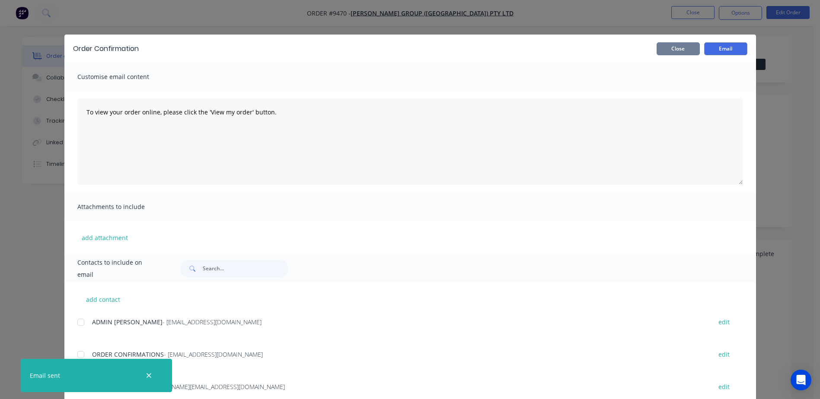
click at [674, 49] on button "Close" at bounding box center [678, 48] width 43 height 13
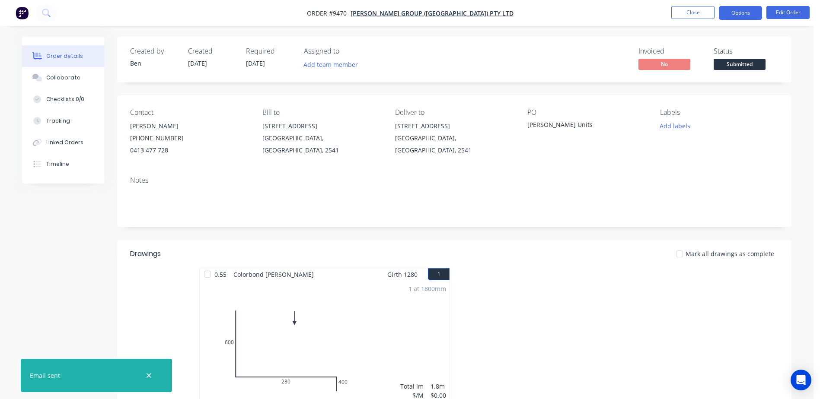
click at [732, 11] on button "Options" at bounding box center [740, 13] width 43 height 14
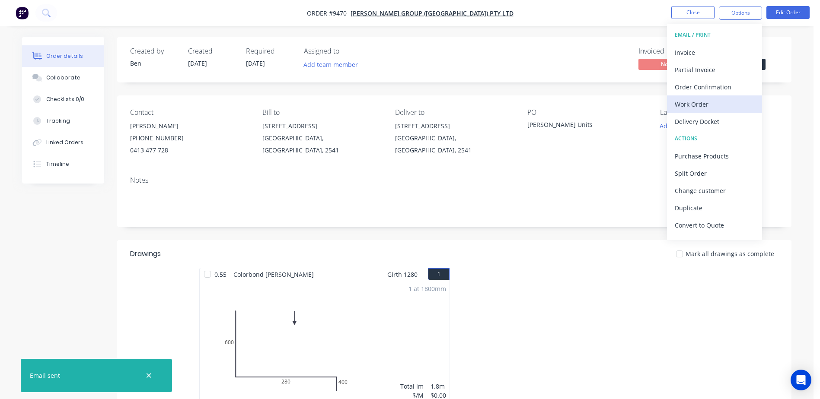
click at [708, 98] on div "Work Order" at bounding box center [715, 104] width 80 height 13
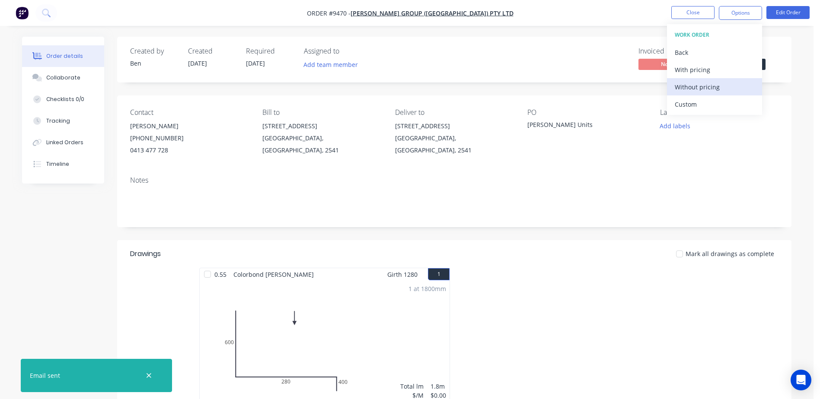
click at [706, 86] on div "Without pricing" at bounding box center [715, 87] width 80 height 13
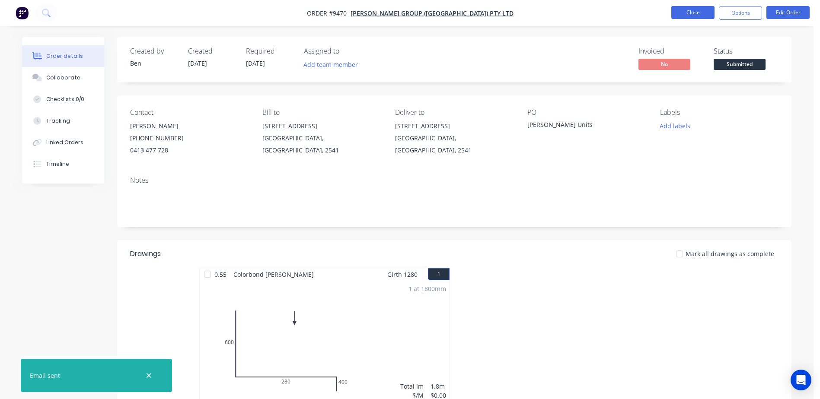
click at [690, 13] on button "Close" at bounding box center [692, 12] width 43 height 13
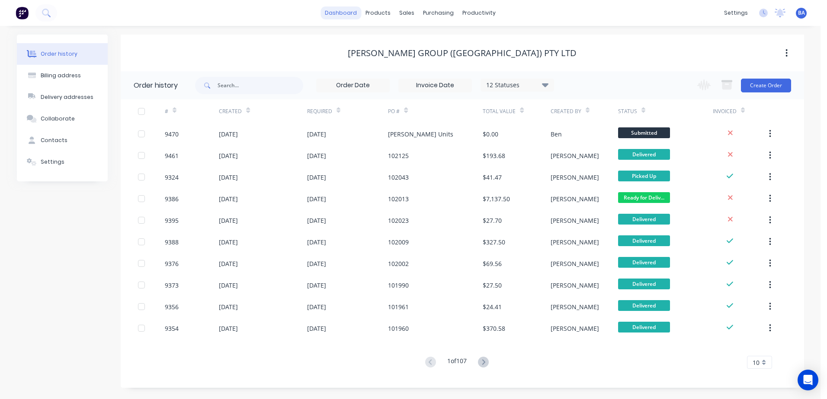
click at [355, 15] on link "dashboard" at bounding box center [340, 12] width 41 height 13
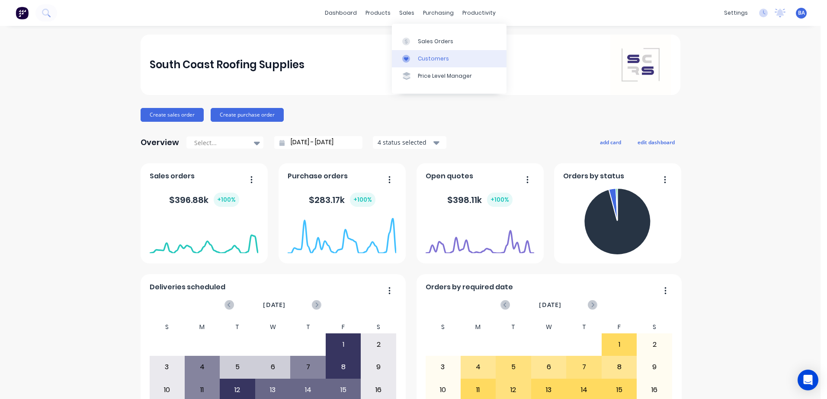
click at [414, 57] on div at bounding box center [408, 59] width 13 height 8
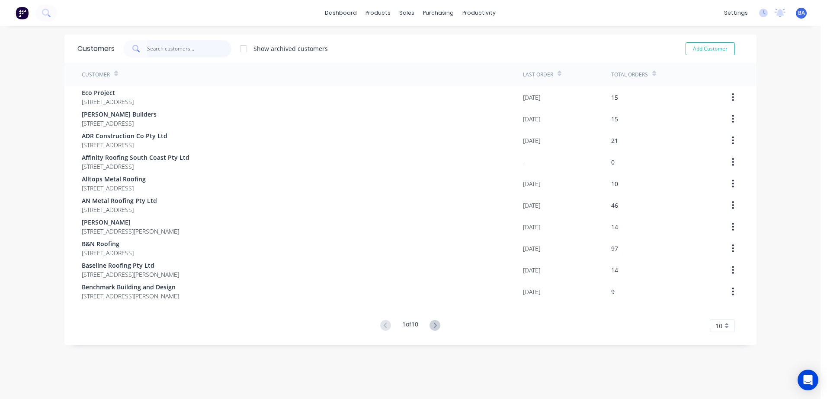
click at [180, 50] on input "text" at bounding box center [189, 48] width 84 height 17
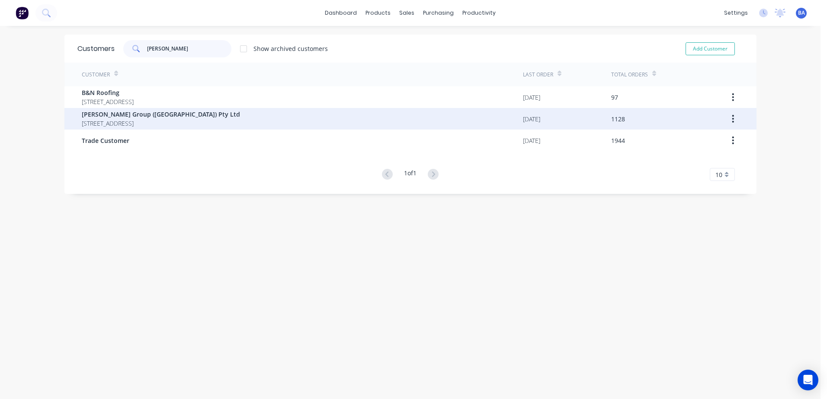
type input "parr"
click at [151, 122] on span "Unit 3/21 Trim Street South Nowra New South Wales 2541" at bounding box center [161, 123] width 158 height 9
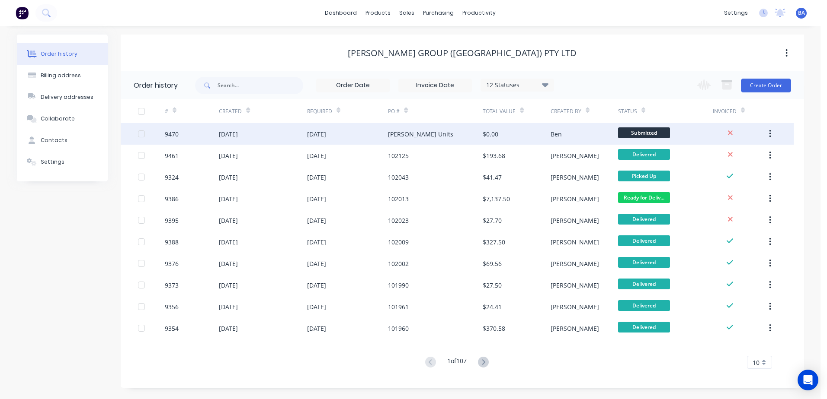
click at [553, 131] on div "Ben" at bounding box center [555, 134] width 11 height 9
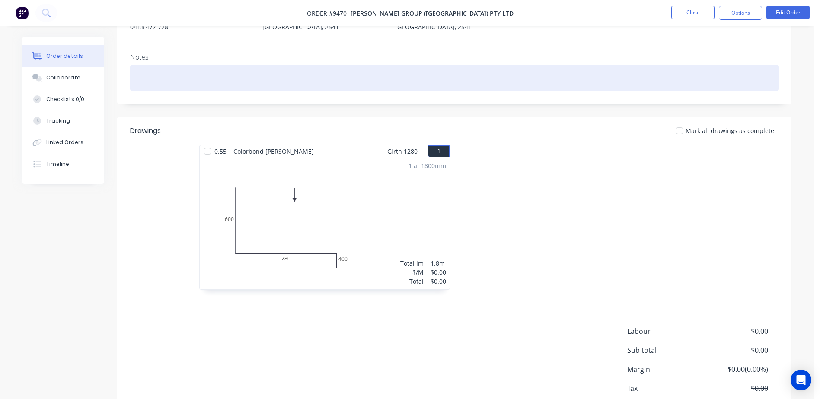
scroll to position [130, 0]
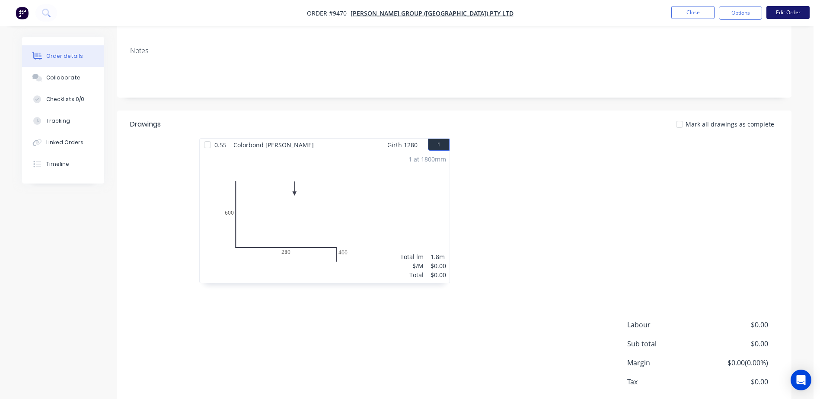
click at [785, 13] on button "Edit Order" at bounding box center [788, 12] width 43 height 13
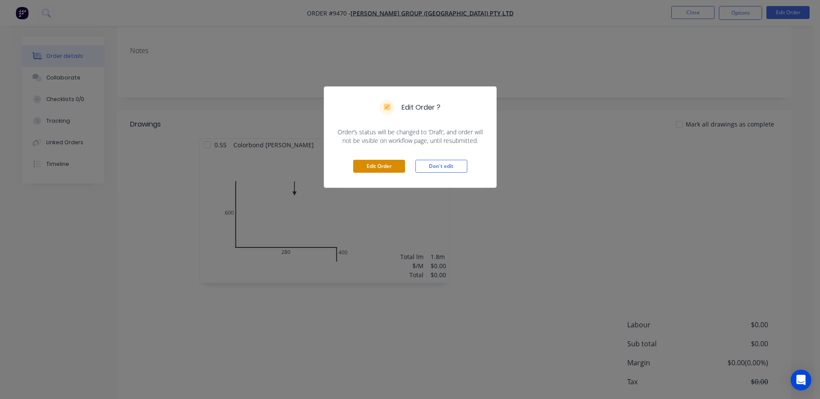
click at [391, 162] on button "Edit Order" at bounding box center [379, 166] width 52 height 13
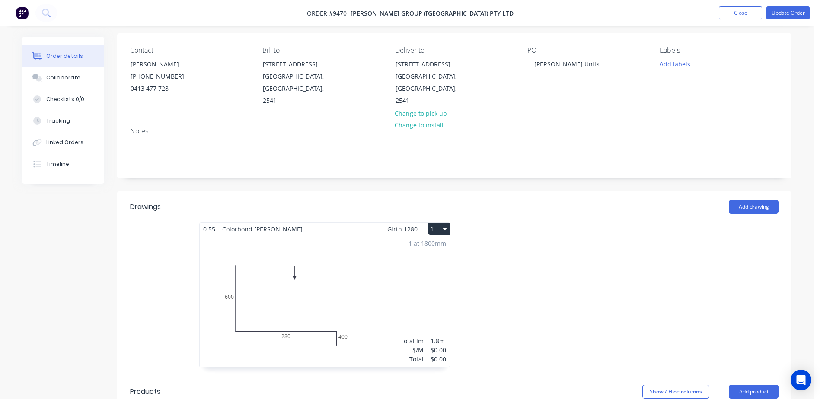
scroll to position [216, 0]
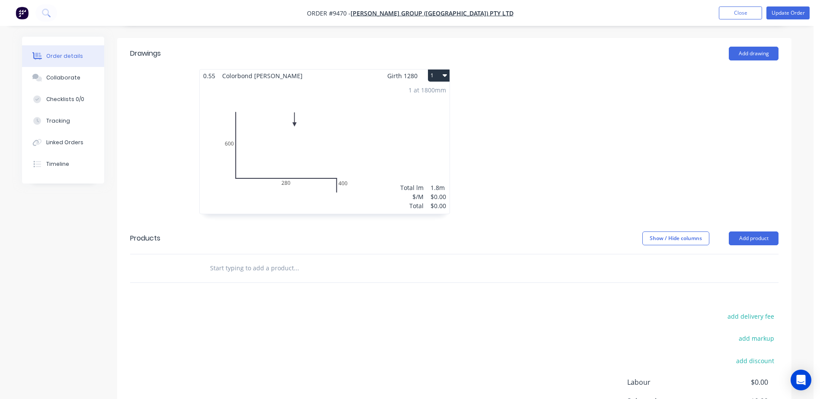
click at [371, 149] on div "1 at 1800mm Total lm $/M Total 1.8m $0.00 $0.00" at bounding box center [325, 148] width 250 height 132
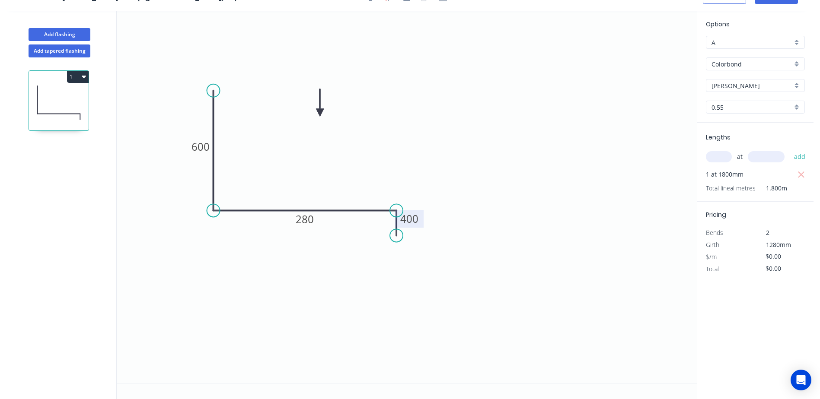
click at [417, 218] on tspan "400" at bounding box center [409, 219] width 18 height 14
click at [451, 138] on icon "0 600 280 40" at bounding box center [407, 197] width 580 height 373
type input "$24.41"
type input "$43.94"
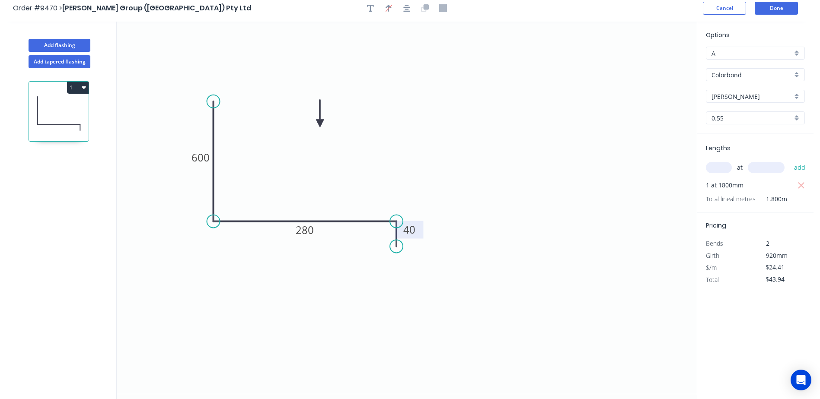
scroll to position [0, 0]
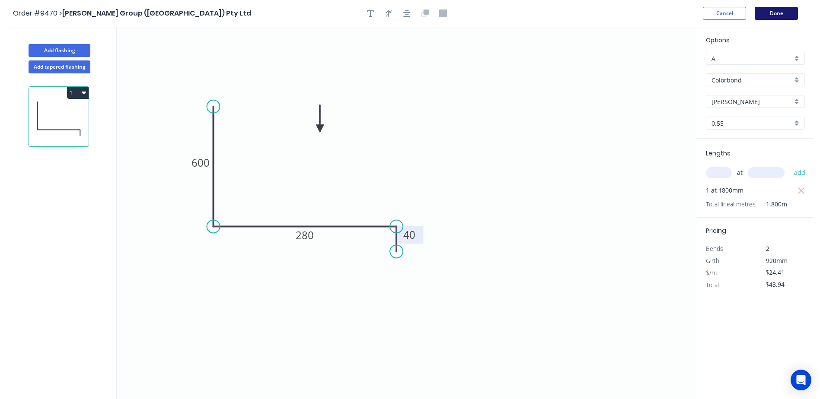
click at [776, 12] on button "Done" at bounding box center [776, 13] width 43 height 13
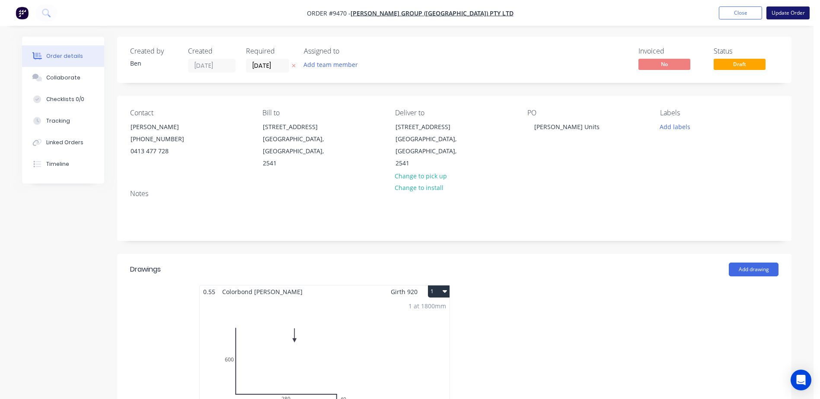
click at [779, 12] on button "Update Order" at bounding box center [788, 12] width 43 height 13
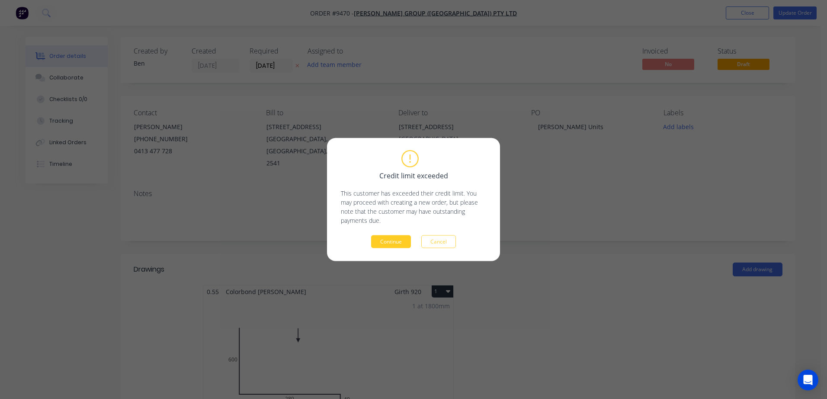
click at [392, 237] on button "Continue" at bounding box center [391, 242] width 40 height 13
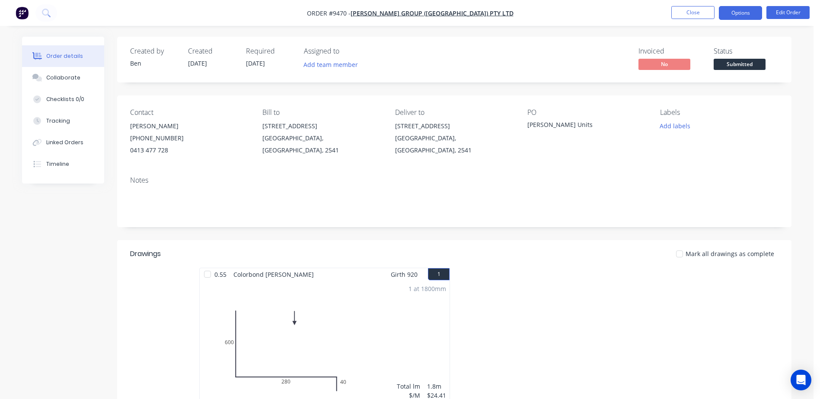
click at [746, 10] on button "Options" at bounding box center [740, 13] width 43 height 14
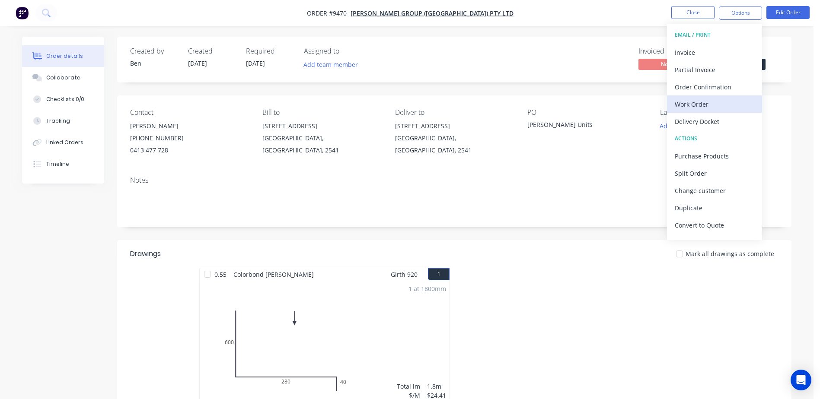
click at [724, 103] on div "Work Order" at bounding box center [715, 104] width 80 height 13
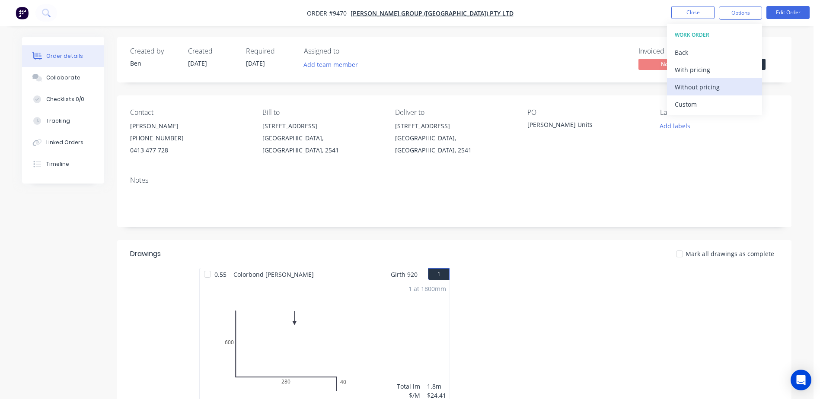
click at [720, 85] on div "Without pricing" at bounding box center [715, 87] width 80 height 13
click at [567, 265] on header "Drawings Mark all drawings as complete" at bounding box center [454, 254] width 674 height 28
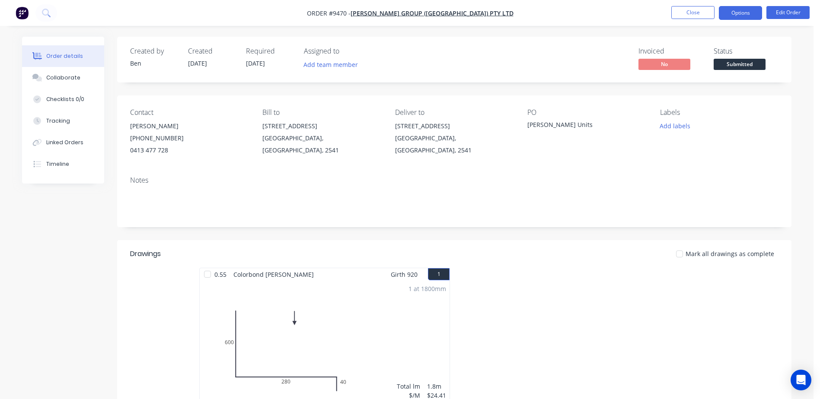
click at [744, 11] on button "Options" at bounding box center [740, 13] width 43 height 14
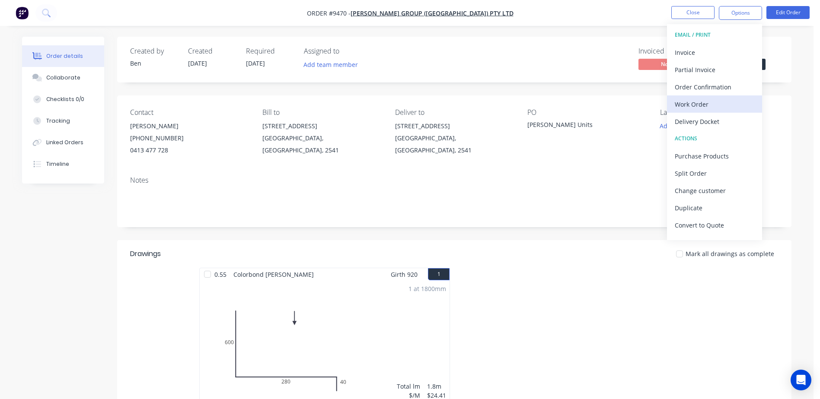
click at [707, 103] on div "Work Order" at bounding box center [715, 104] width 80 height 13
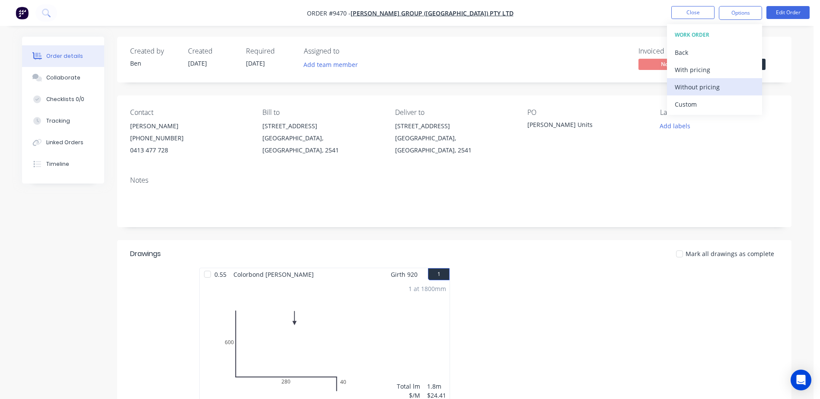
click at [709, 89] on div "Without pricing" at bounding box center [715, 87] width 80 height 13
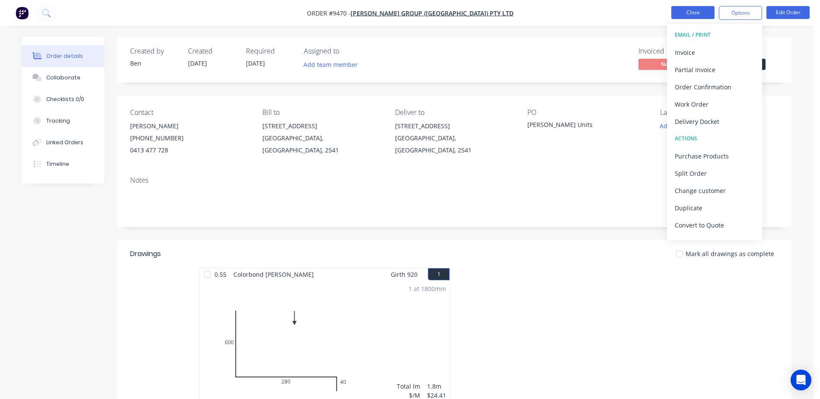
click at [687, 15] on button "Close" at bounding box center [692, 12] width 43 height 13
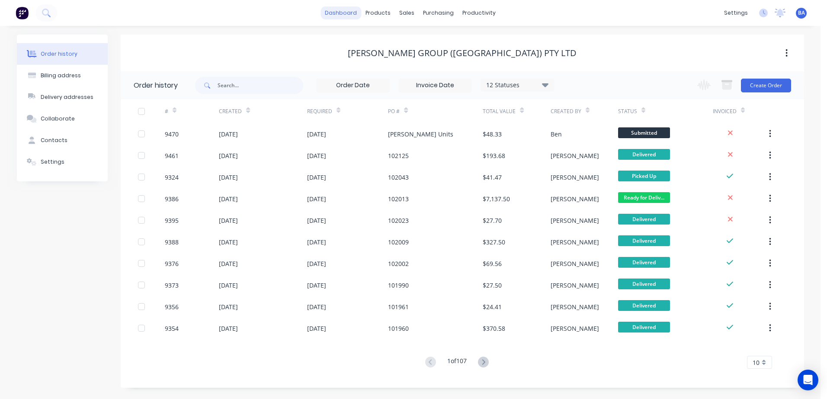
click at [341, 17] on link "dashboard" at bounding box center [340, 12] width 41 height 13
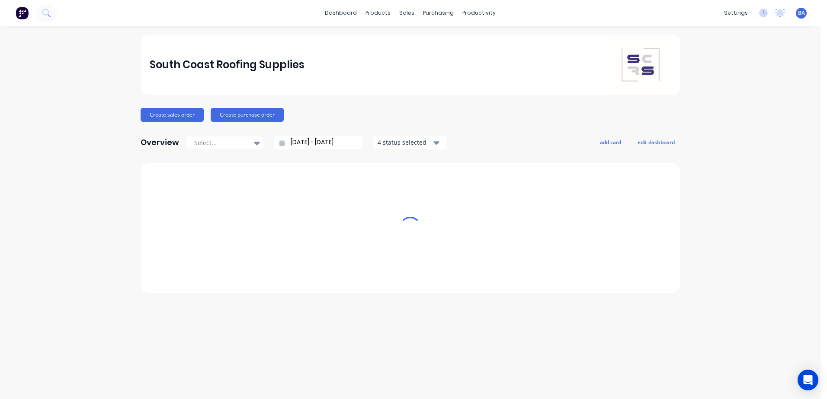
click at [349, 8] on link "dashboard" at bounding box center [340, 12] width 41 height 13
